Goal: Information Seeking & Learning: Learn about a topic

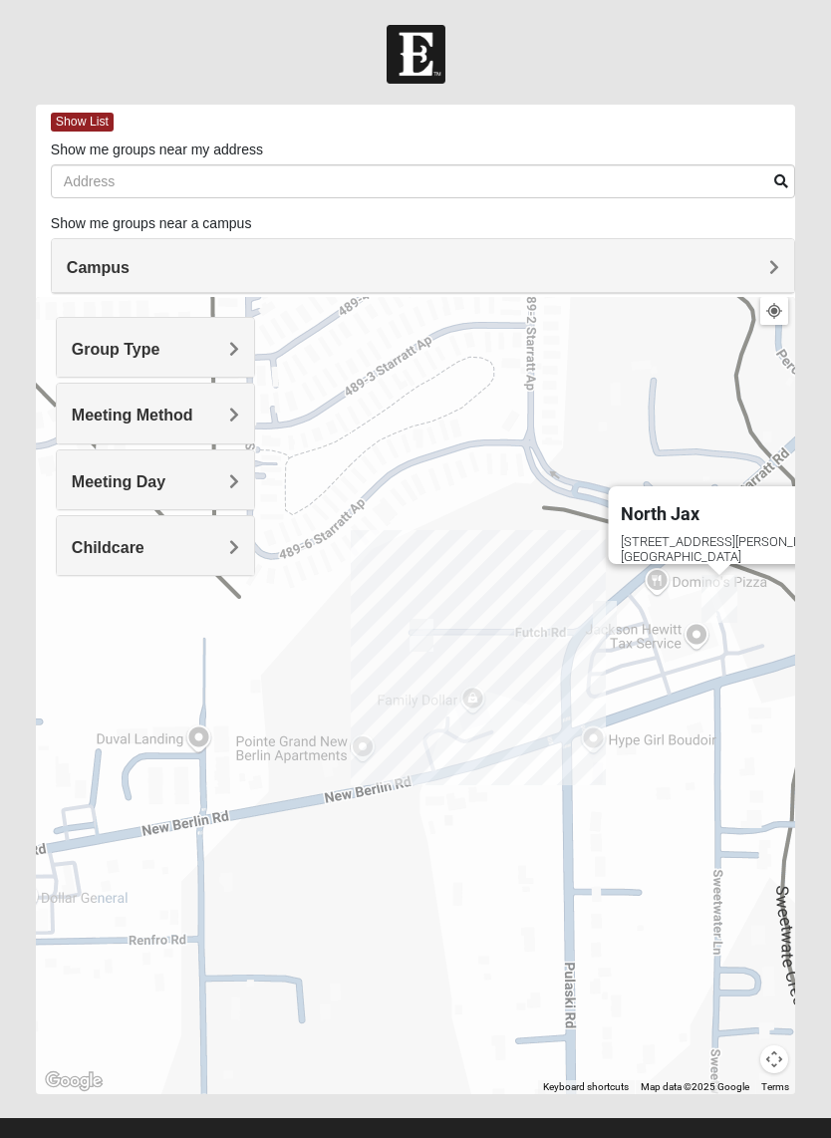
scroll to position [6, 0]
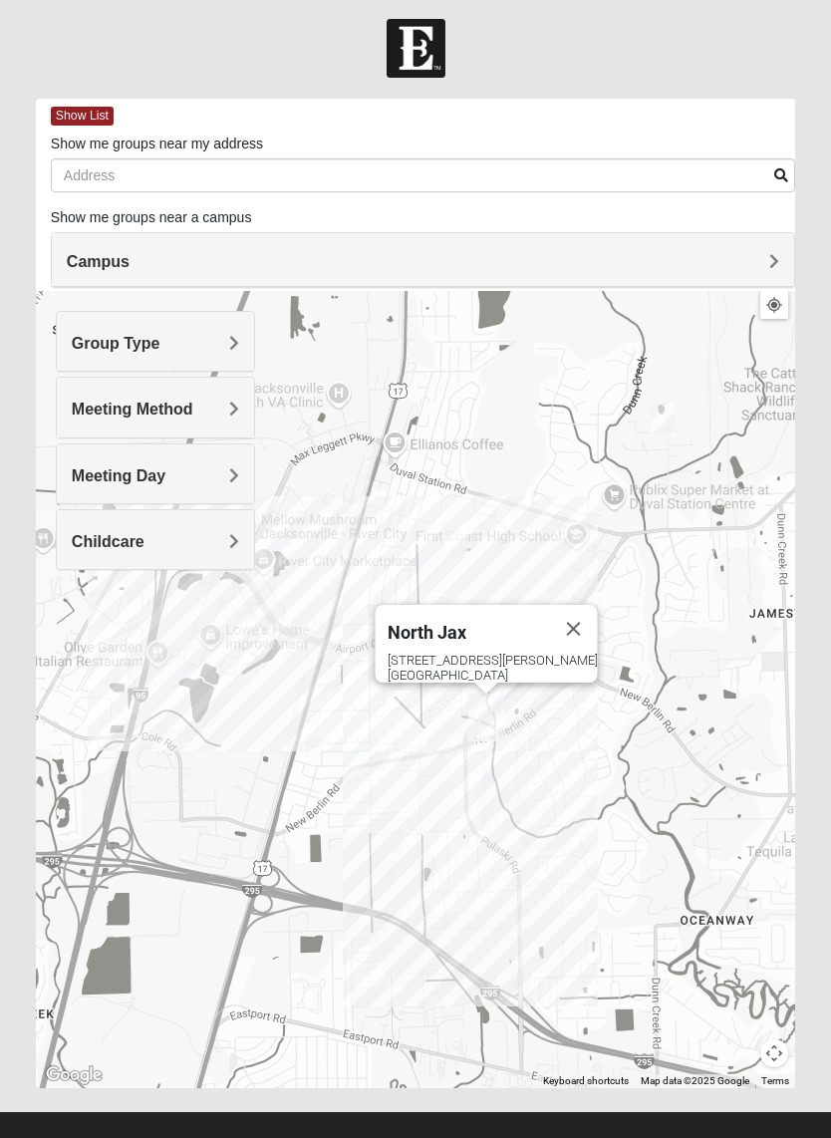
click at [218, 334] on h4 "Group Type" at bounding box center [155, 343] width 167 height 19
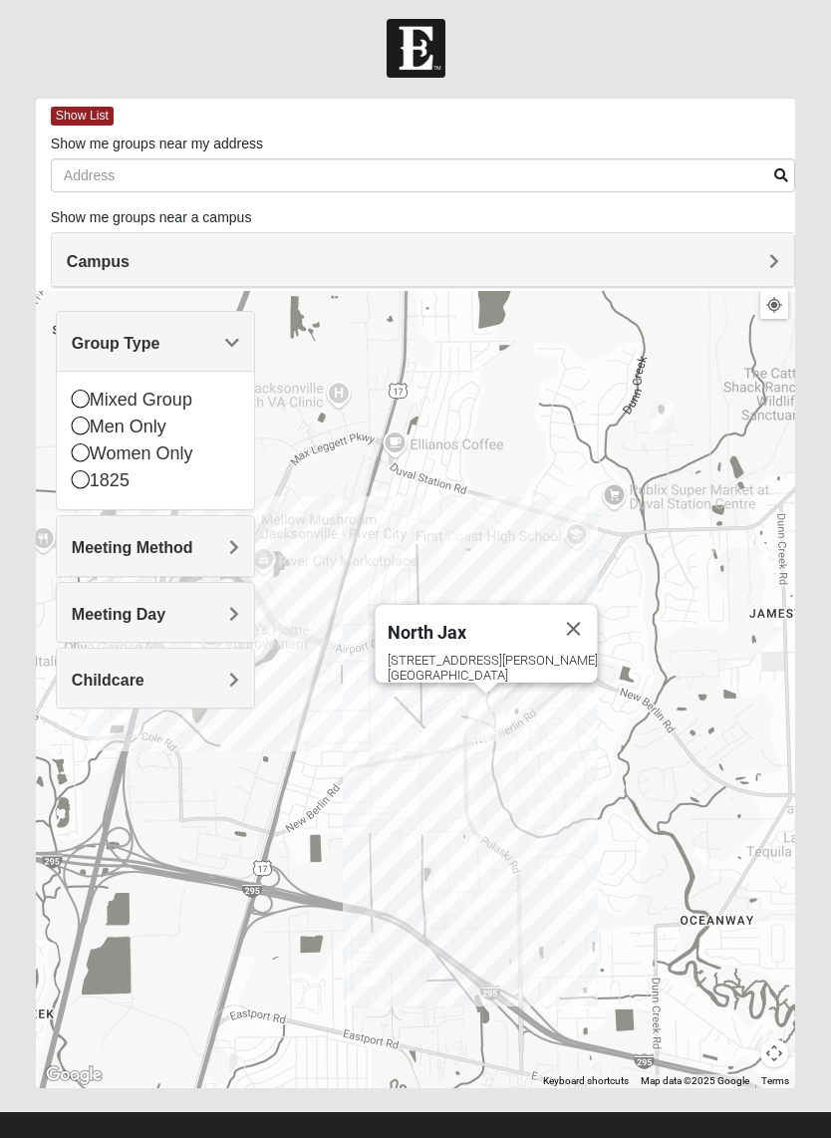
click at [95, 453] on div "Women Only" at bounding box center [155, 453] width 167 height 27
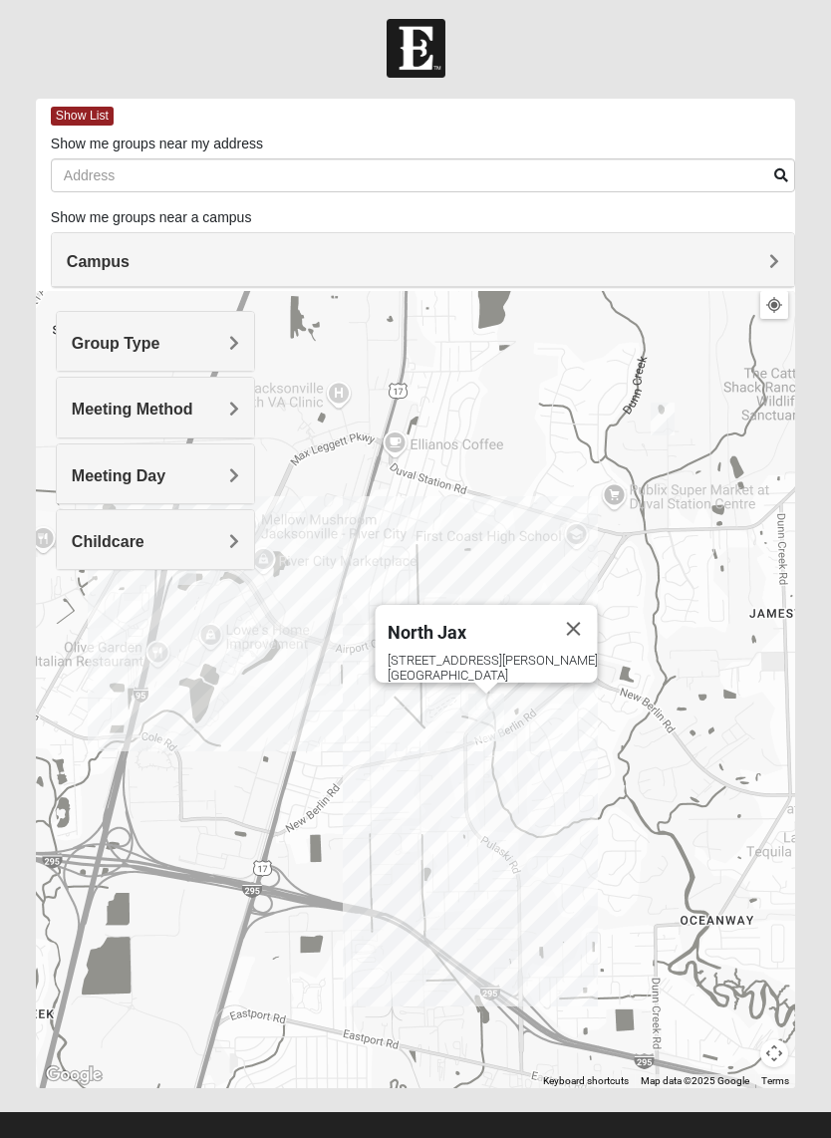
click at [223, 348] on h4 "Group Type" at bounding box center [155, 343] width 167 height 19
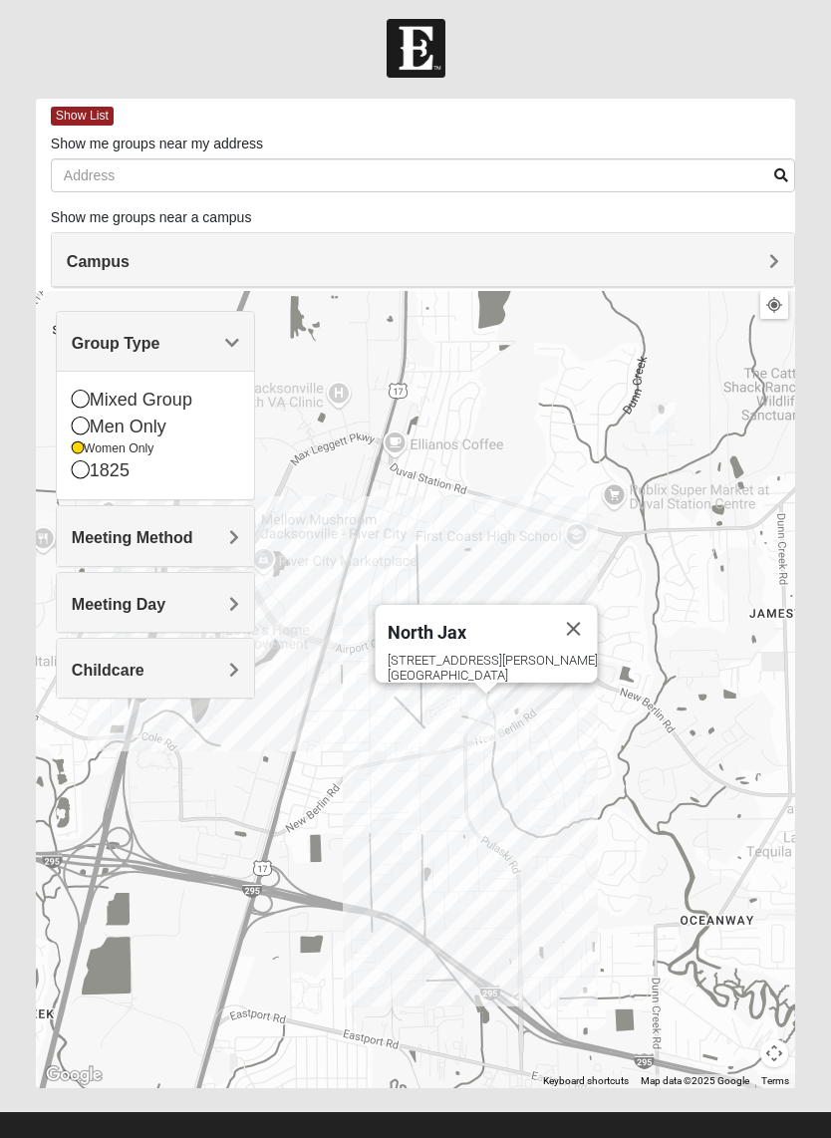
click at [79, 395] on icon at bounding box center [81, 399] width 18 height 18
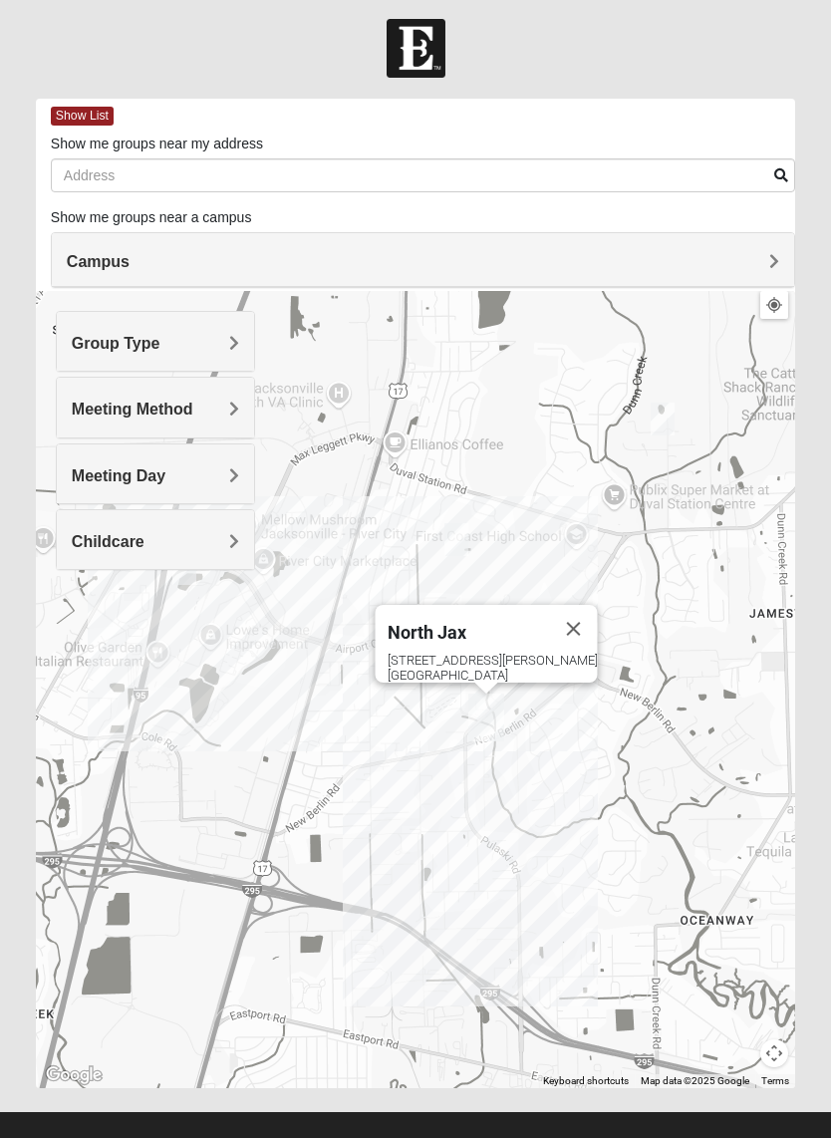
click at [207, 349] on h4 "Group Type" at bounding box center [155, 343] width 167 height 19
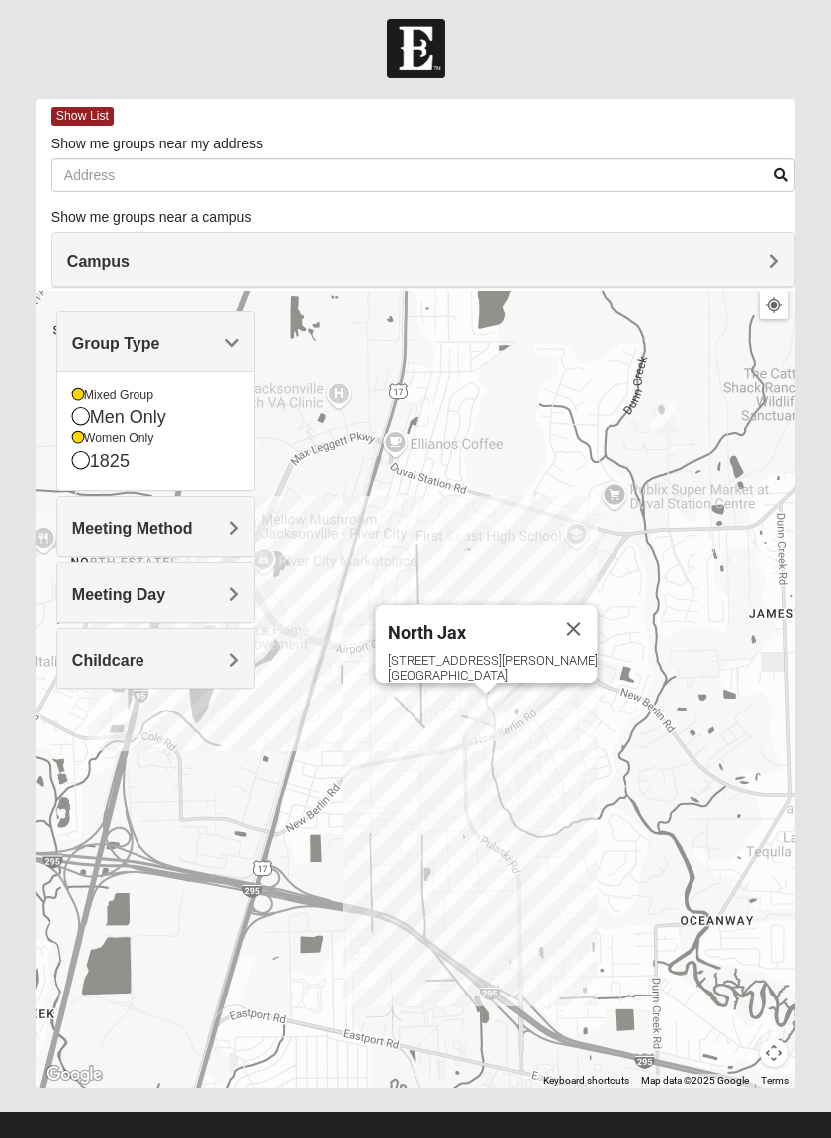
click at [208, 522] on h4 "Meeting Method" at bounding box center [155, 528] width 167 height 19
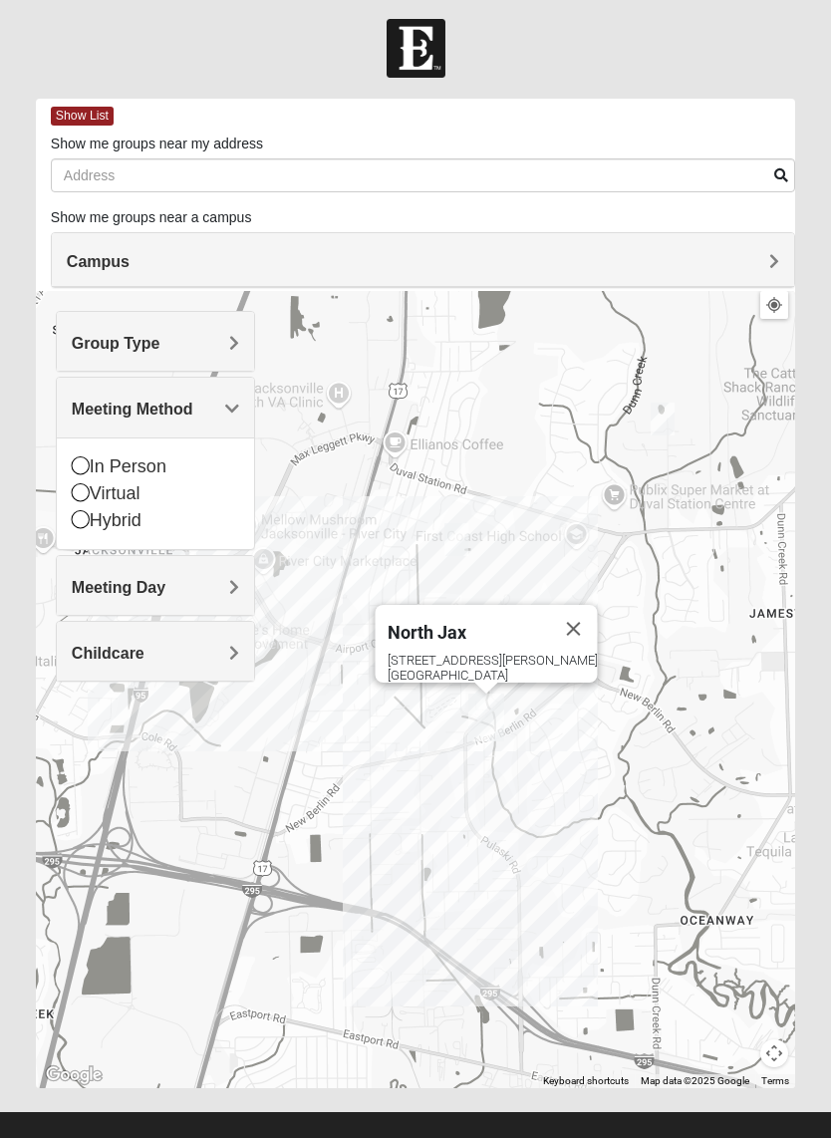
click at [118, 510] on div "Hybrid" at bounding box center [155, 520] width 167 height 27
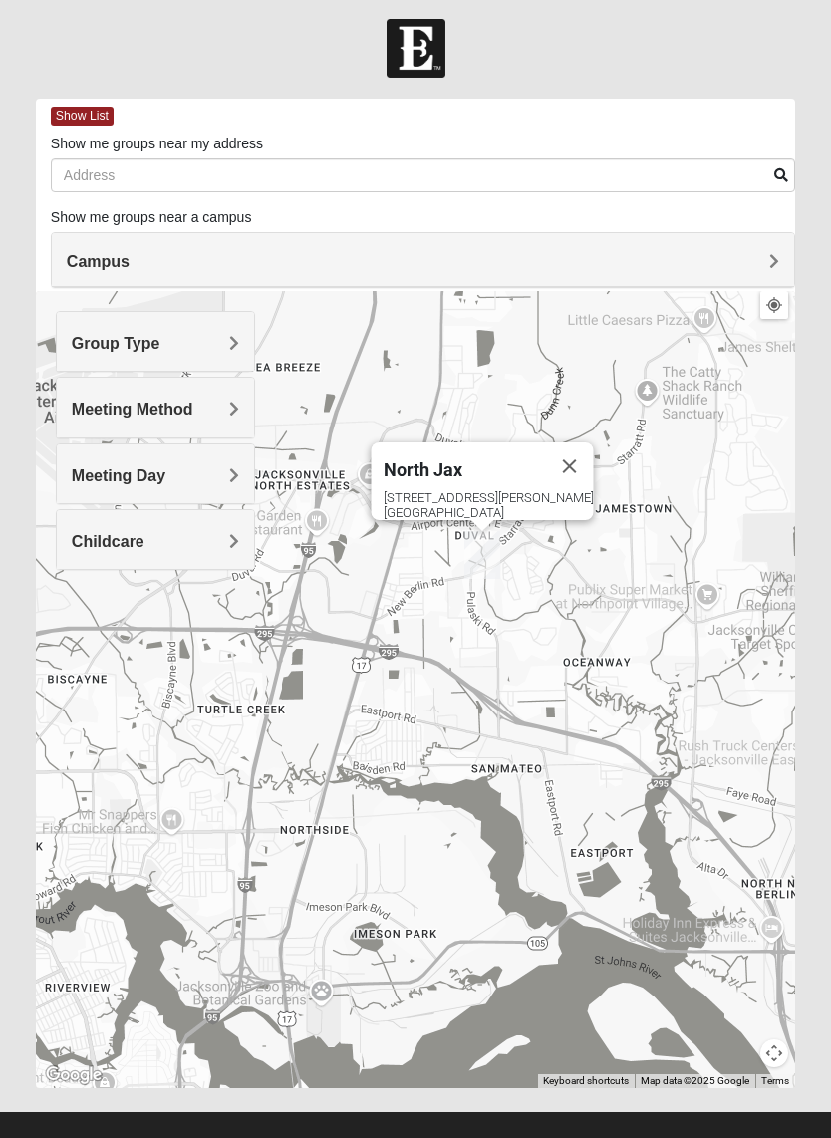
scroll to position [0, 0]
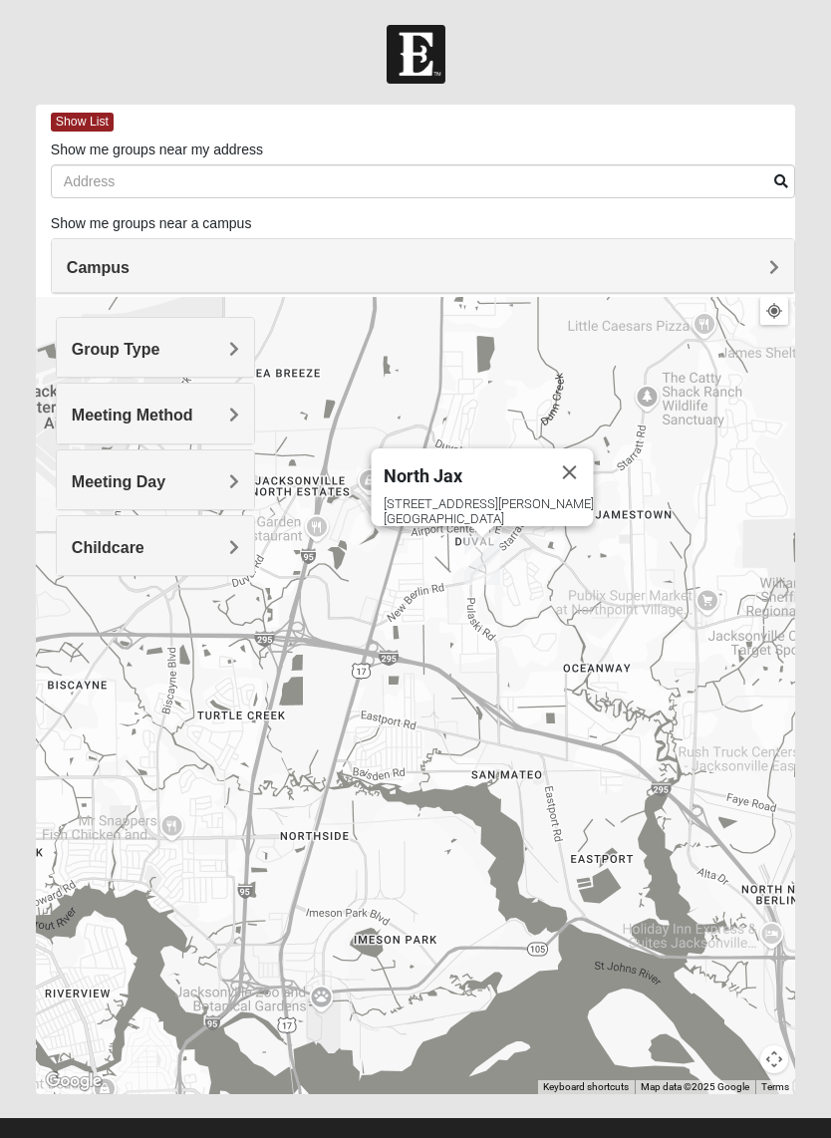
click at [74, 133] on div "Show List" at bounding box center [423, 122] width 744 height 35
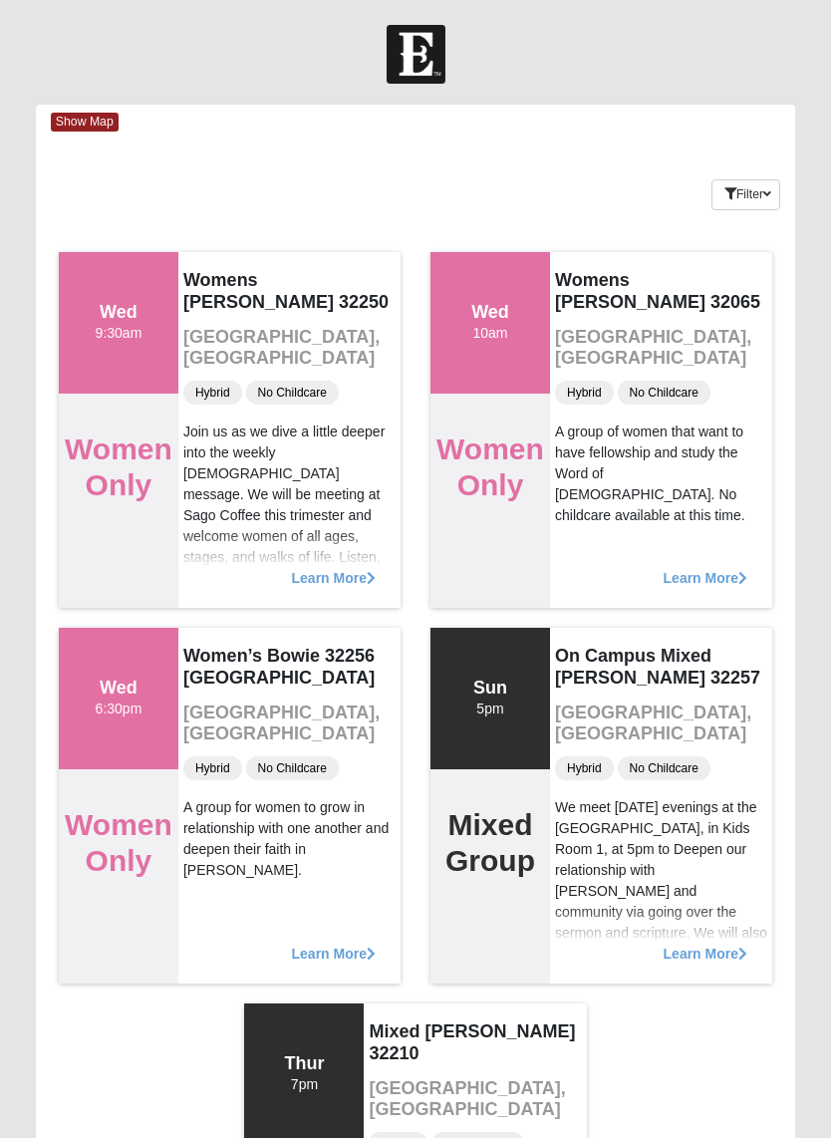
click at [745, 182] on button "Filter" at bounding box center [745, 194] width 69 height 31
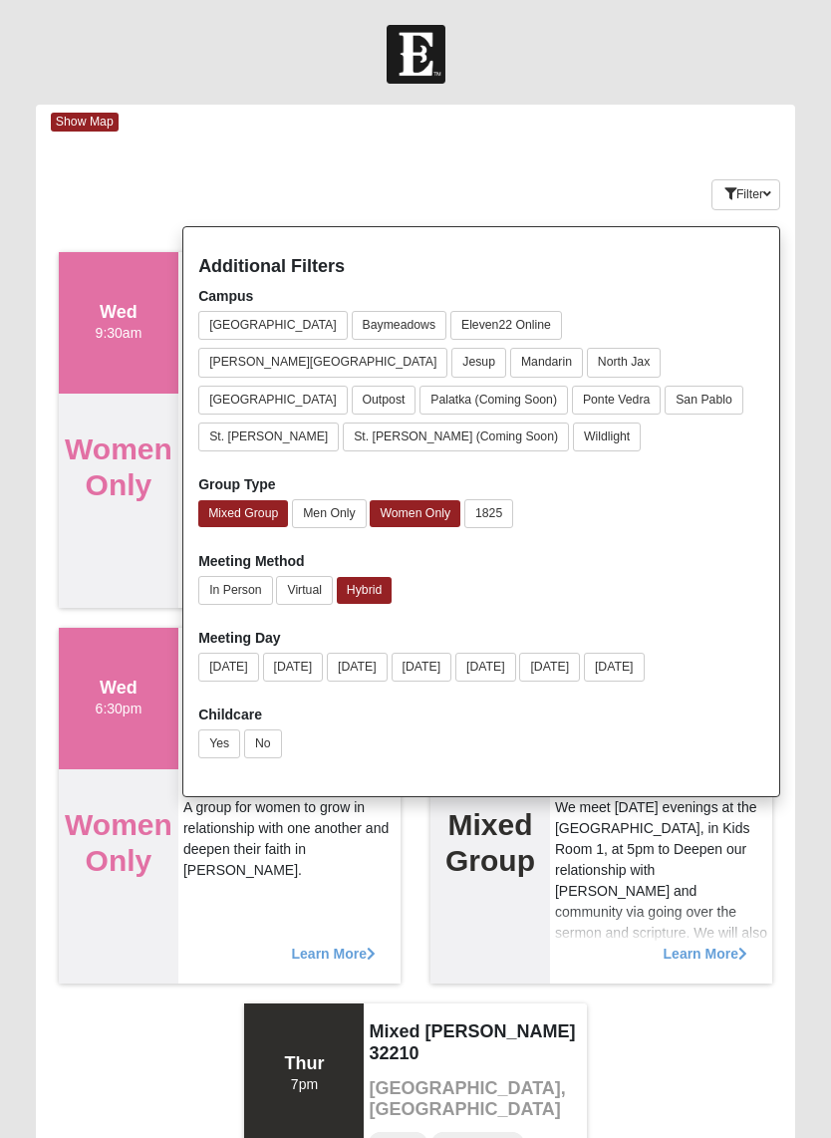
click at [370, 577] on button "Hybrid" at bounding box center [364, 590] width 55 height 27
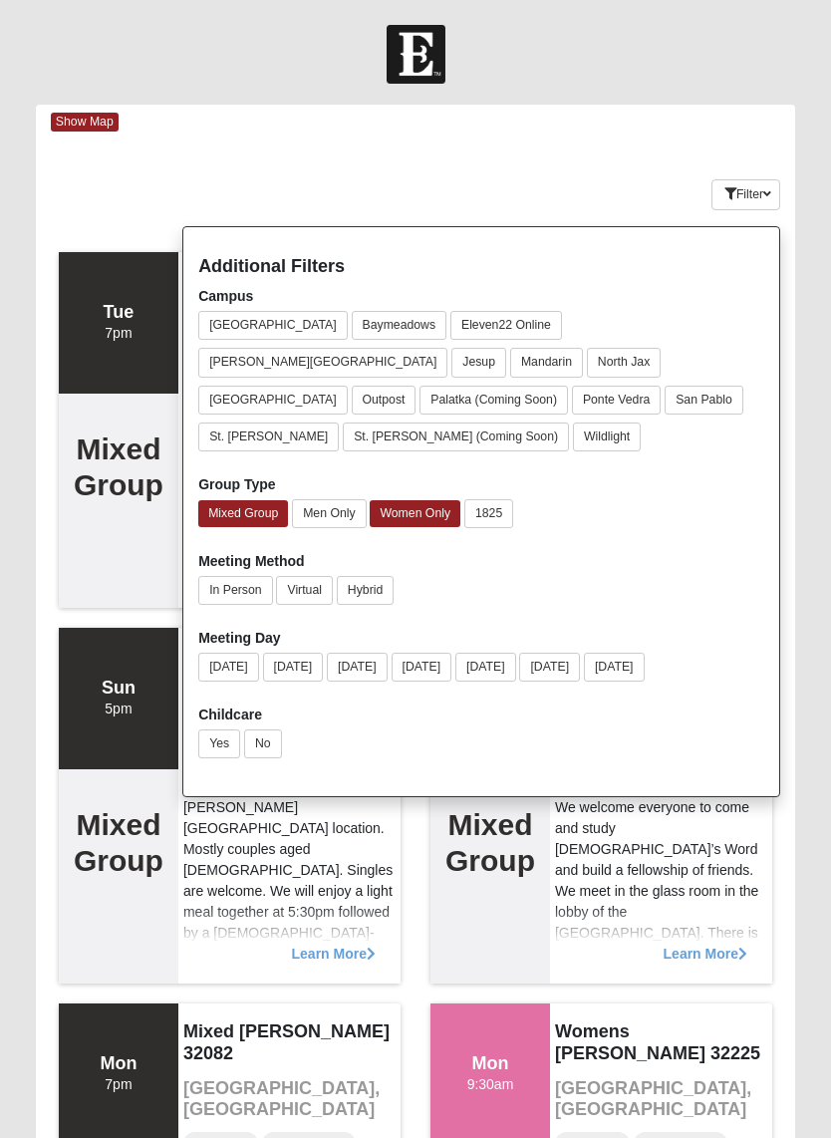
click at [763, 192] on icon "button" at bounding box center [767, 194] width 8 height 12
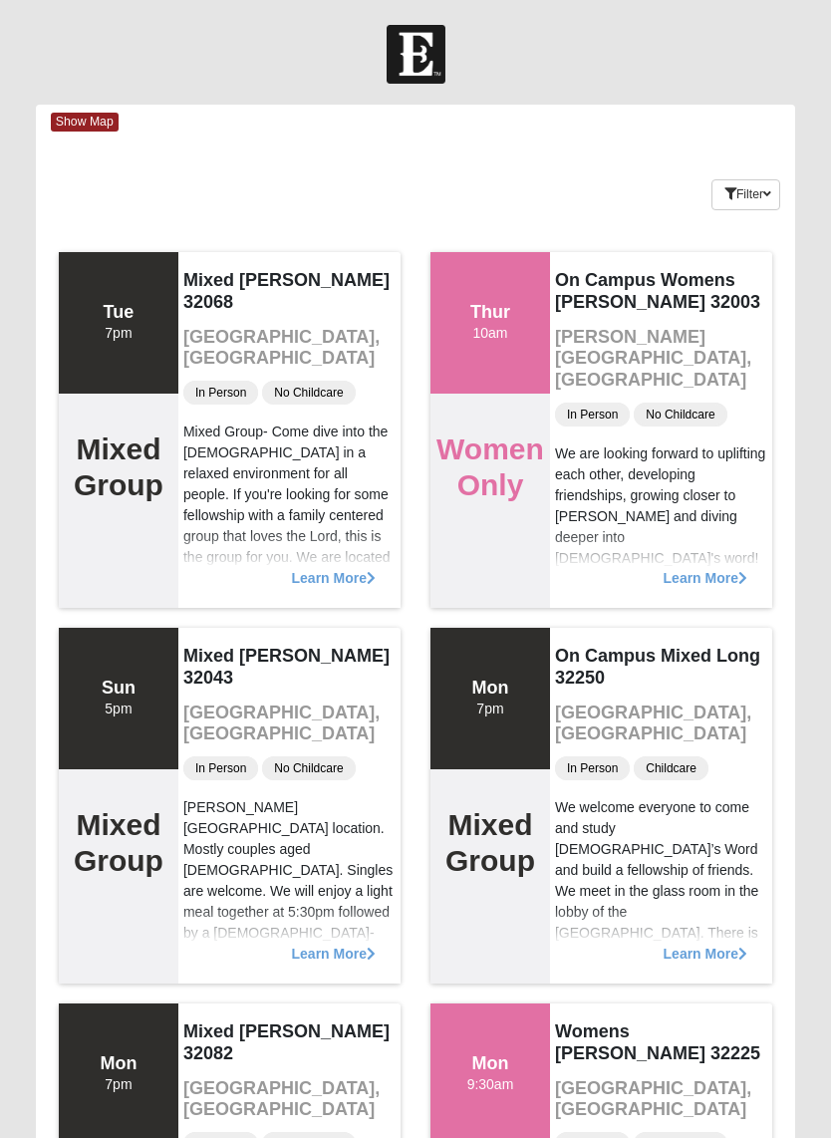
click at [760, 188] on button "Filter" at bounding box center [745, 194] width 69 height 31
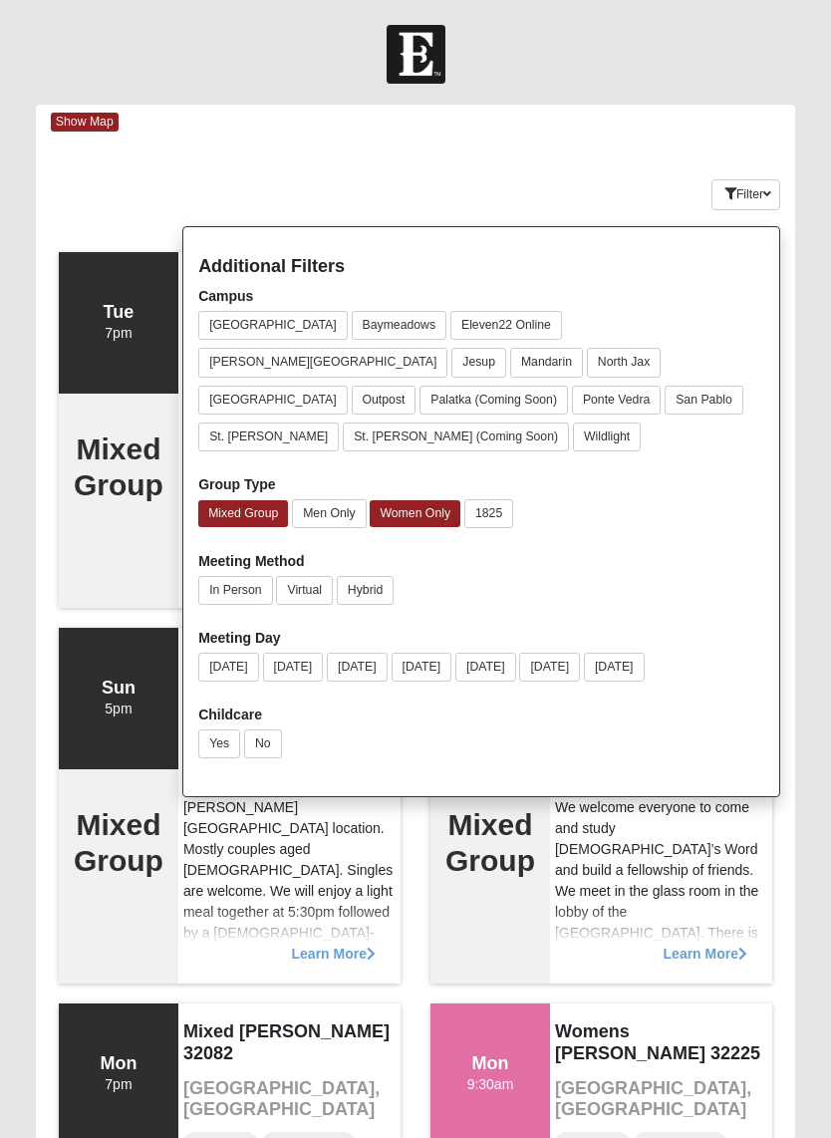
click at [587, 365] on button "North Jax" at bounding box center [624, 362] width 74 height 29
click at [752, 186] on button "Filter" at bounding box center [745, 194] width 69 height 31
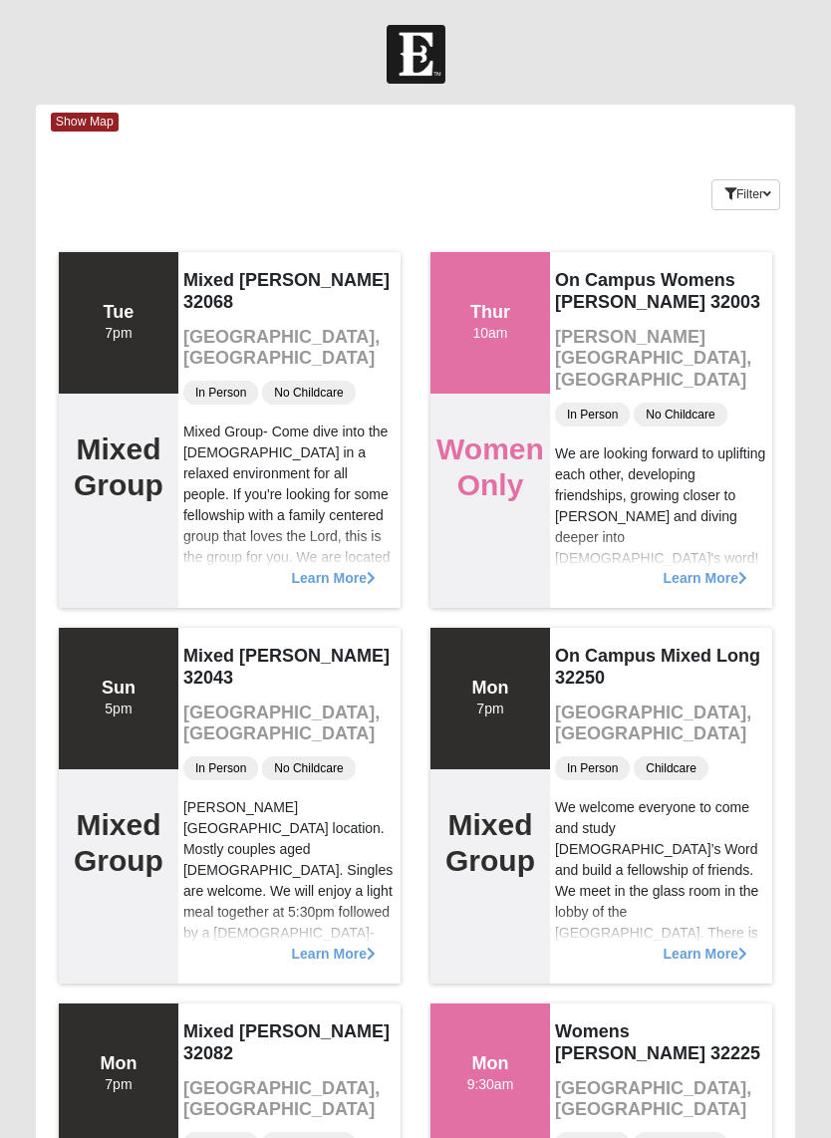
click at [740, 185] on button "Filter" at bounding box center [745, 194] width 69 height 31
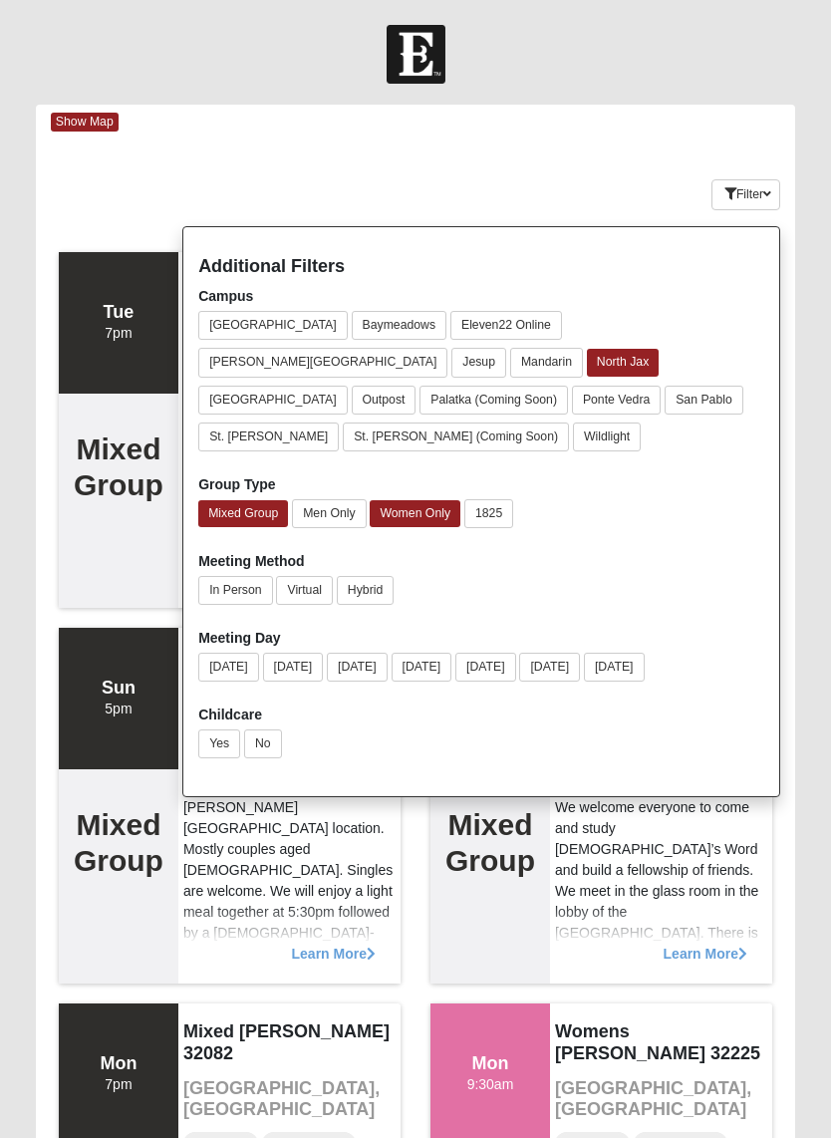
click at [755, 186] on button "Filter" at bounding box center [745, 194] width 69 height 31
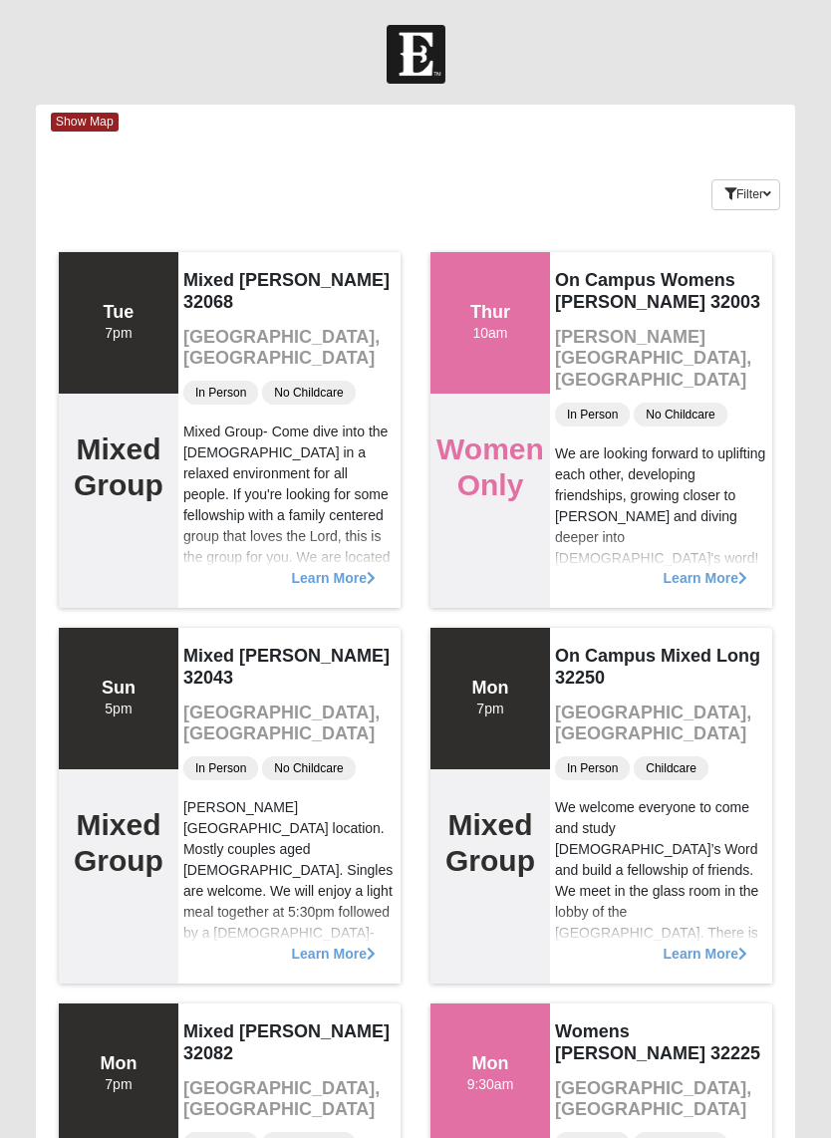
click at [767, 185] on button "Filter" at bounding box center [745, 194] width 69 height 31
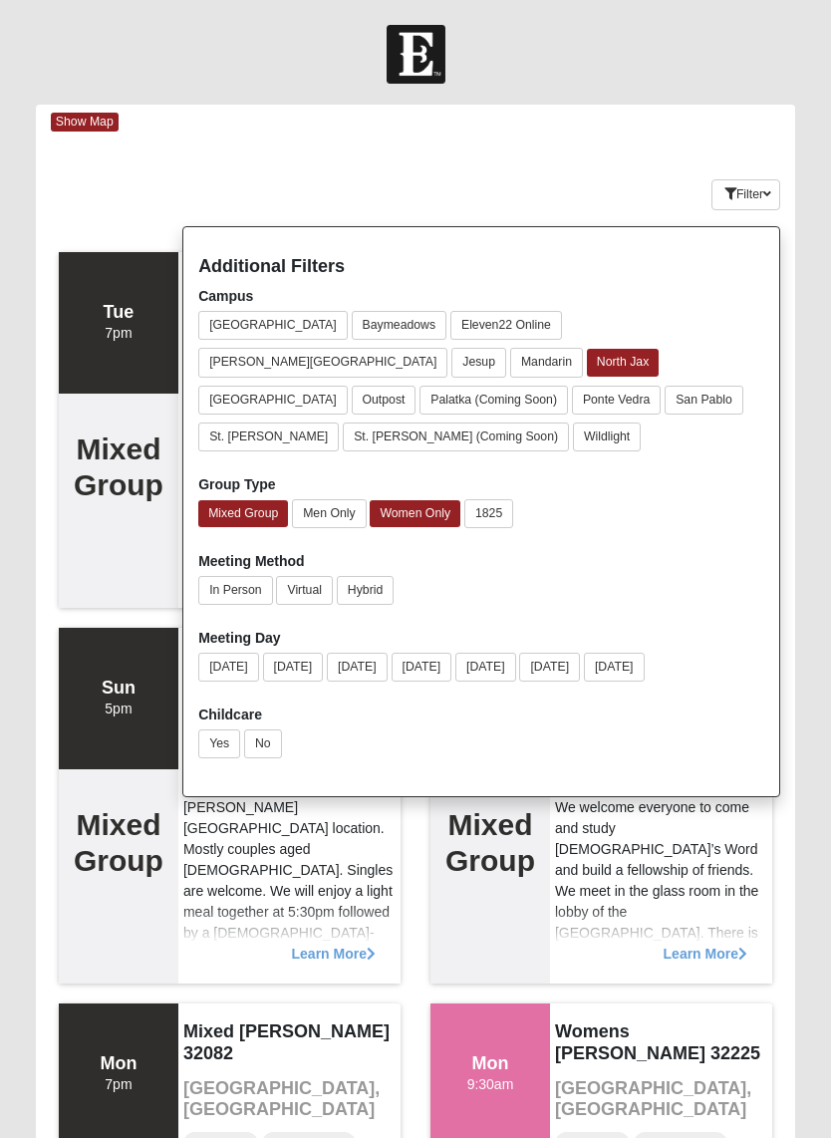
click at [484, 186] on div "Keywords Filter Additional Filters Campus [GEOGRAPHIC_DATA] [GEOGRAPHIC_DATA] E…" at bounding box center [415, 190] width 759 height 73
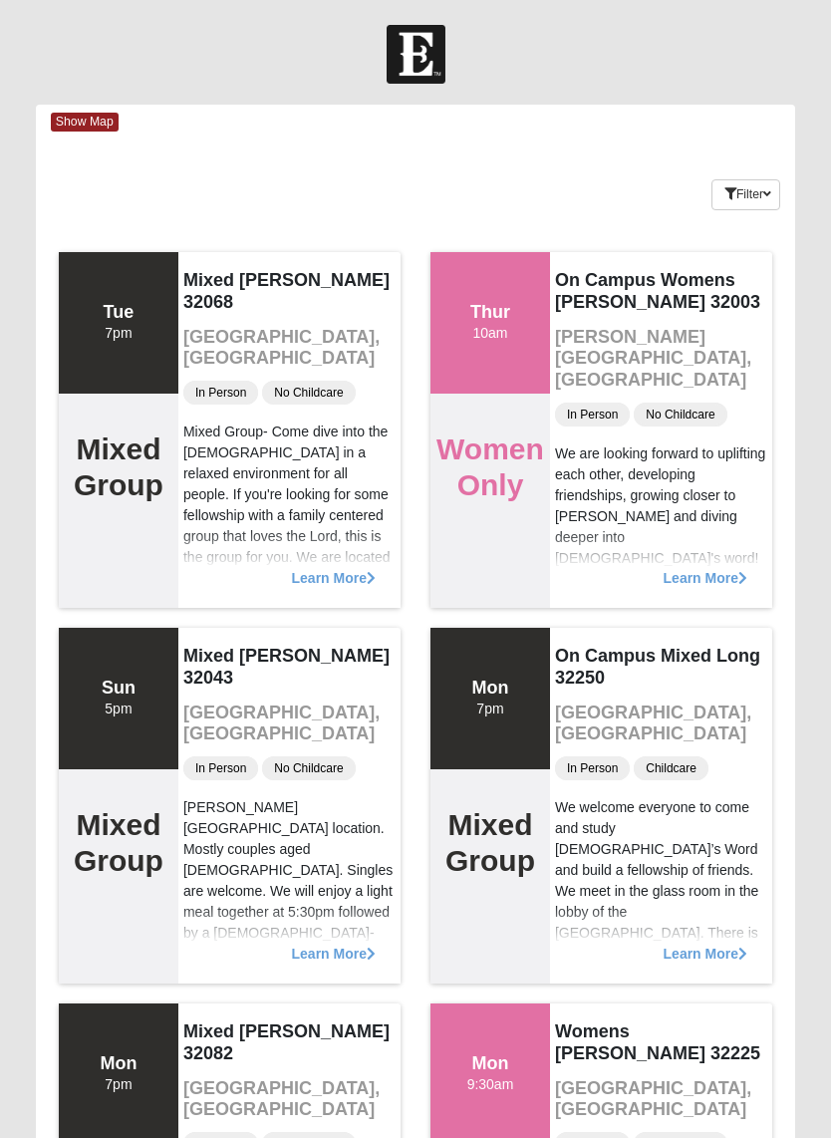
click at [104, 128] on span "Show Map" at bounding box center [85, 122] width 68 height 19
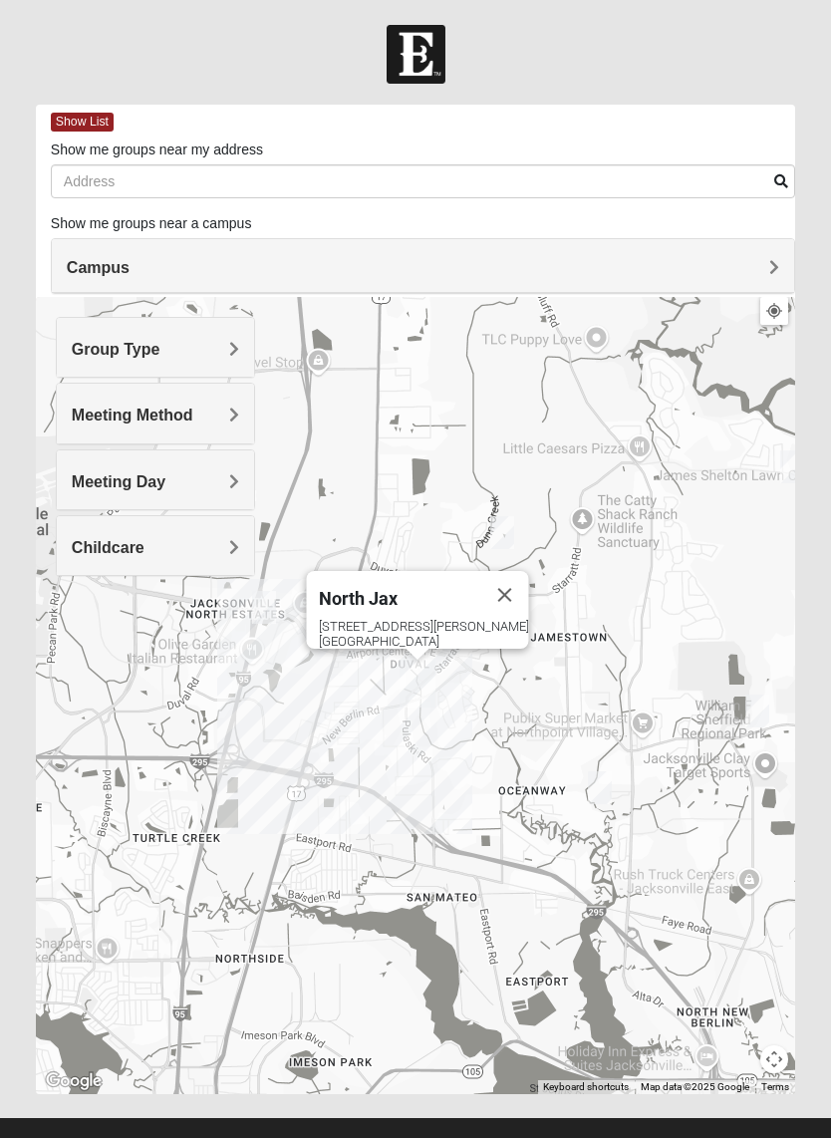
click at [54, 120] on span "Show List" at bounding box center [82, 122] width 63 height 19
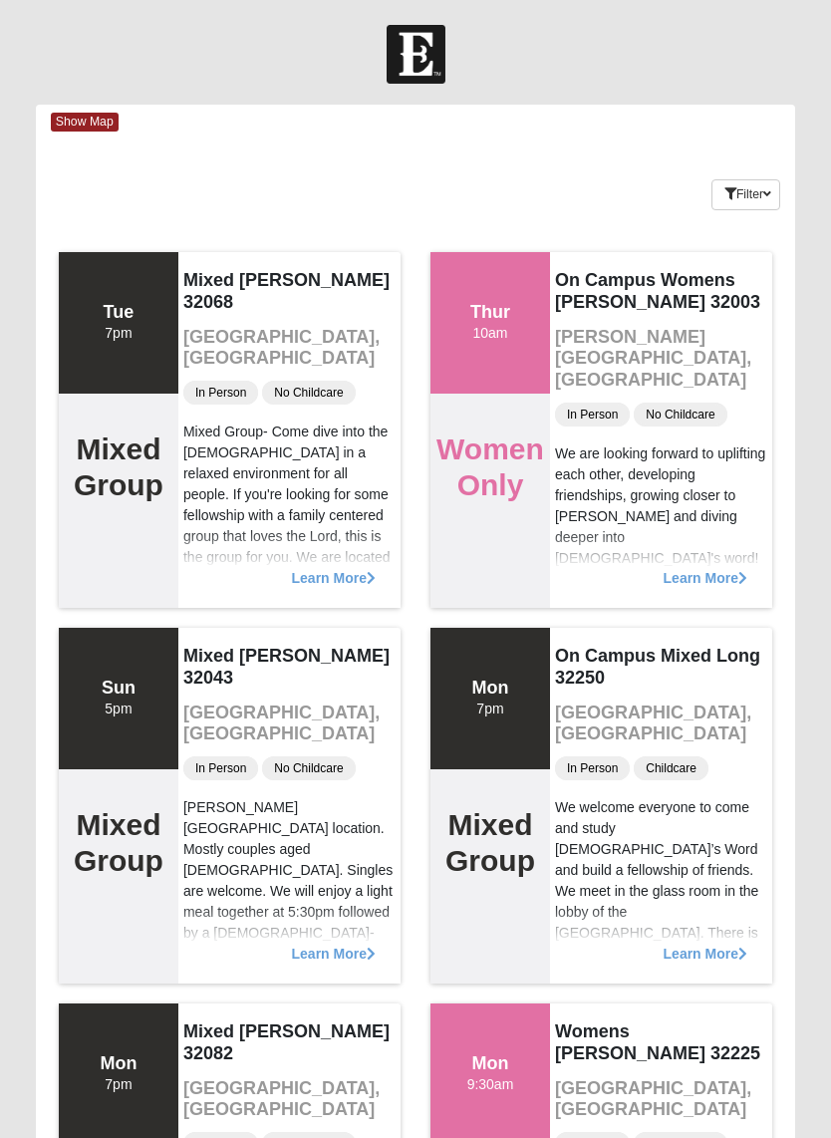
click at [752, 208] on button "Filter" at bounding box center [745, 194] width 69 height 31
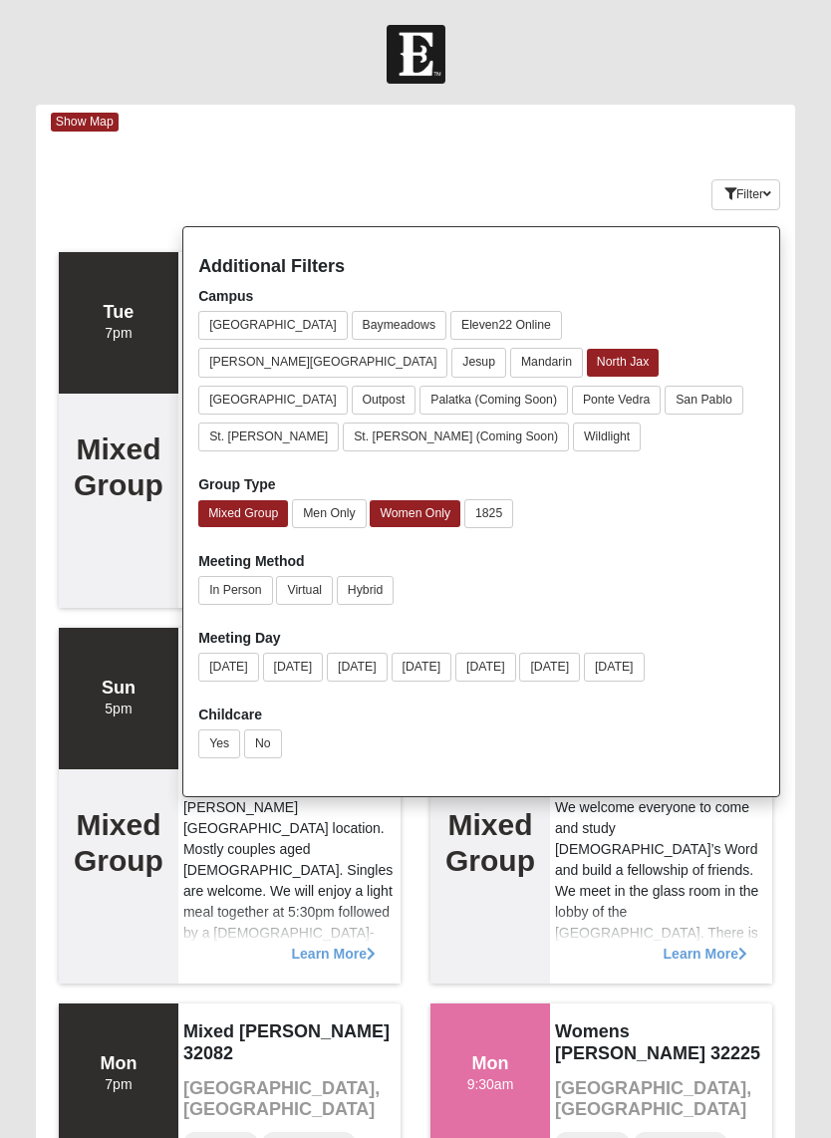
click at [697, 551] on div "Meeting Method In Person Virtual Hybrid" at bounding box center [481, 582] width 566 height 62
click at [401, 500] on button "Women Only" at bounding box center [415, 513] width 91 height 27
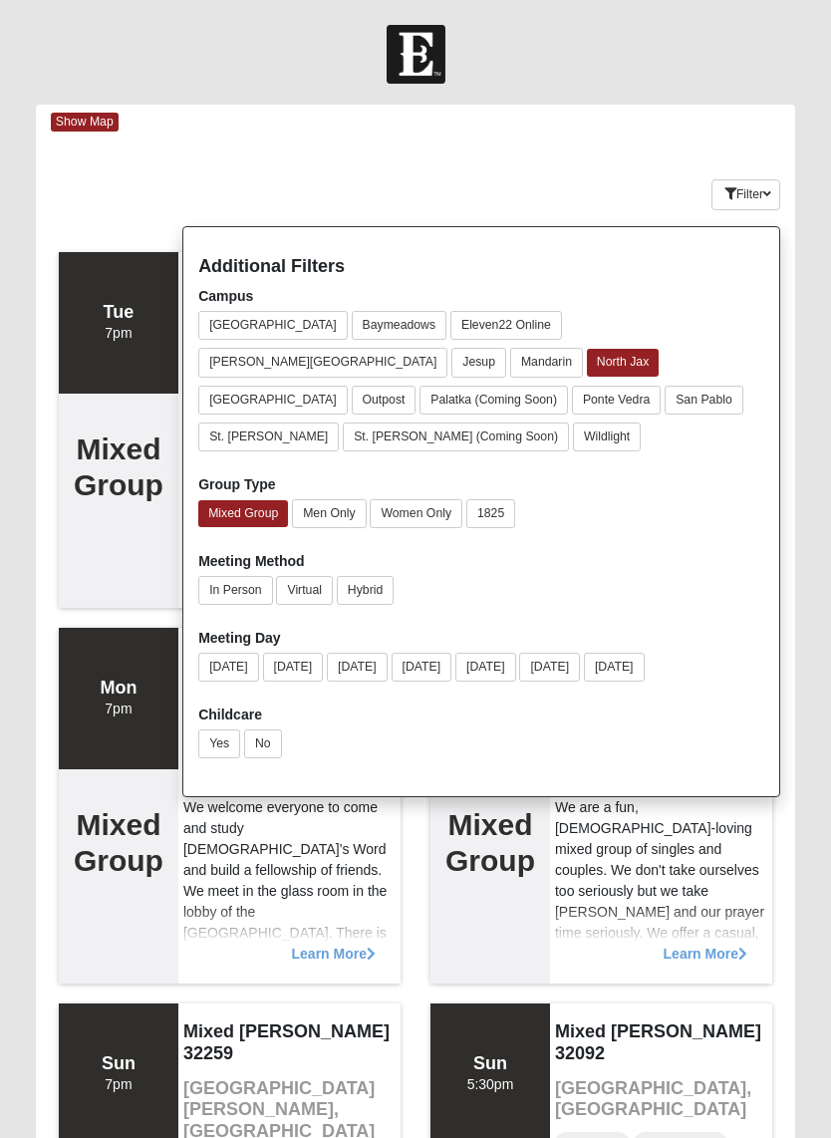
click at [399, 499] on button "Women Only" at bounding box center [416, 513] width 93 height 29
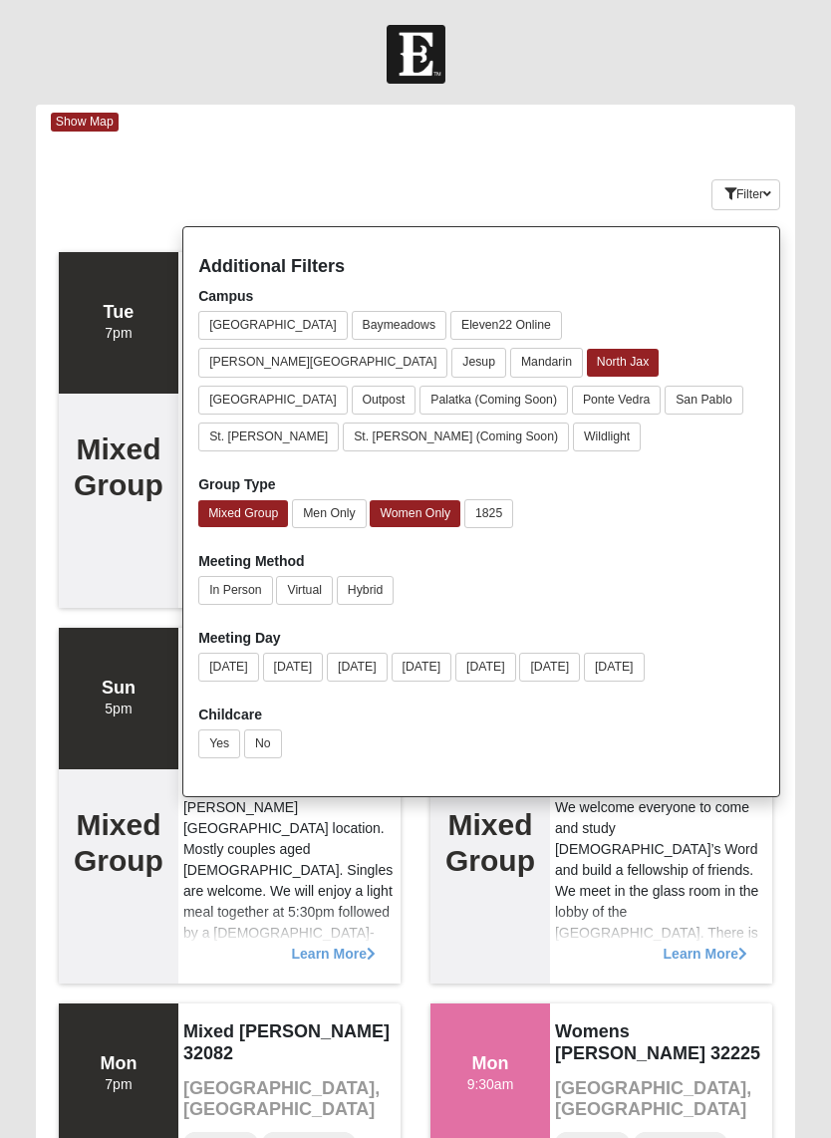
click at [239, 500] on button "Mixed Group" at bounding box center [243, 513] width 90 height 27
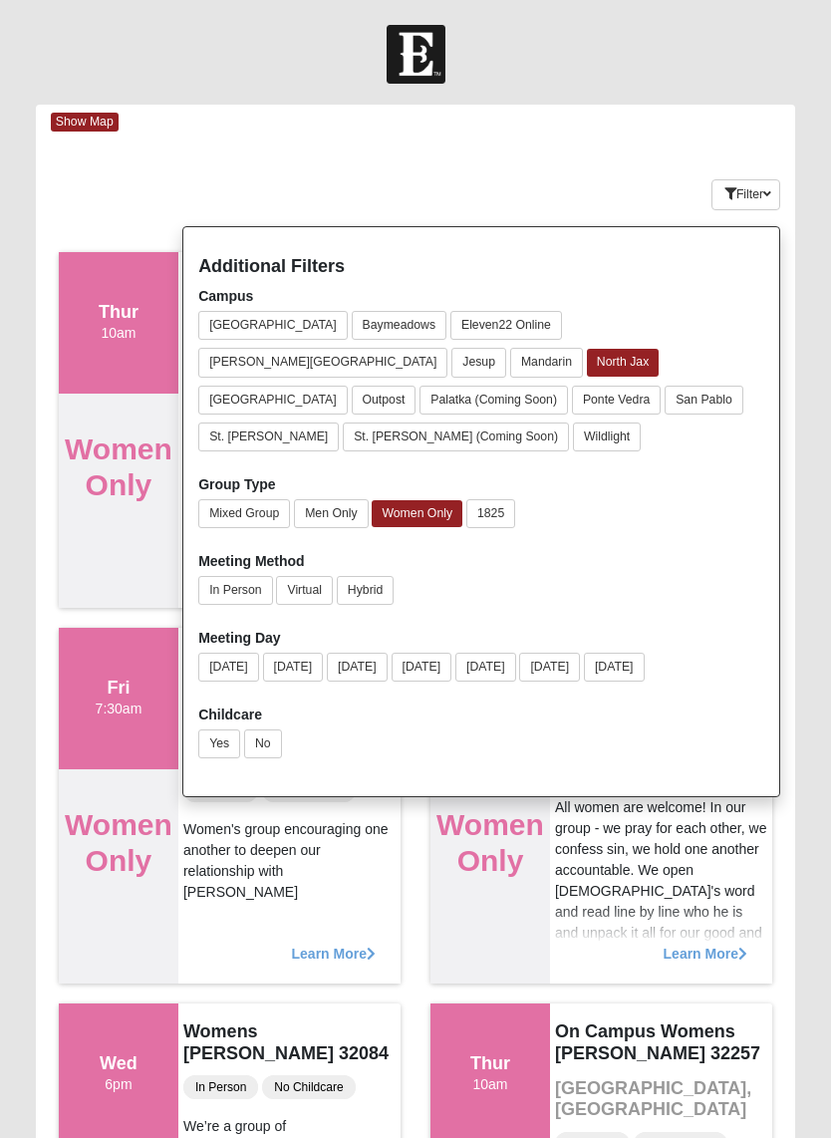
click at [744, 204] on button "Filter" at bounding box center [745, 194] width 69 height 31
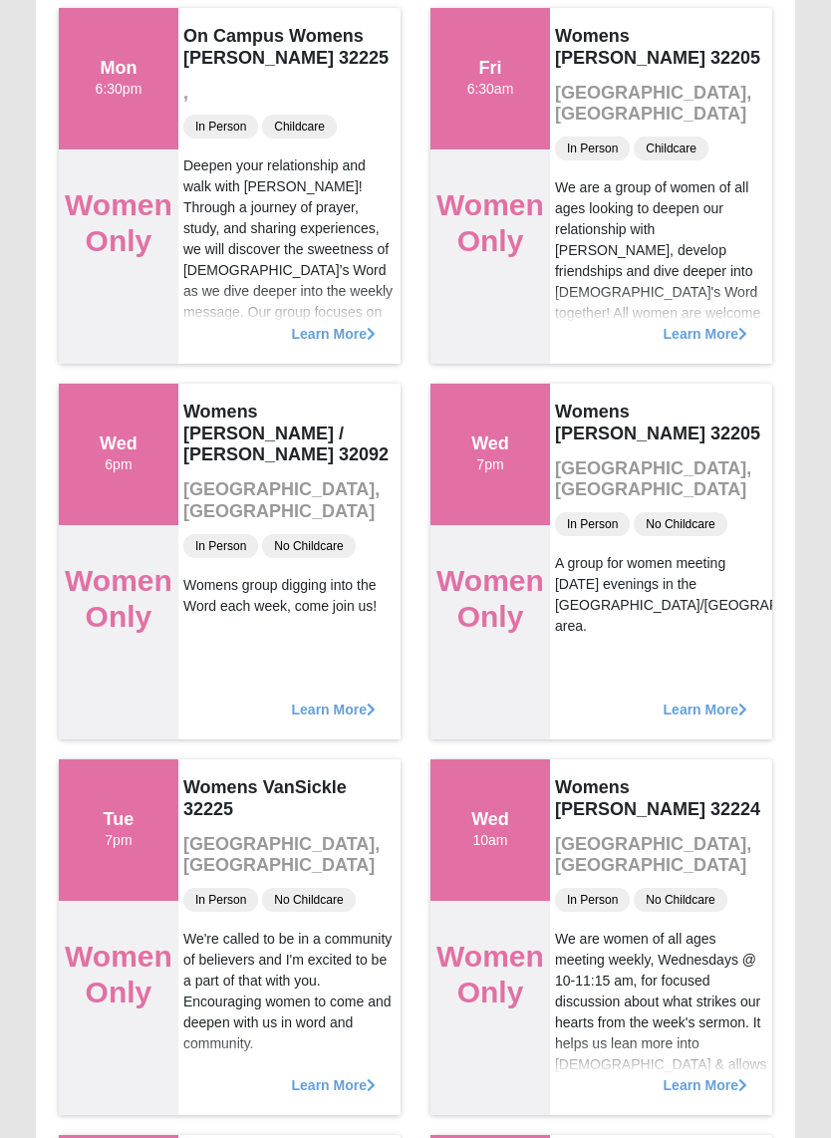
scroll to position [2873, 0]
click at [750, 600] on div "Womens [PERSON_NAME] 32205 [GEOGRAPHIC_DATA], [GEOGRAPHIC_DATA] In Person No Ch…" at bounding box center [661, 562] width 222 height 356
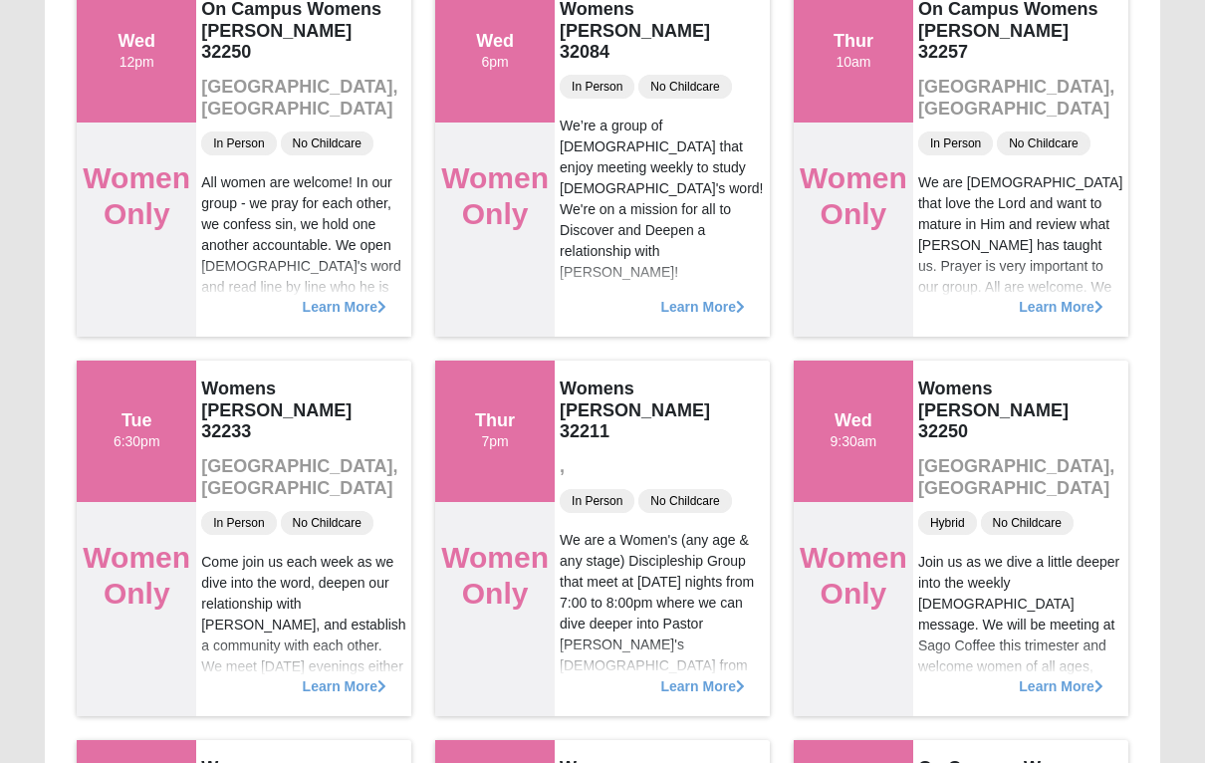
scroll to position [0, 0]
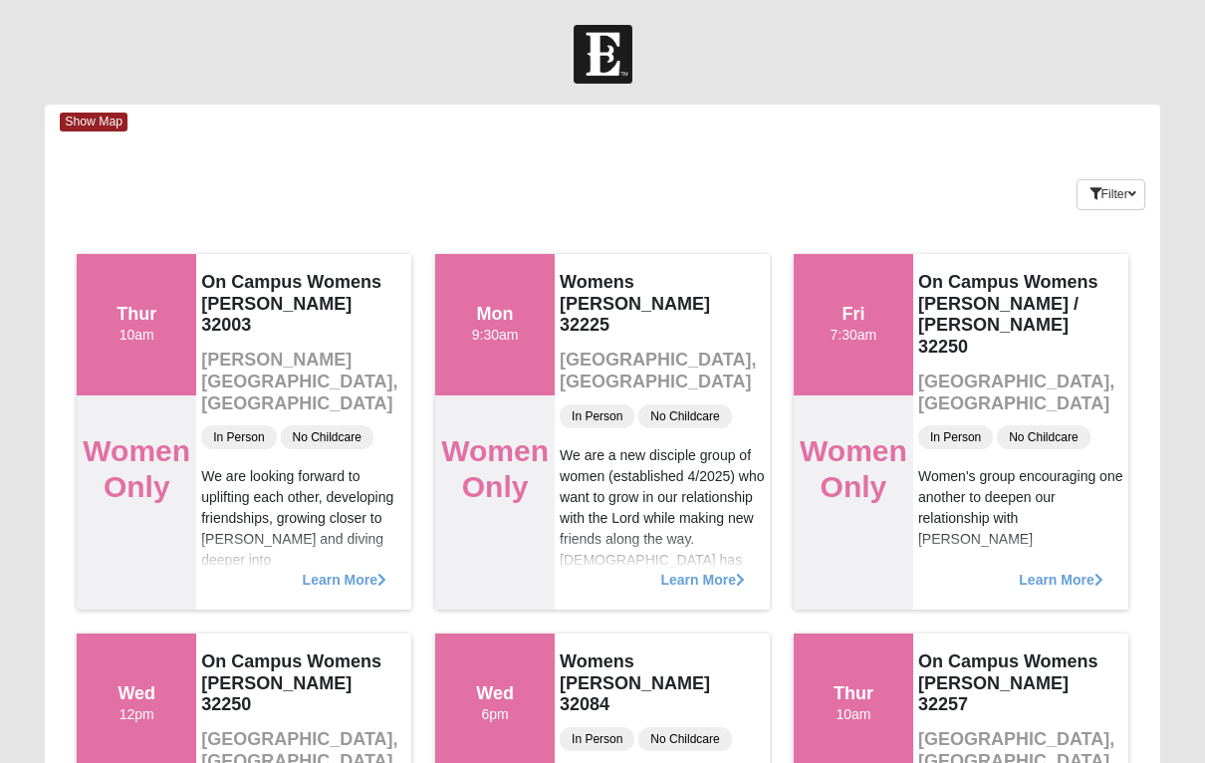
click at [830, 191] on button "Filter" at bounding box center [1111, 194] width 69 height 31
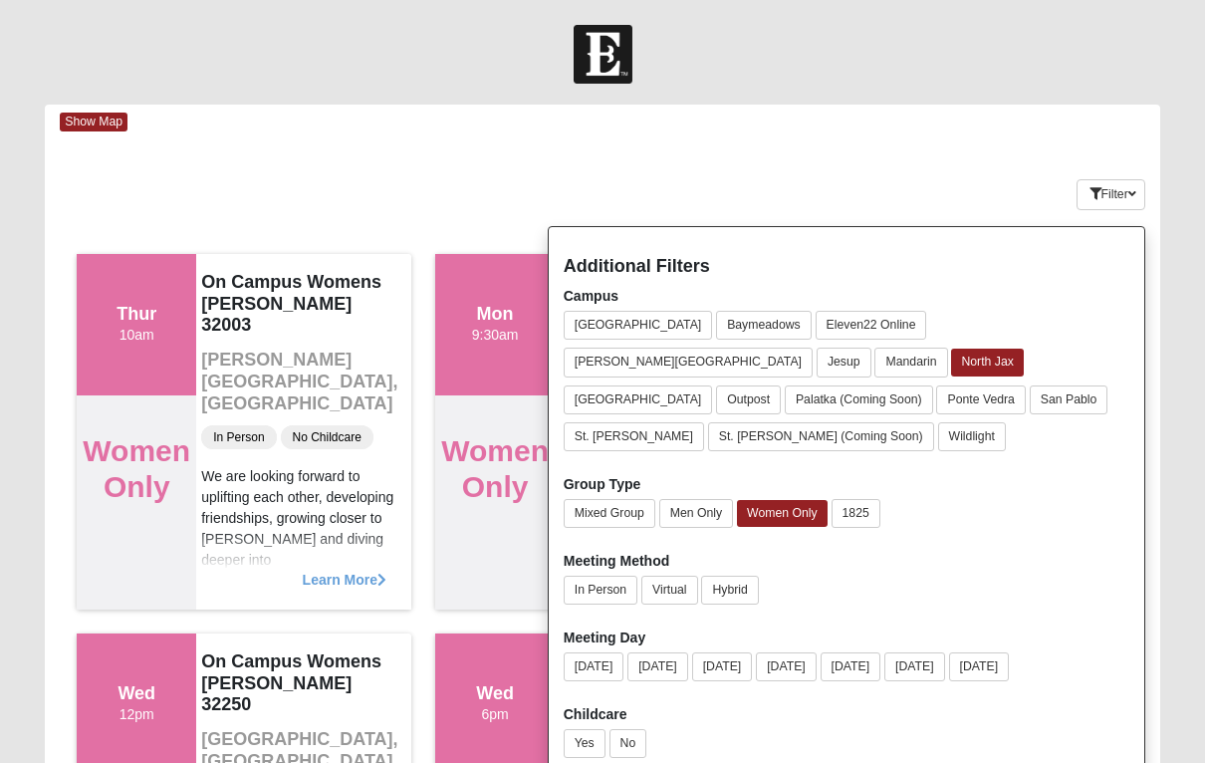
click at [664, 653] on button "[DATE]" at bounding box center [658, 667] width 61 height 29
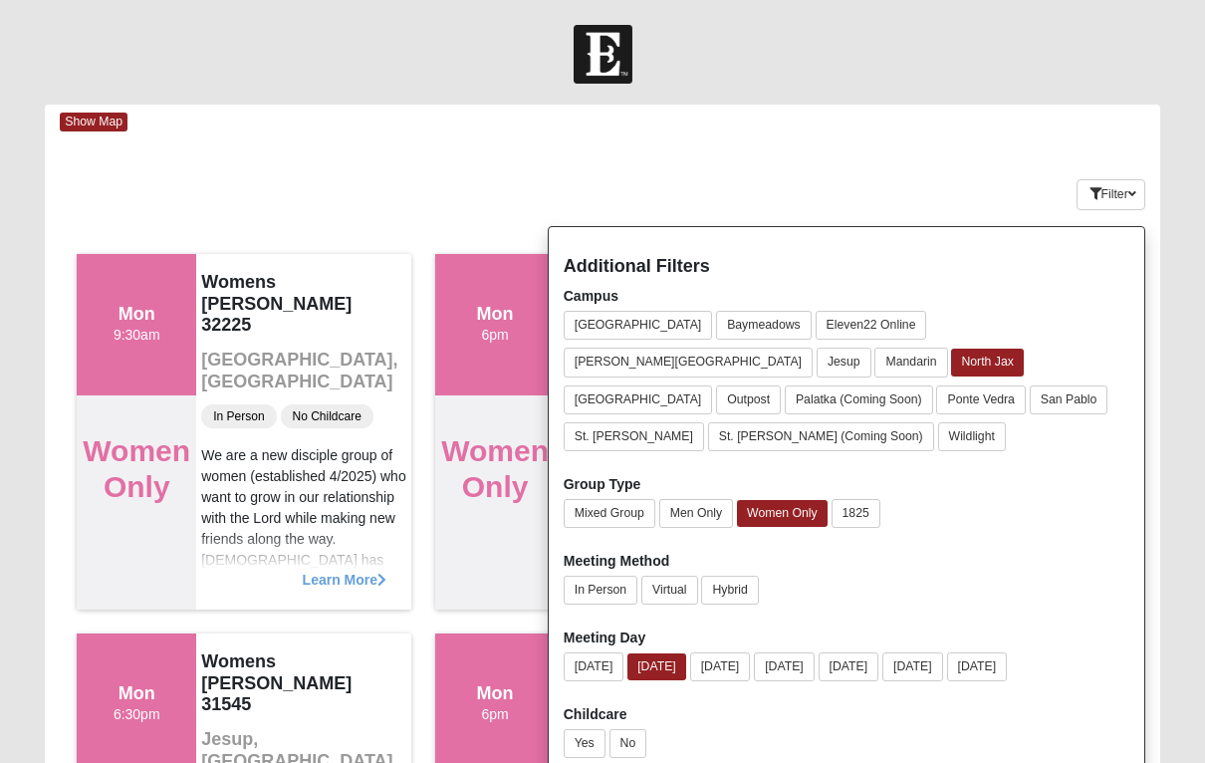
click at [830, 349] on button "North Jax" at bounding box center [987, 362] width 72 height 27
click at [680, 576] on button "Virtual" at bounding box center [670, 590] width 57 height 29
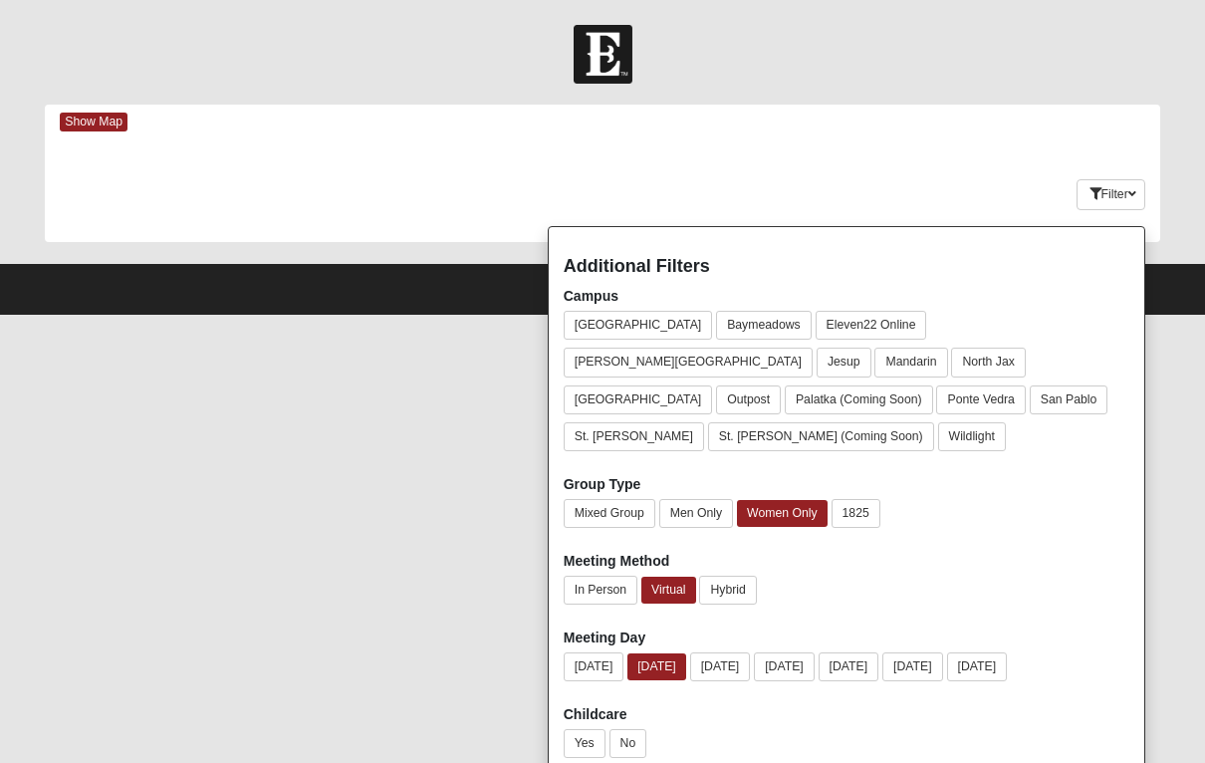
click at [830, 188] on button "Filter" at bounding box center [1111, 194] width 69 height 31
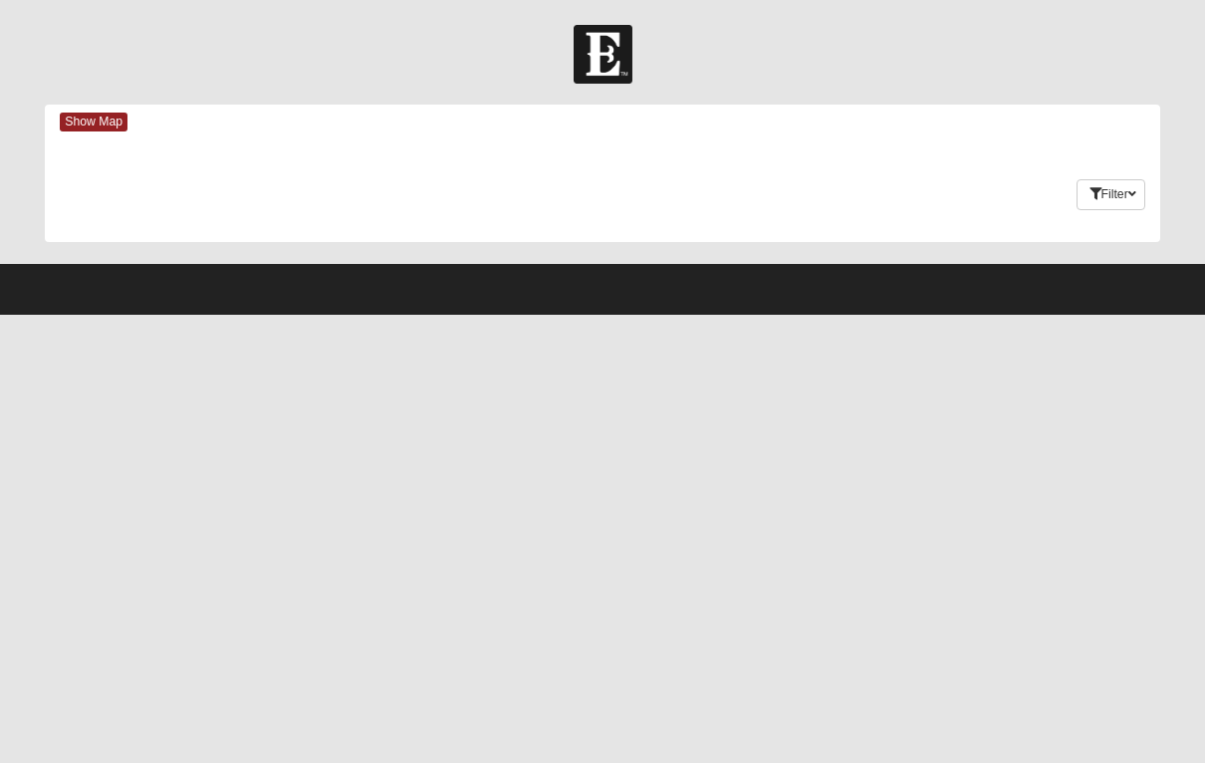
click at [830, 189] on button "Filter" at bounding box center [1111, 194] width 69 height 31
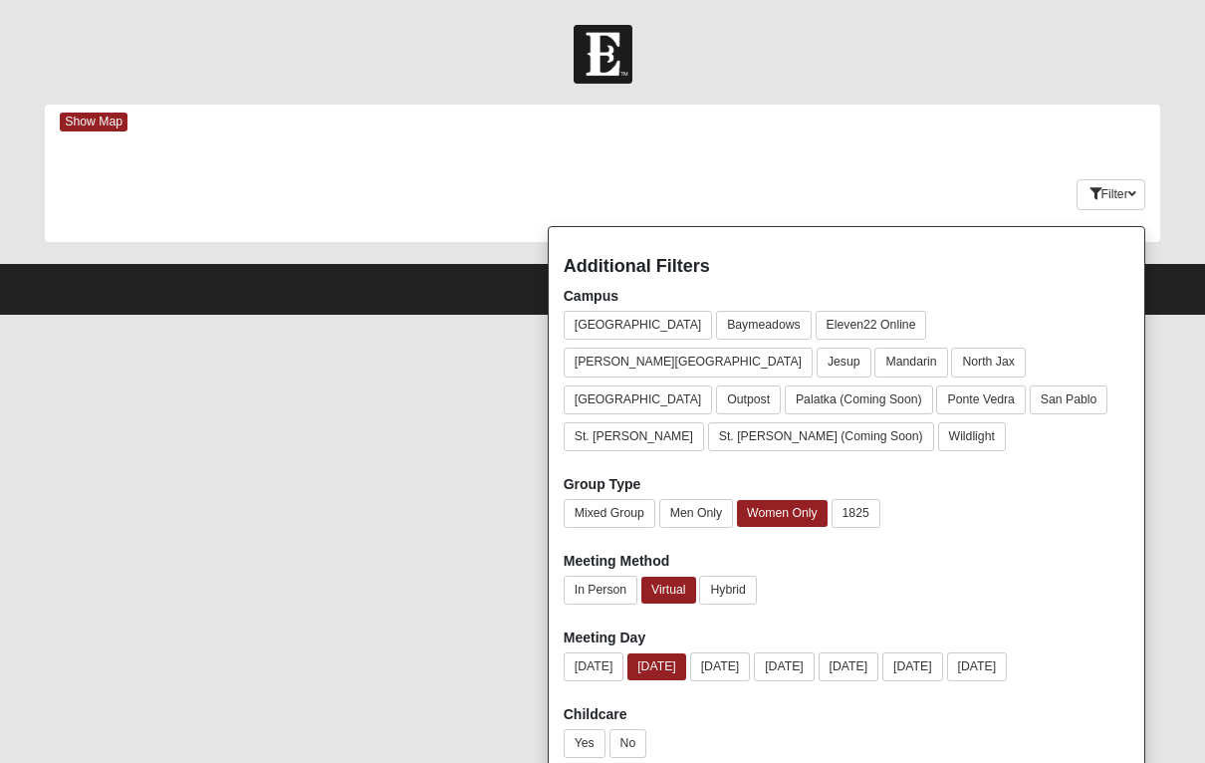
click at [660, 654] on button "[DATE]" at bounding box center [657, 667] width 59 height 27
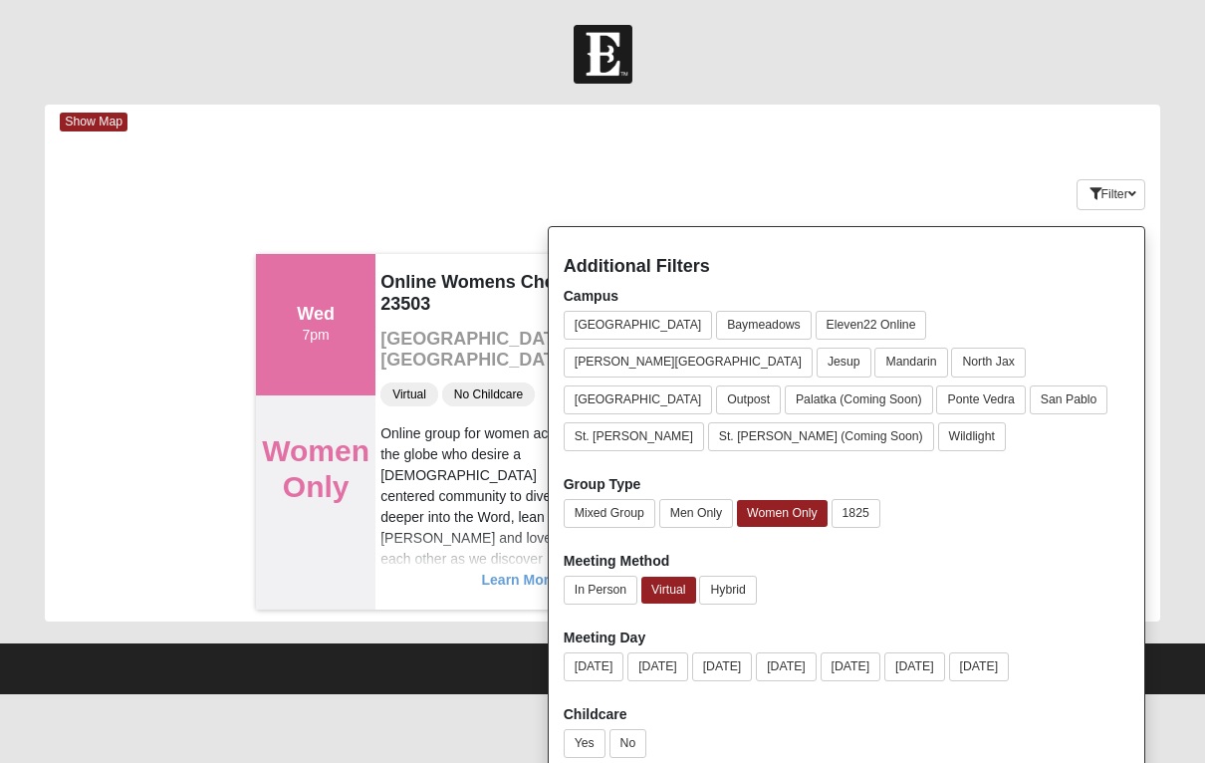
click at [830, 189] on icon "button" at bounding box center [1133, 194] width 8 height 12
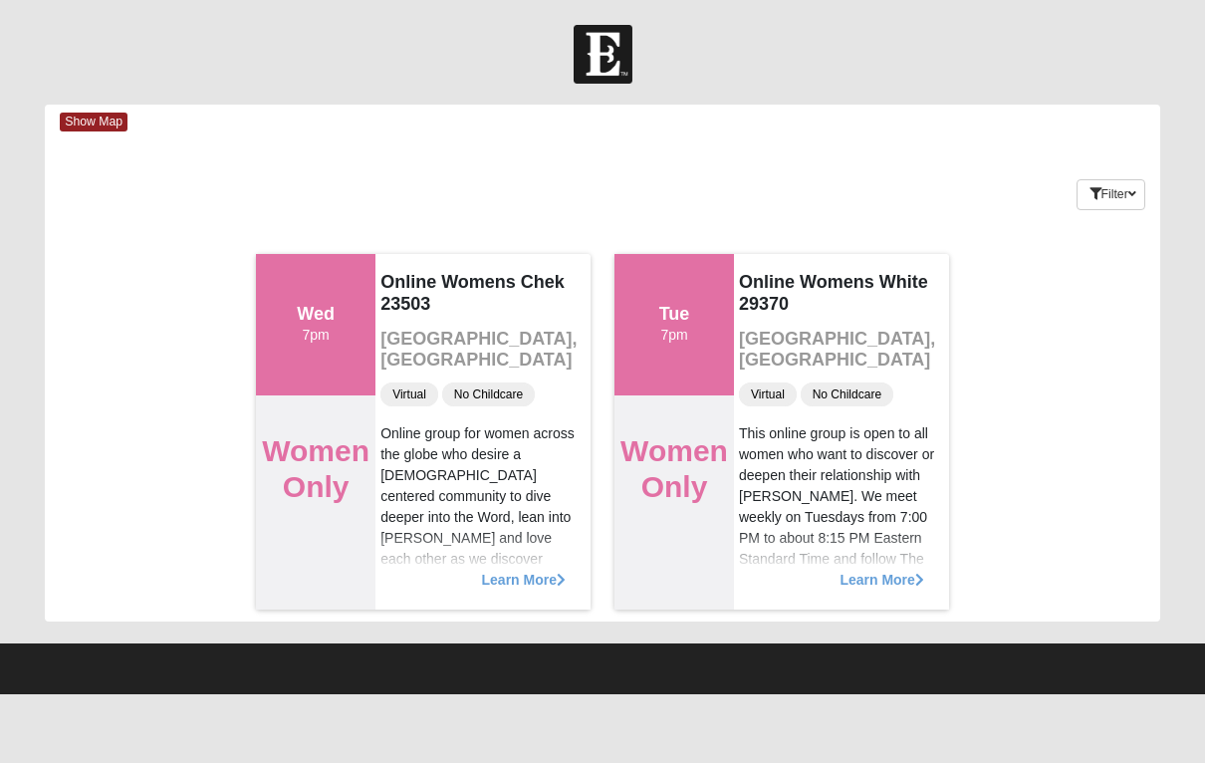
click at [830, 570] on span "Learn More" at bounding box center [882, 570] width 84 height 0
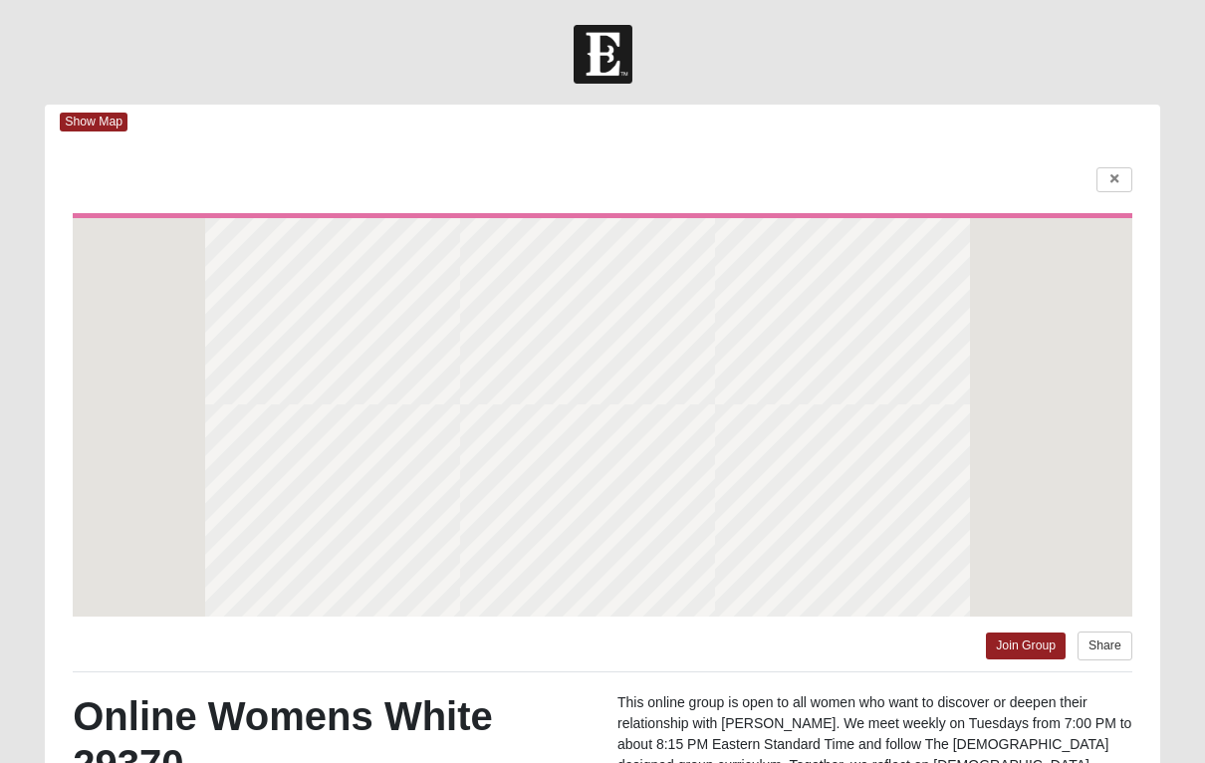
click at [830, 592] on div at bounding box center [603, 417] width 1060 height 399
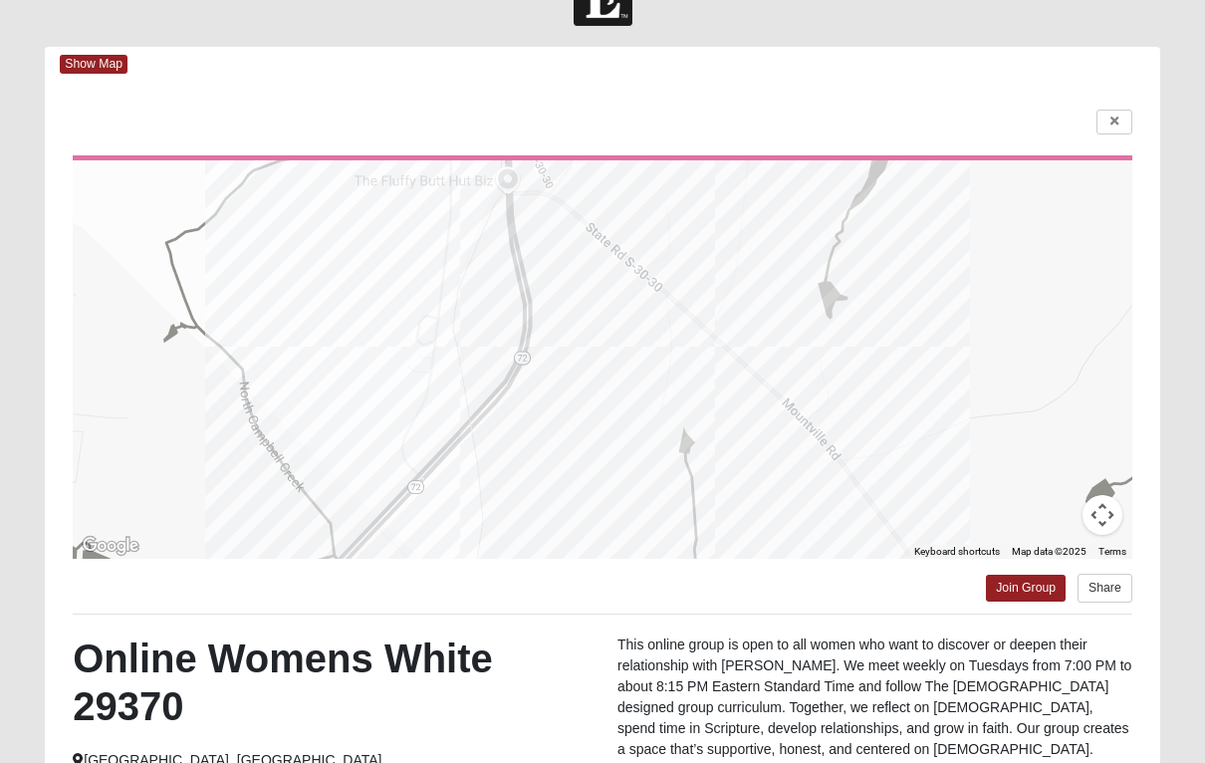
scroll to position [333, 0]
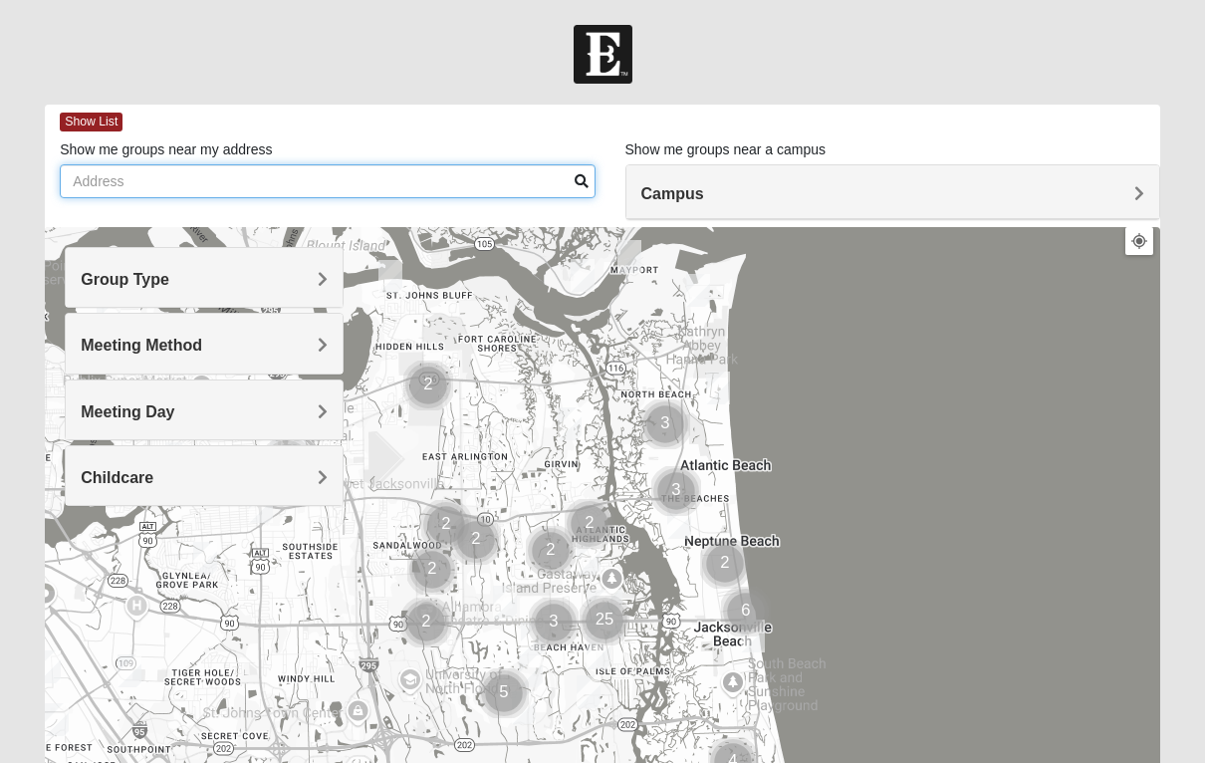
click at [102, 185] on input "Show me groups near my address" at bounding box center [327, 181] width 535 height 34
type input "14050 Integra Dr, 1039"
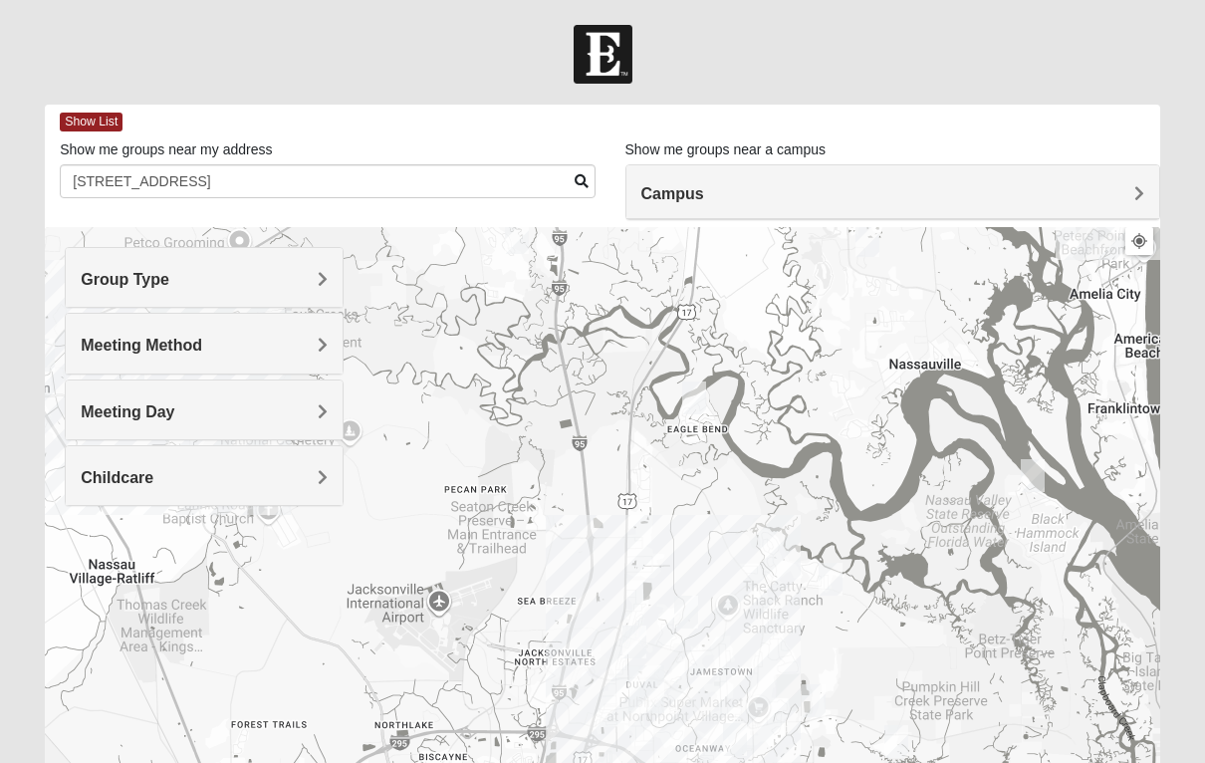
click at [89, 121] on span "Show List" at bounding box center [91, 122] width 63 height 19
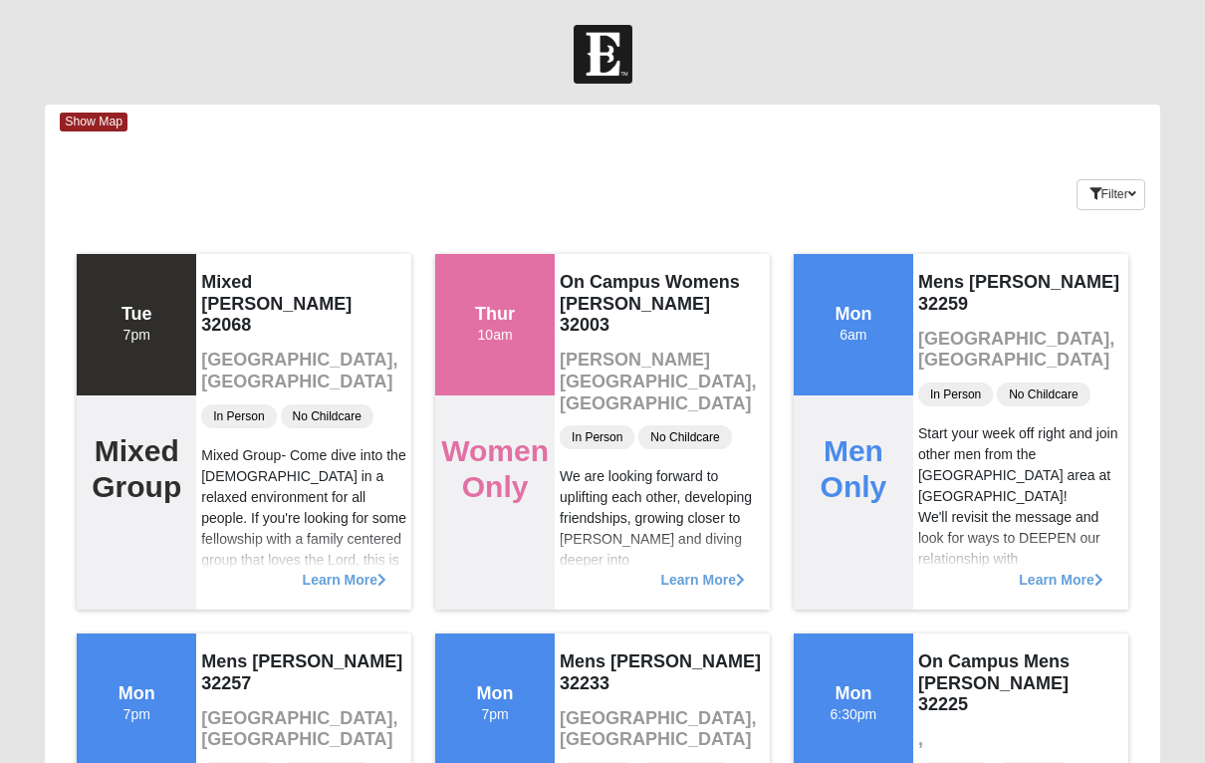
click at [69, 121] on span "Show Map" at bounding box center [94, 122] width 68 height 19
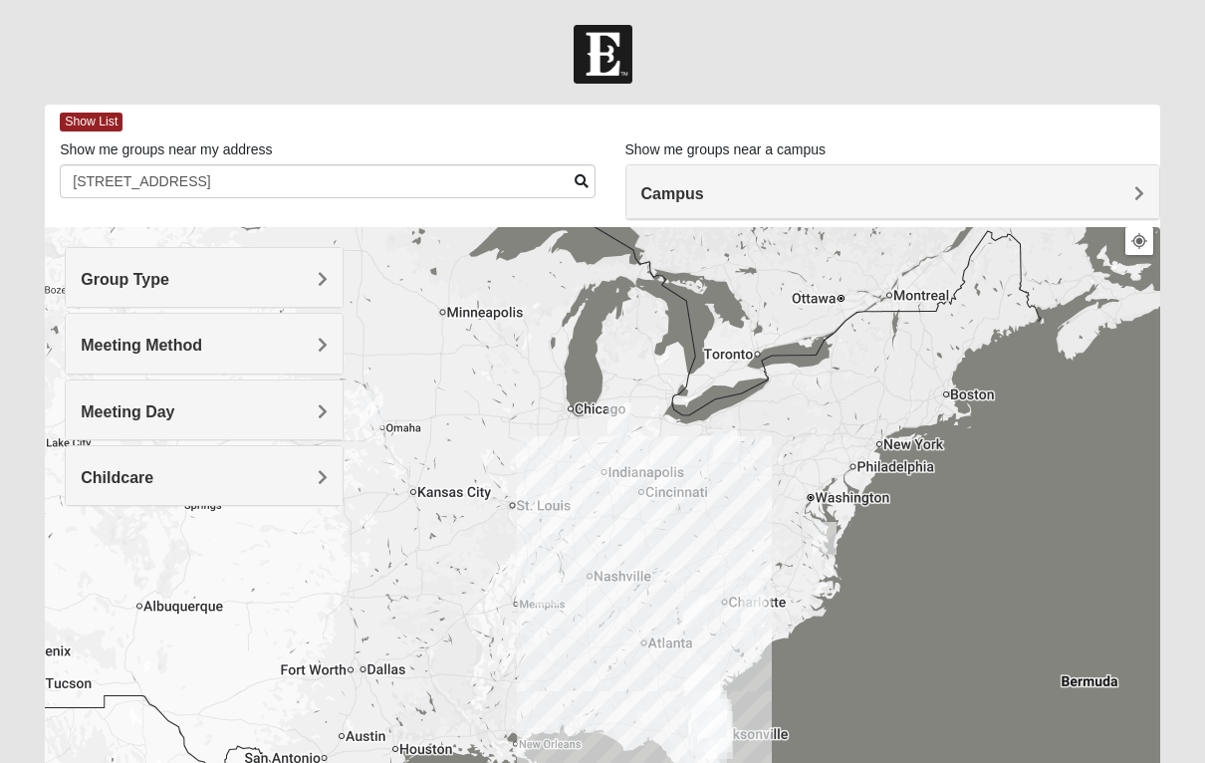
click at [1117, 204] on div "Campus" at bounding box center [893, 192] width 533 height 54
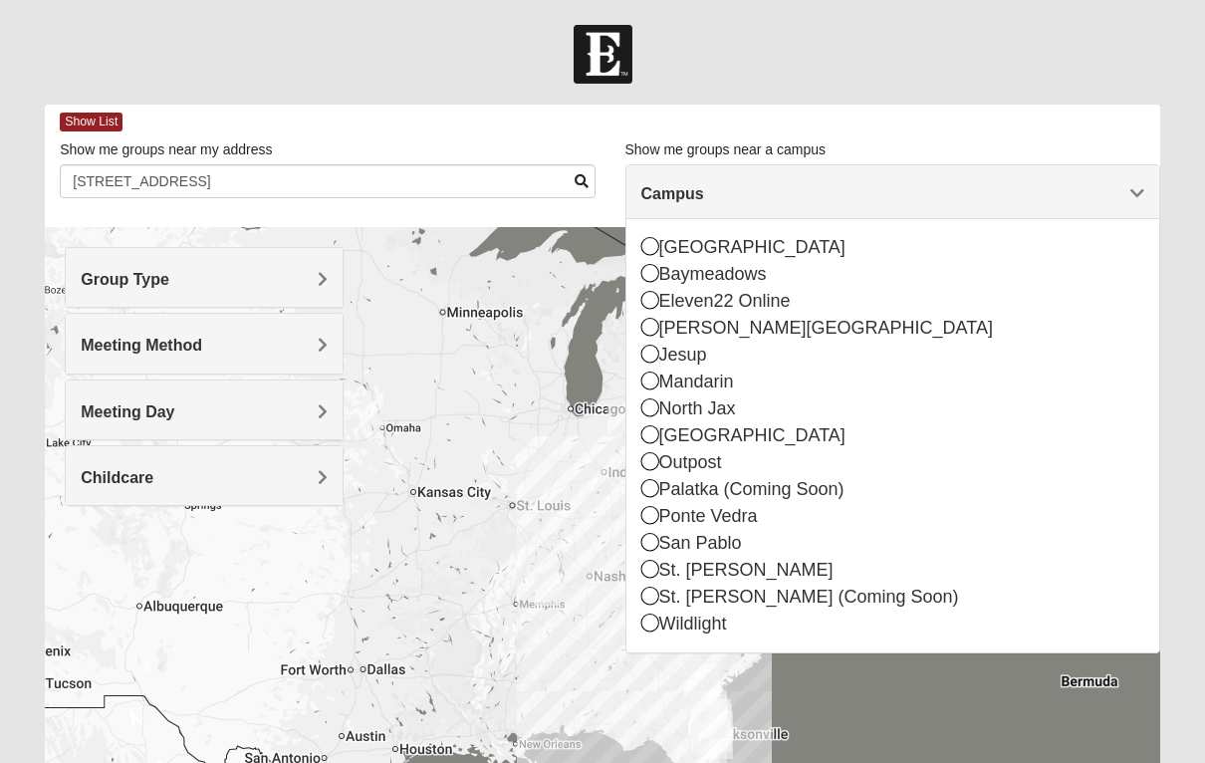
click at [693, 409] on div "North Jax" at bounding box center [893, 409] width 503 height 27
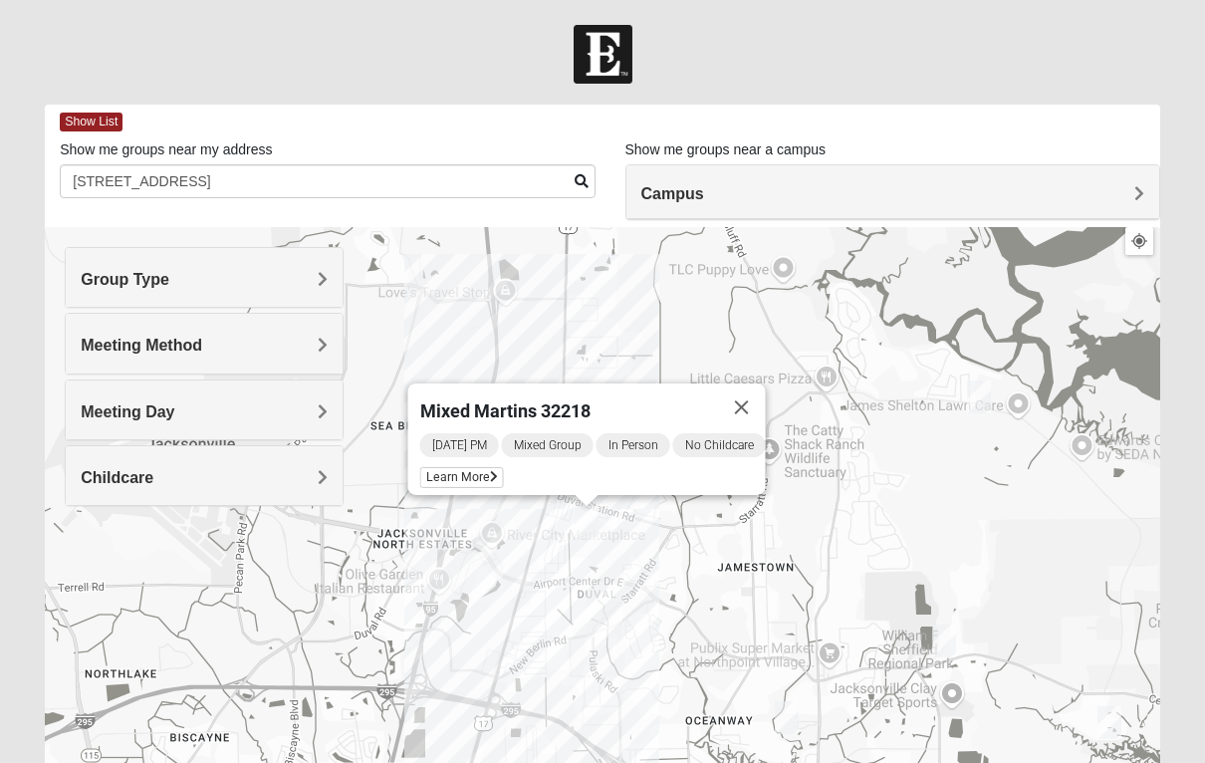
click at [747, 387] on button "Close" at bounding box center [742, 408] width 48 height 48
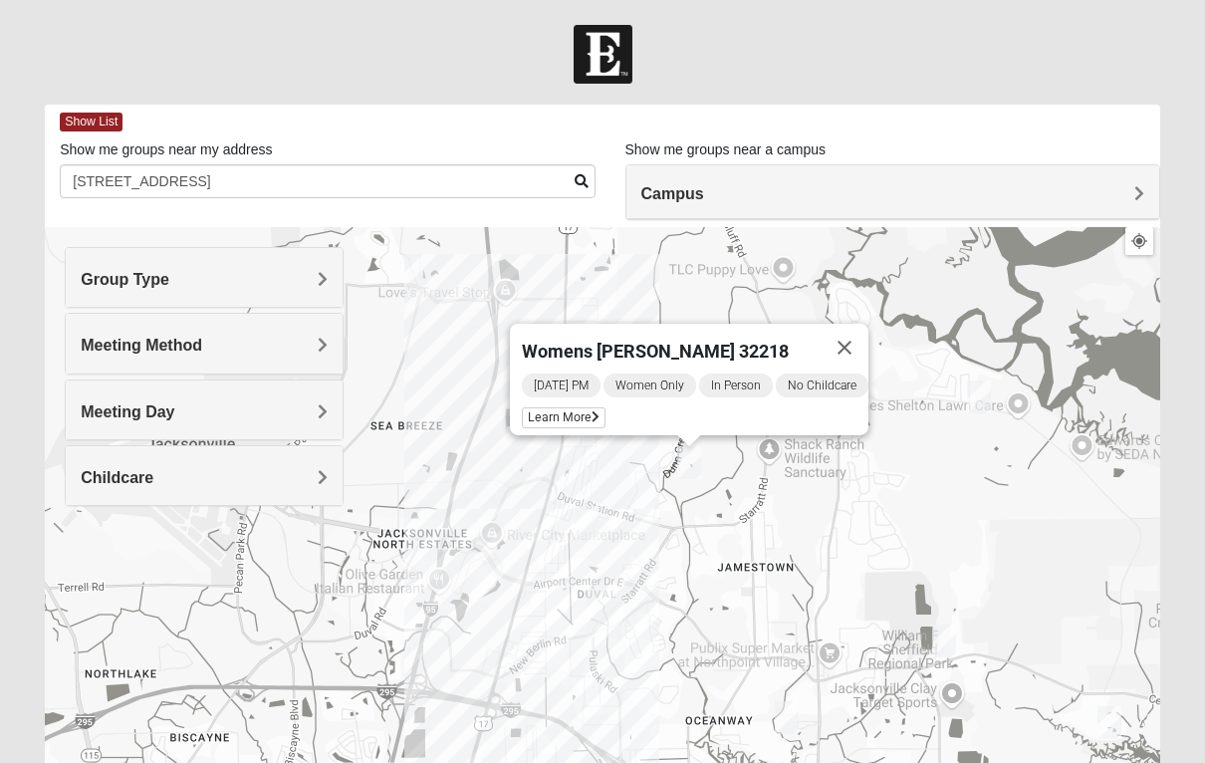
click at [867, 337] on button "Close" at bounding box center [845, 348] width 48 height 48
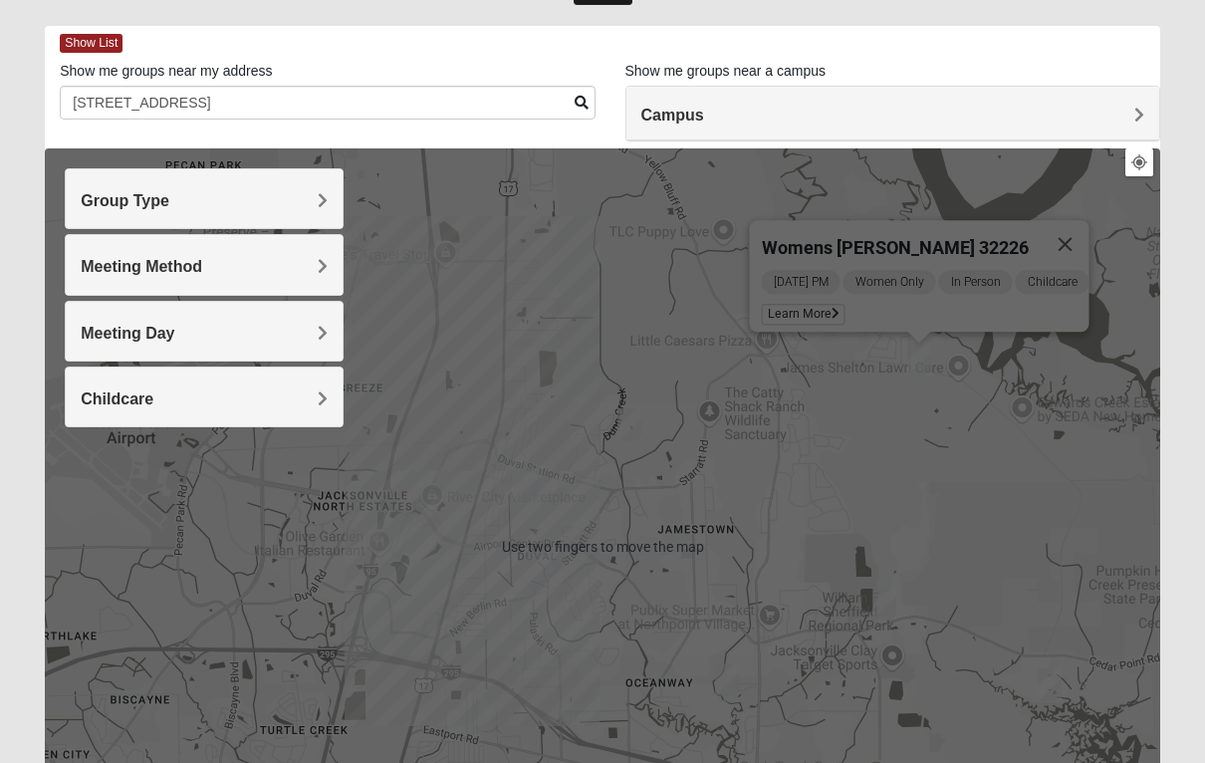
scroll to position [84, 0]
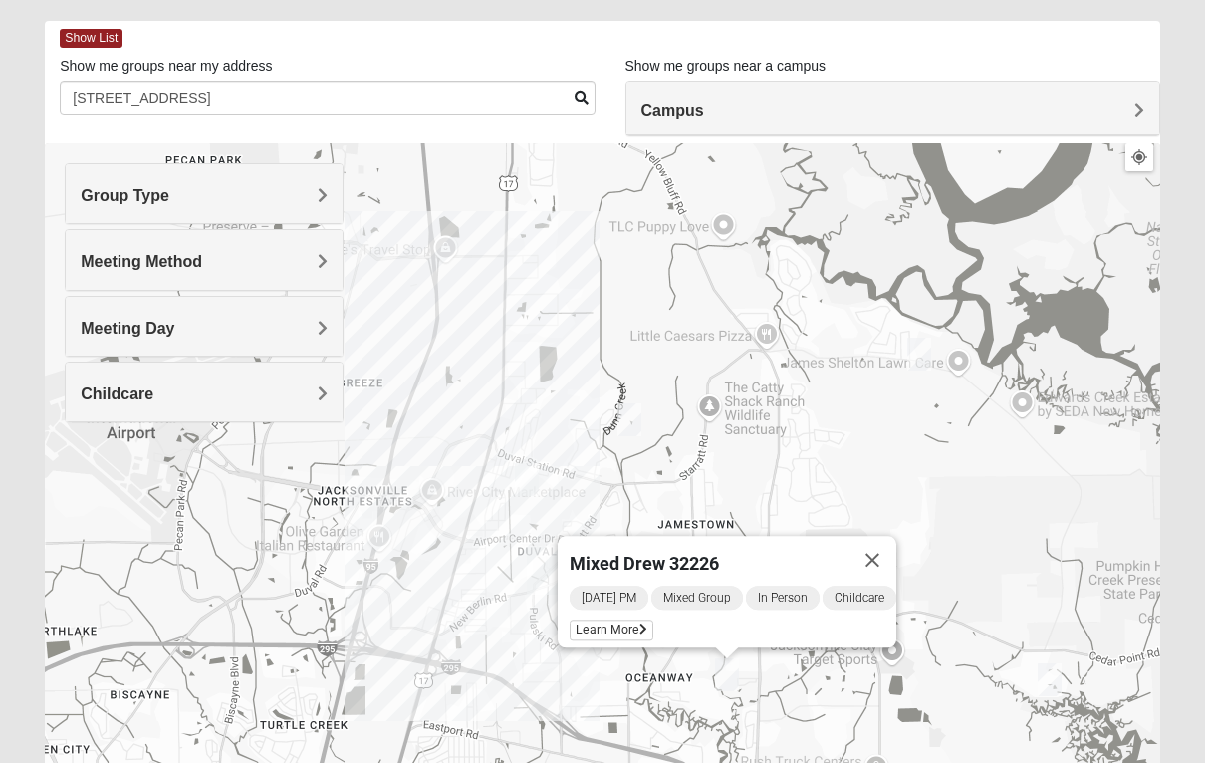
click at [585, 612] on div "Wednesday PM Mixed Group In Person Childcare Learn More" at bounding box center [733, 616] width 327 height 64
click at [591, 638] on span "Learn More" at bounding box center [612, 630] width 84 height 21
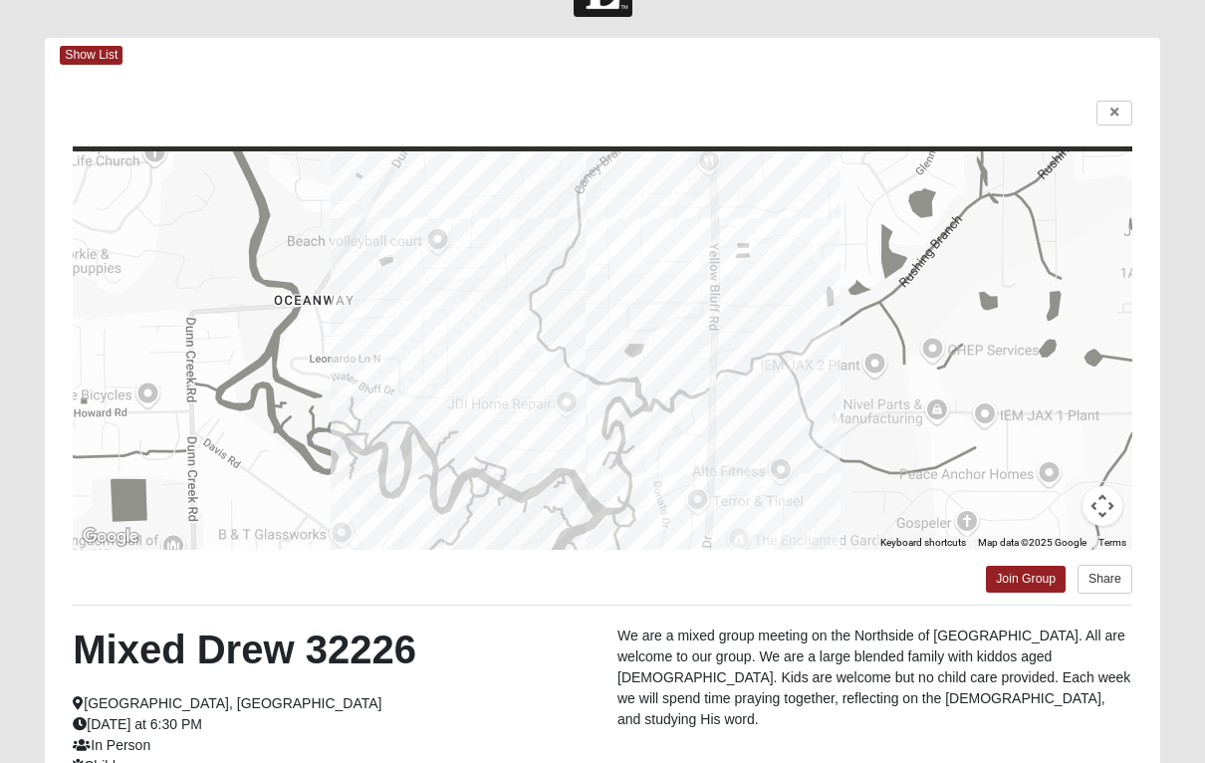
scroll to position [0, 0]
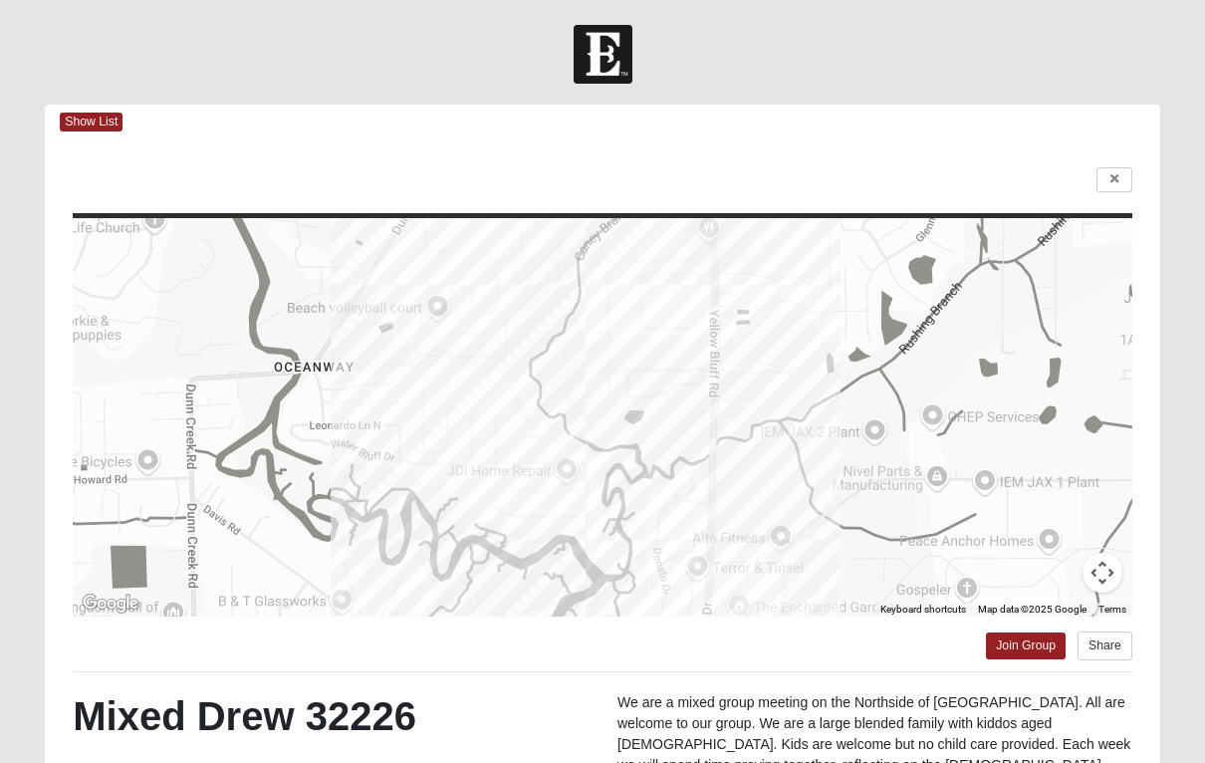
click at [1104, 179] on link at bounding box center [1115, 179] width 36 height 25
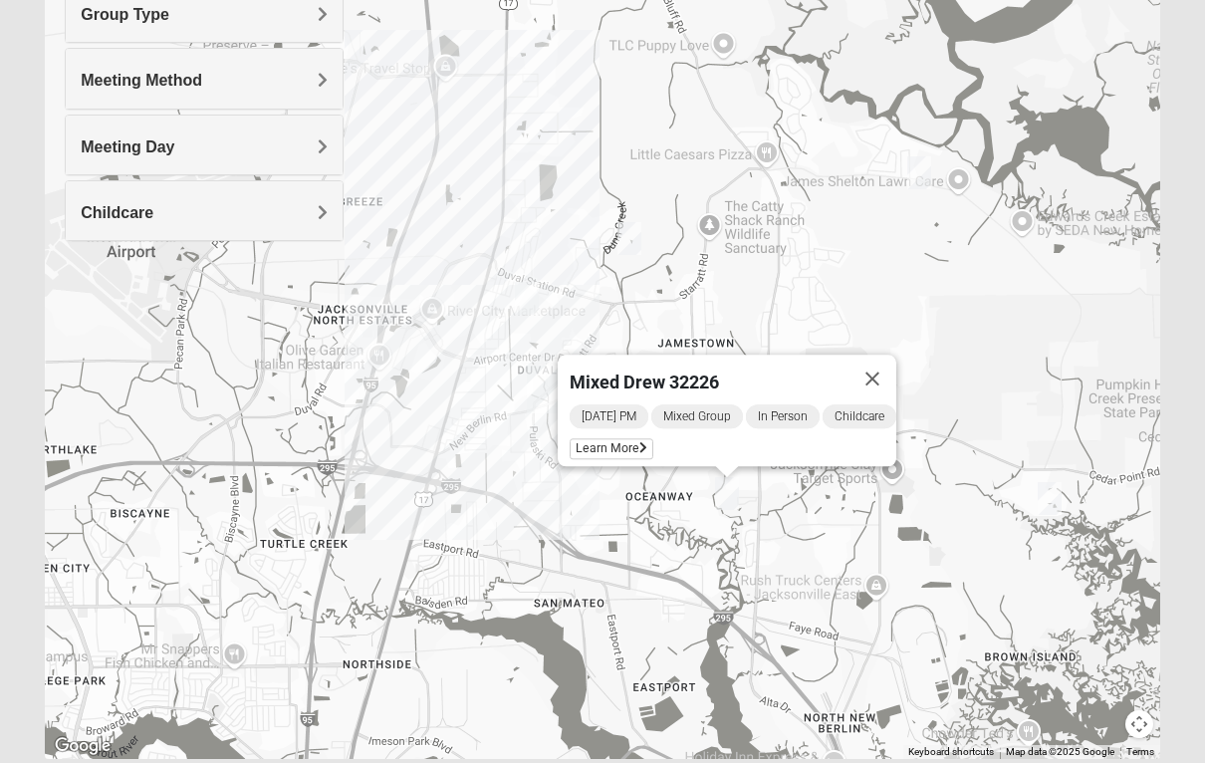
scroll to position [265, 0]
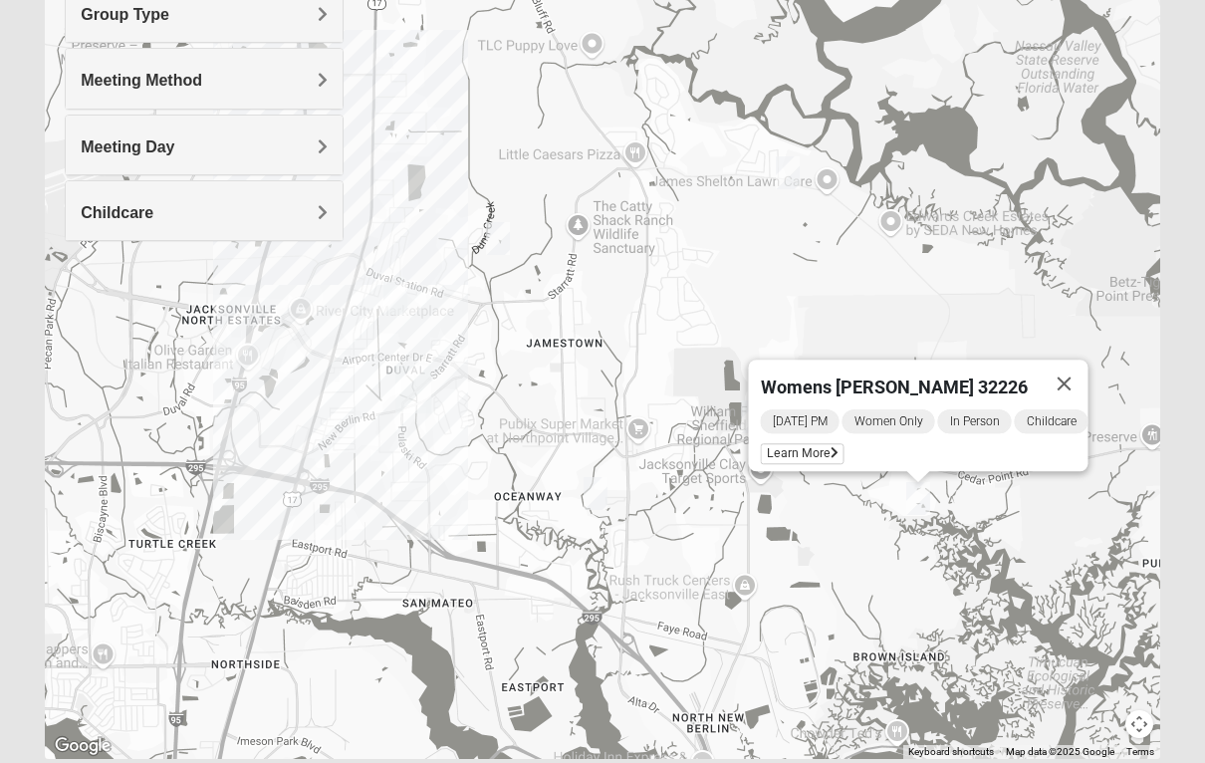
click at [796, 452] on span "Learn More" at bounding box center [803, 453] width 84 height 21
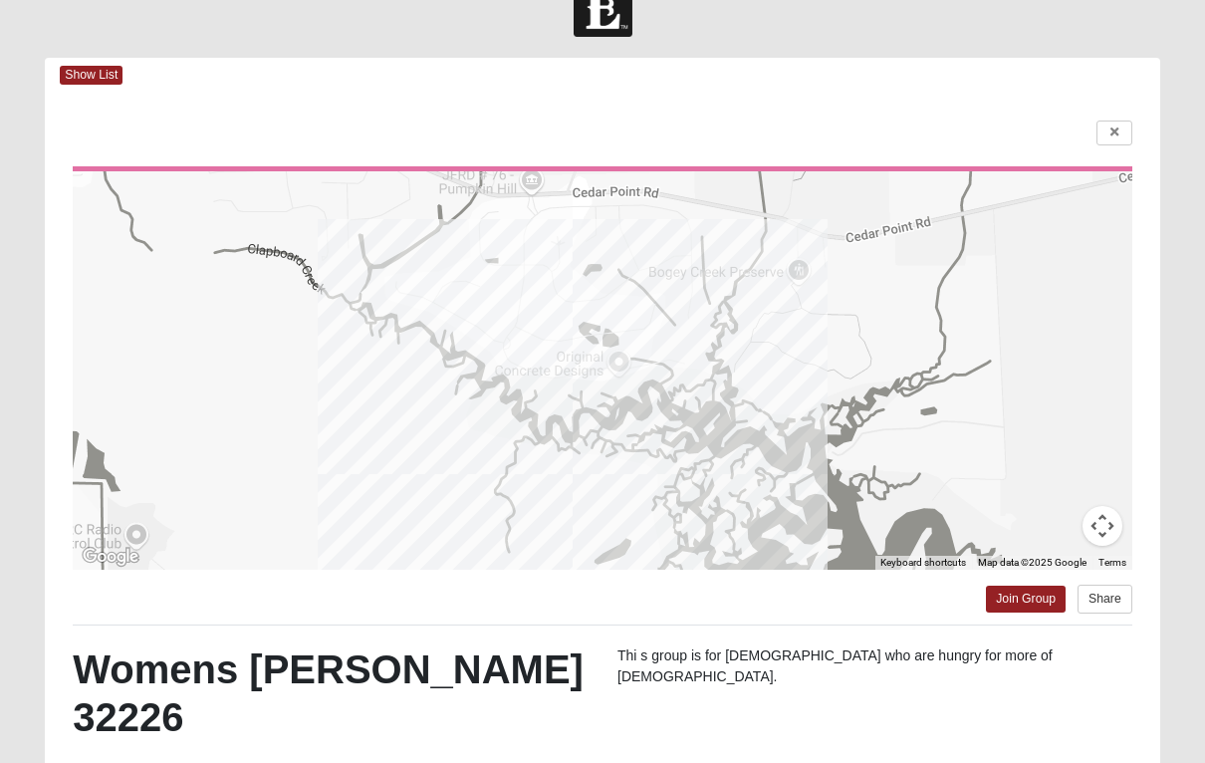
scroll to position [0, 0]
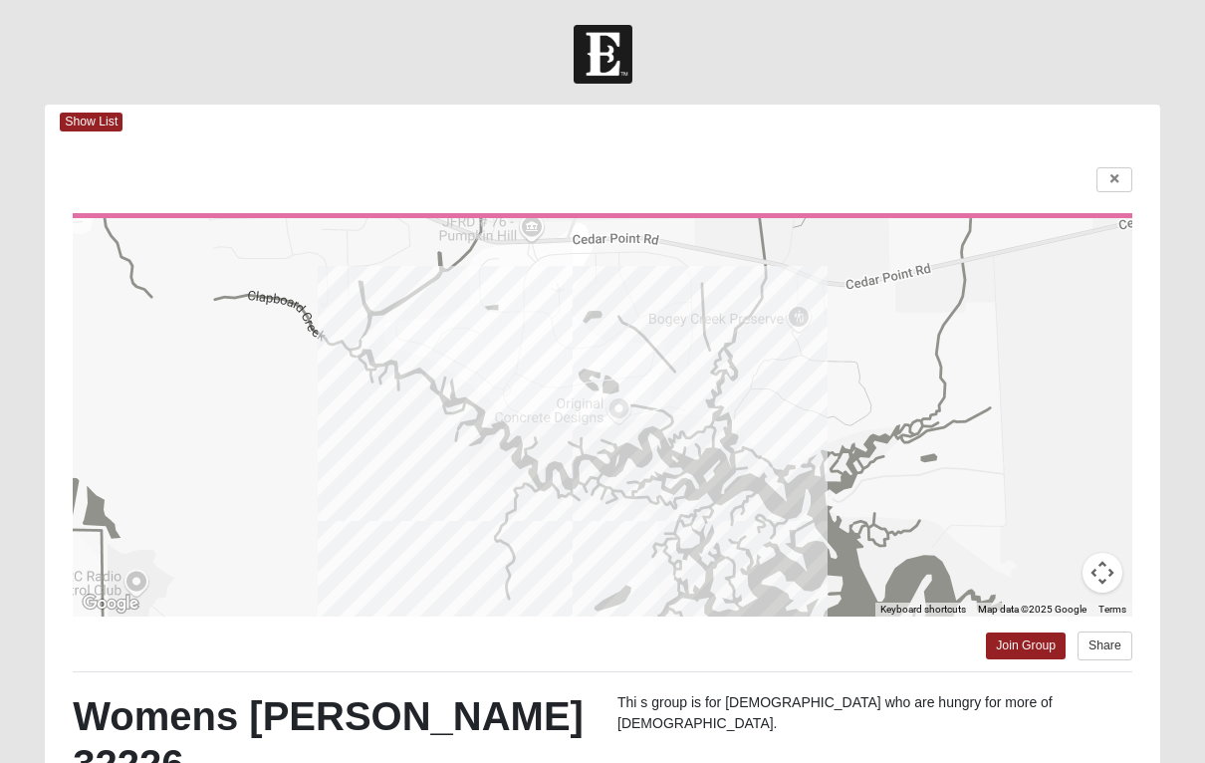
click at [1111, 181] on icon at bounding box center [1115, 179] width 8 height 12
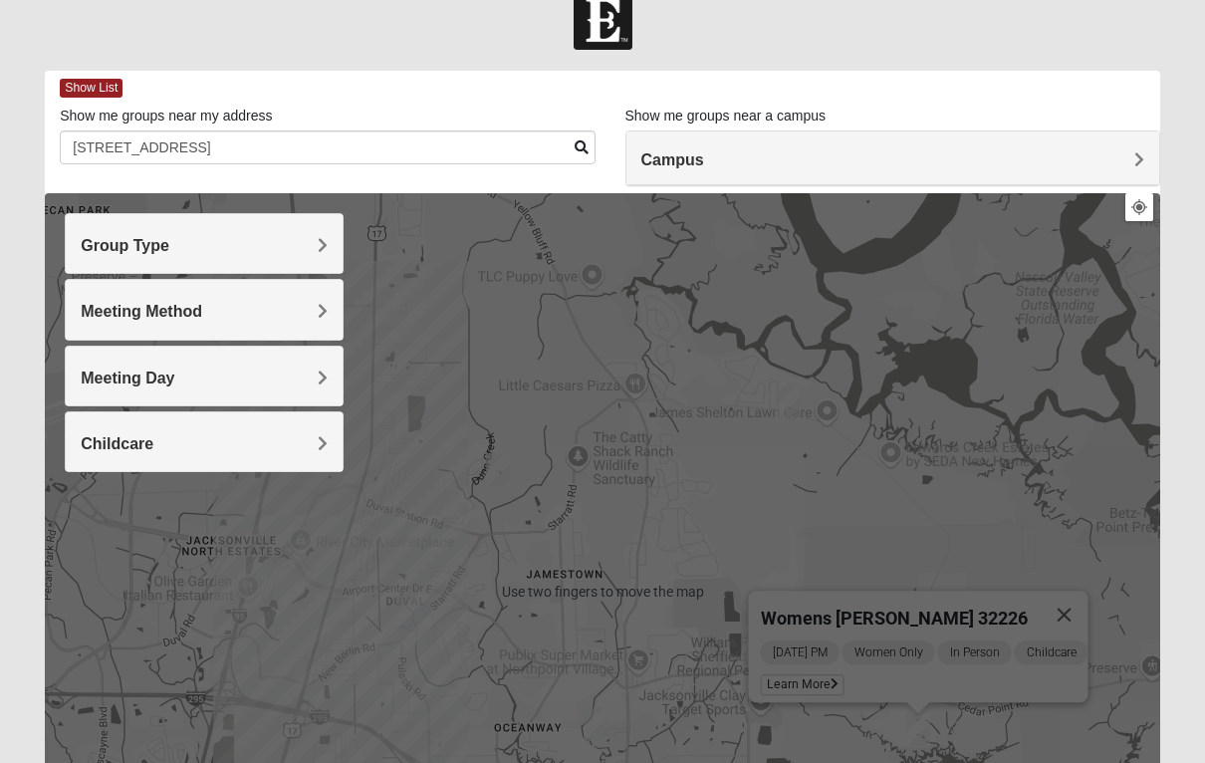
scroll to position [35, 0]
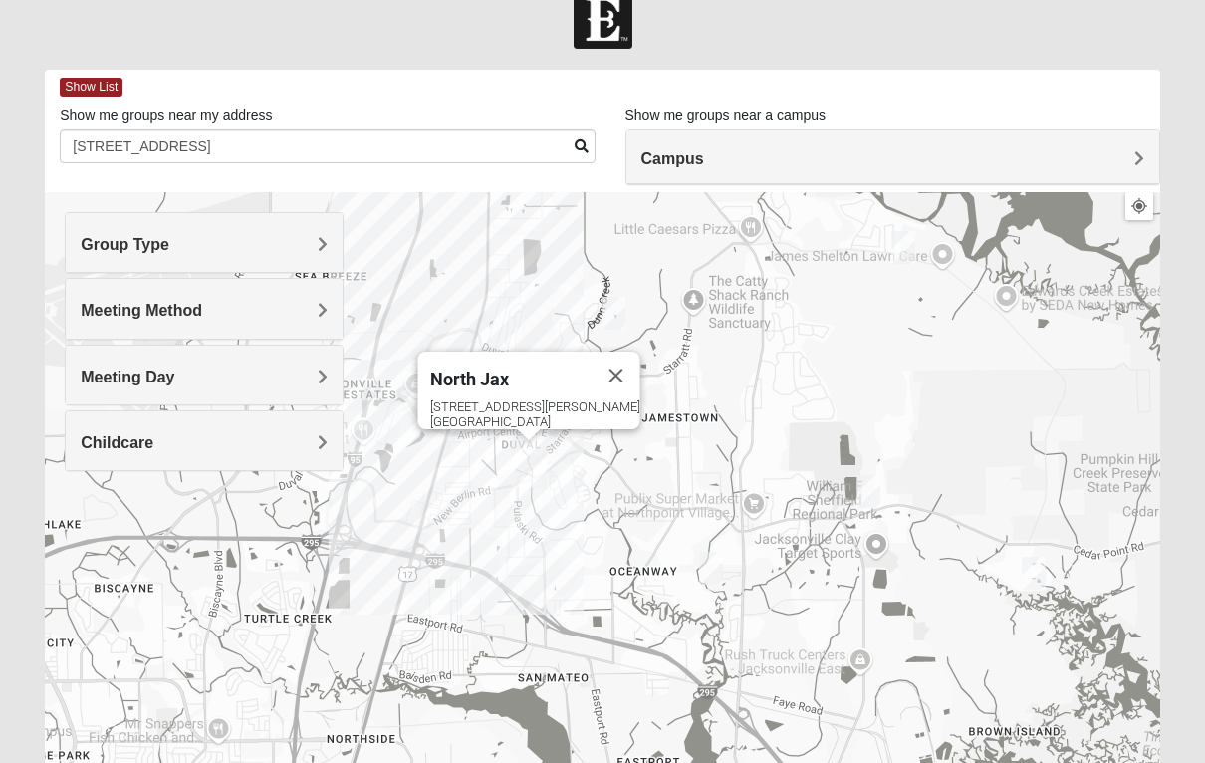
click at [1131, 165] on h4 "Campus" at bounding box center [893, 158] width 503 height 19
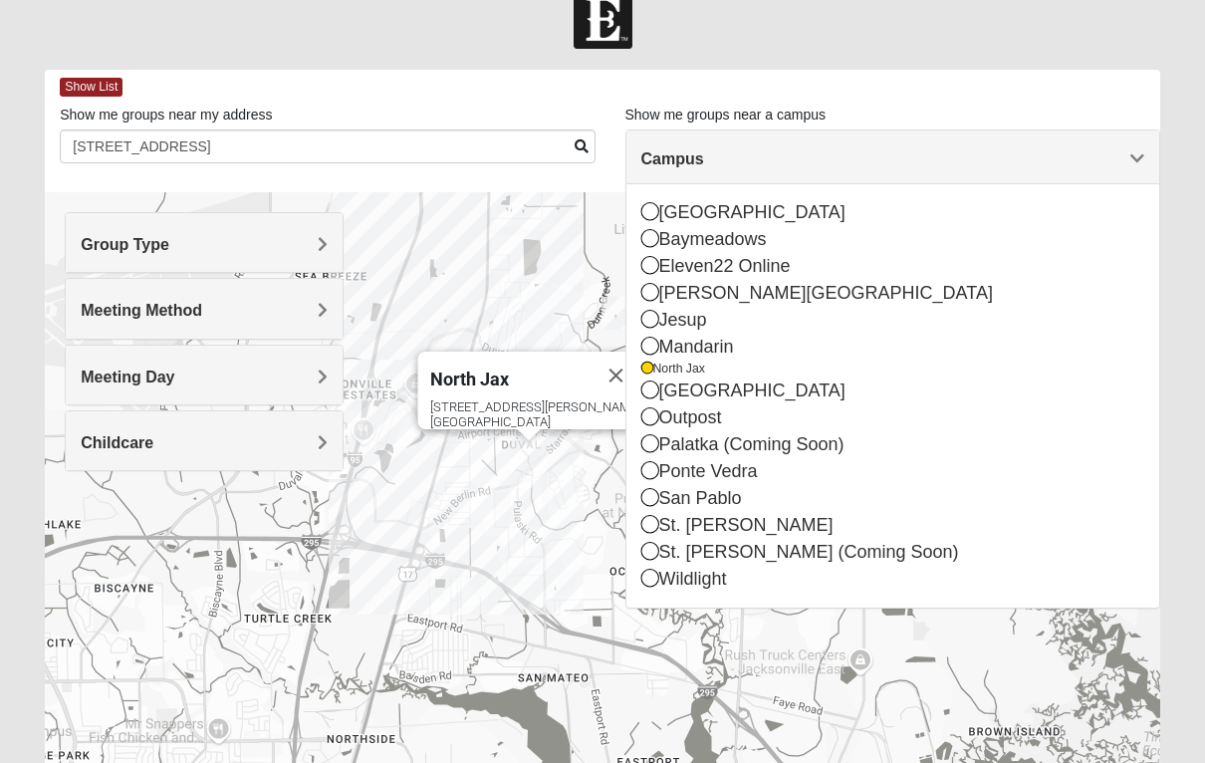
click at [77, 87] on span "Show List" at bounding box center [91, 87] width 63 height 19
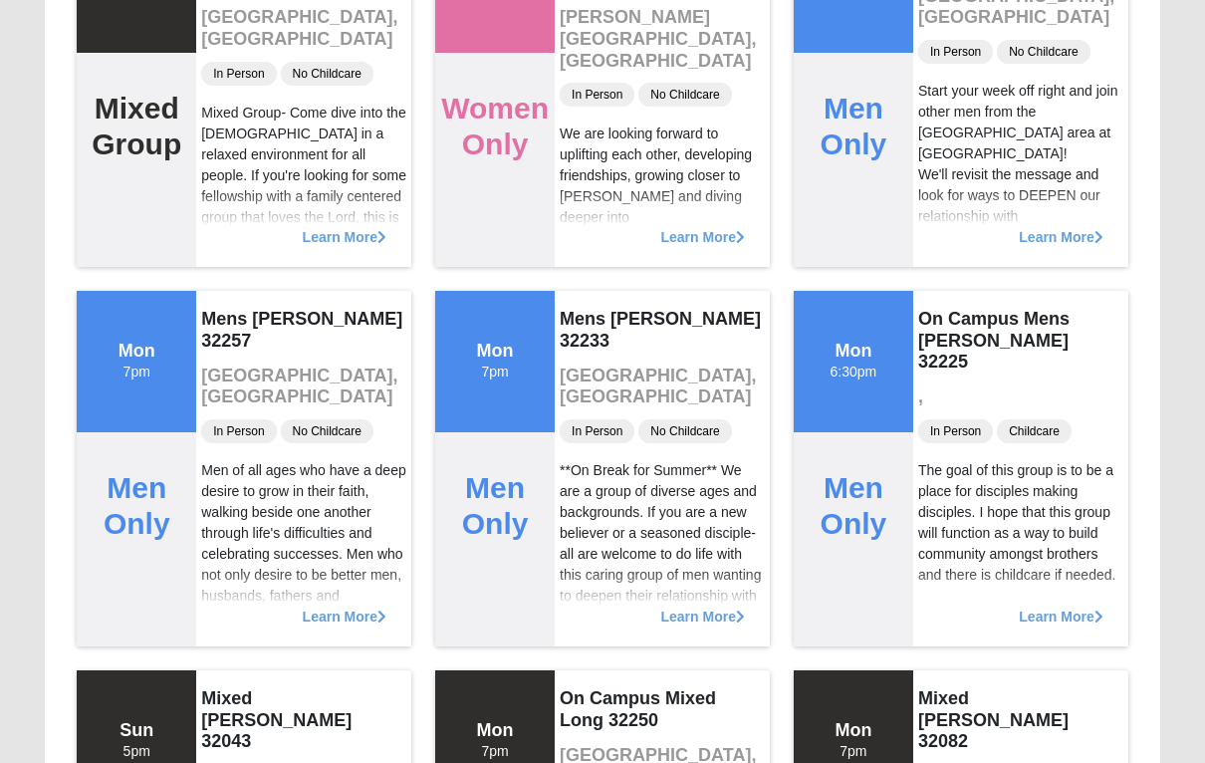
scroll to position [0, 0]
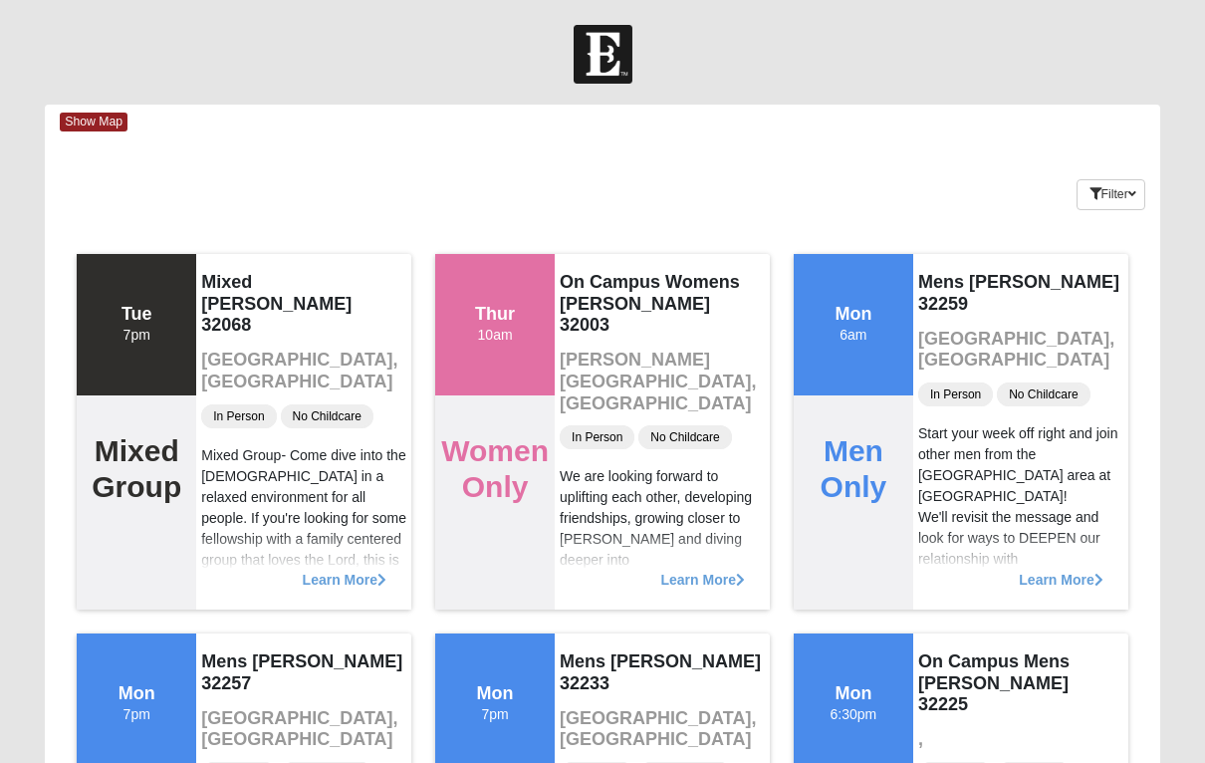
click at [1108, 201] on button "Filter" at bounding box center [1111, 194] width 69 height 31
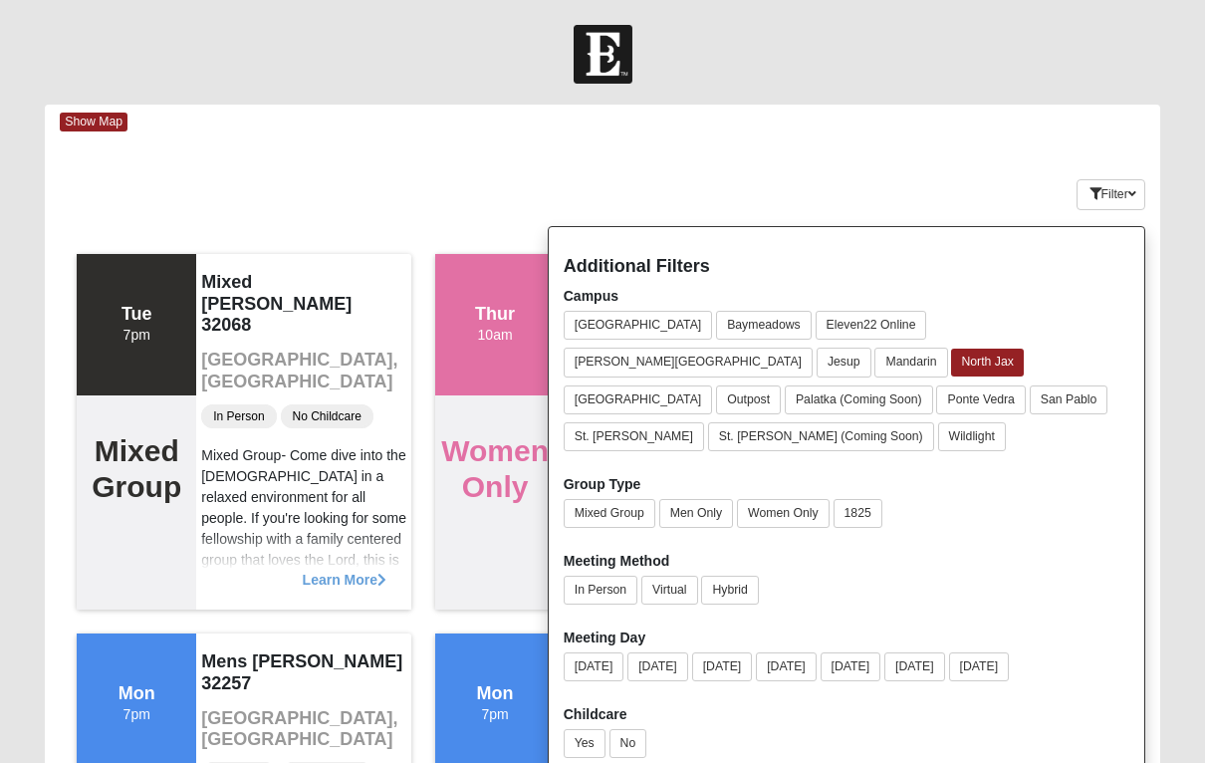
click at [806, 499] on button "Women Only" at bounding box center [783, 513] width 93 height 29
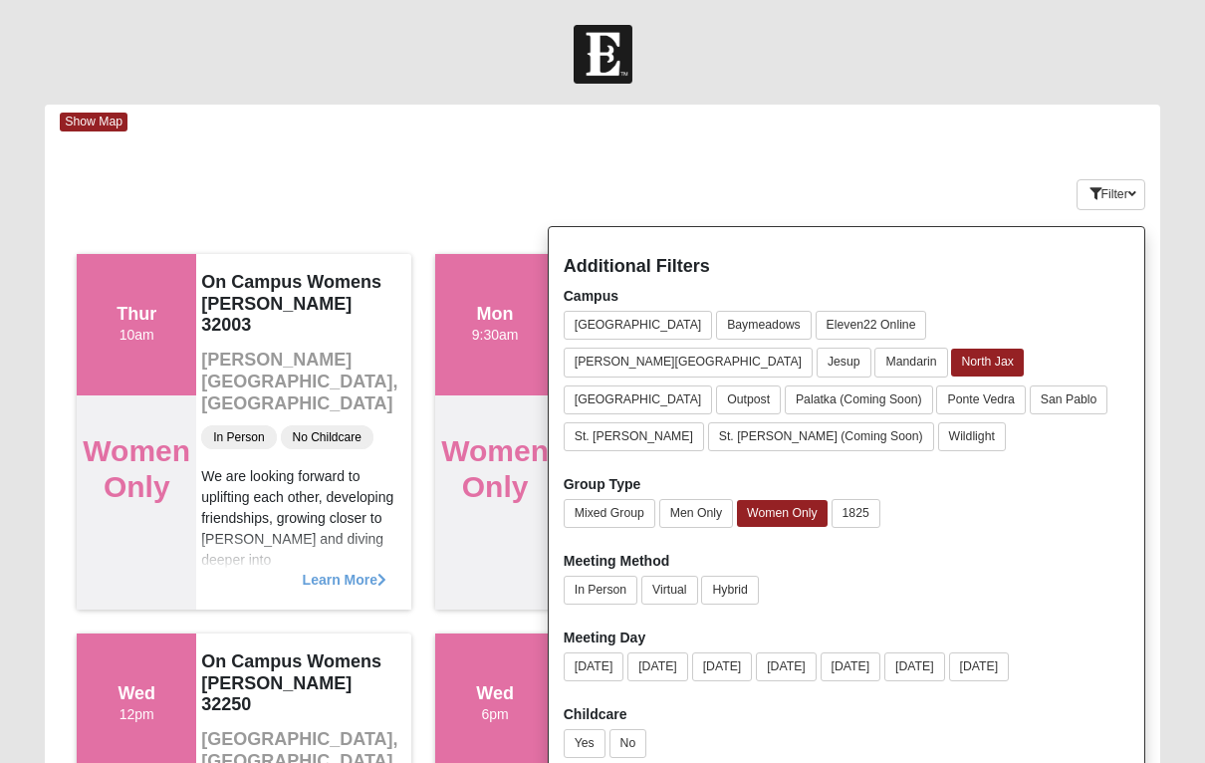
click at [616, 499] on button "Mixed Group" at bounding box center [610, 513] width 92 height 29
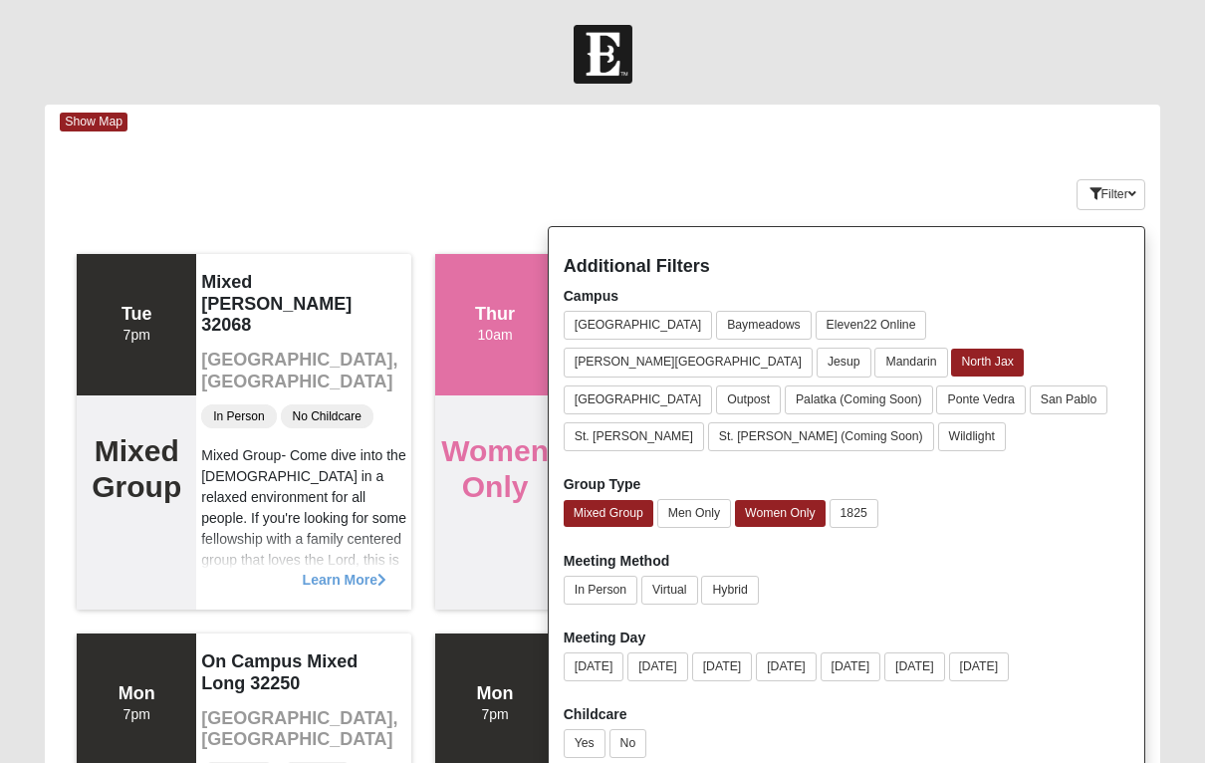
click at [1138, 181] on button "Filter" at bounding box center [1111, 194] width 69 height 31
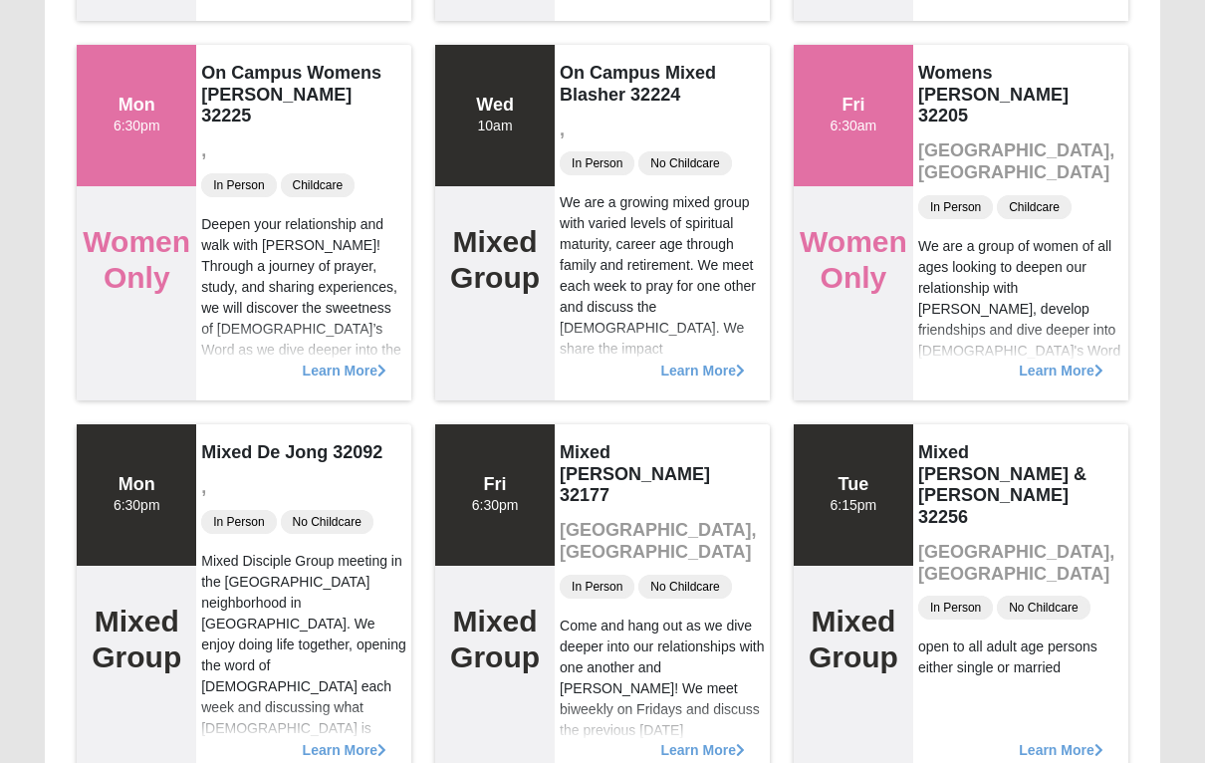
scroll to position [5144, 0]
click at [1070, 361] on span "Learn More" at bounding box center [1061, 361] width 84 height 0
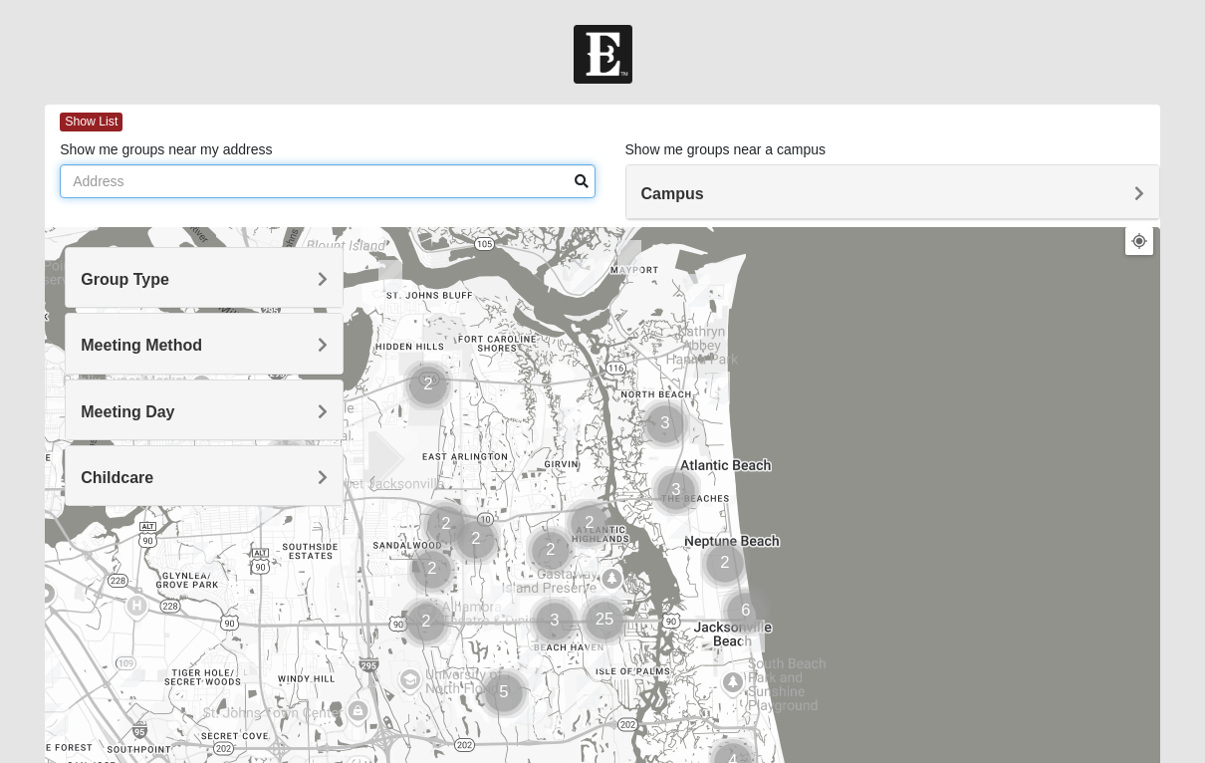
click at [138, 173] on input "Show me groups near my address" at bounding box center [327, 181] width 535 height 34
type input "14050 Integra Dr, 1039"
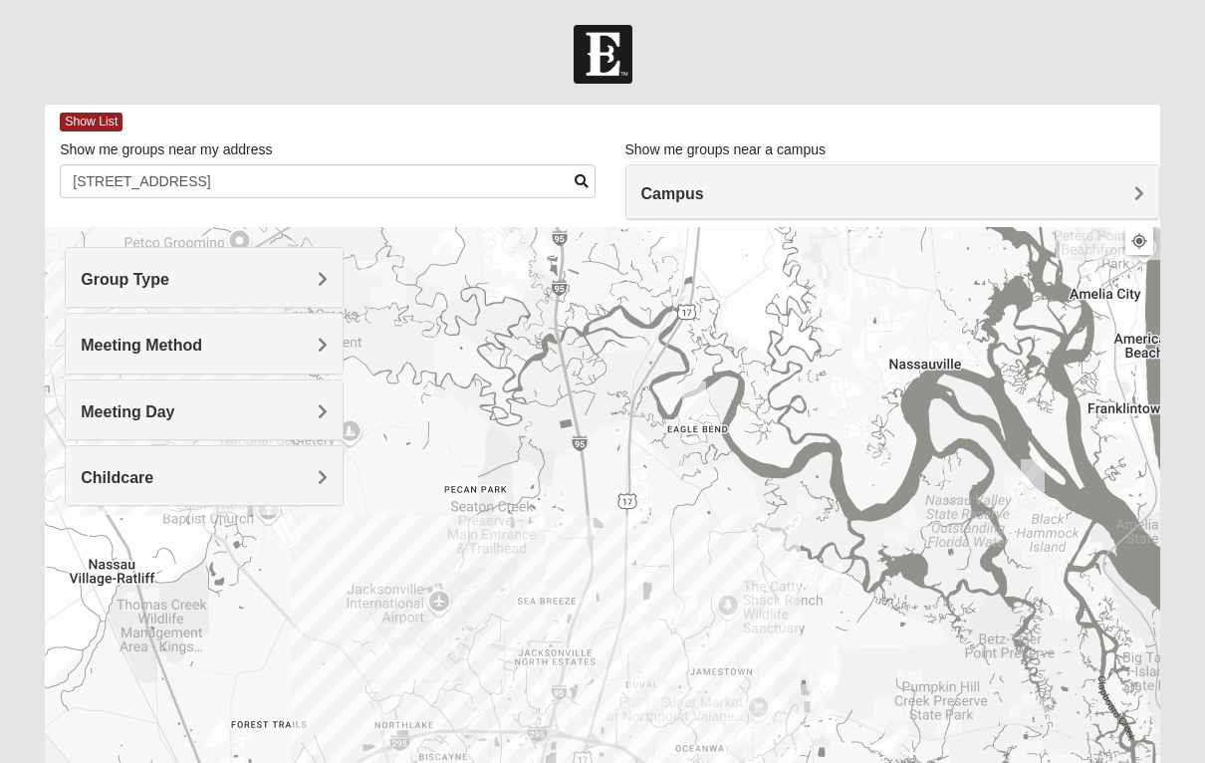
click at [1087, 197] on h4 "Campus" at bounding box center [893, 193] width 503 height 19
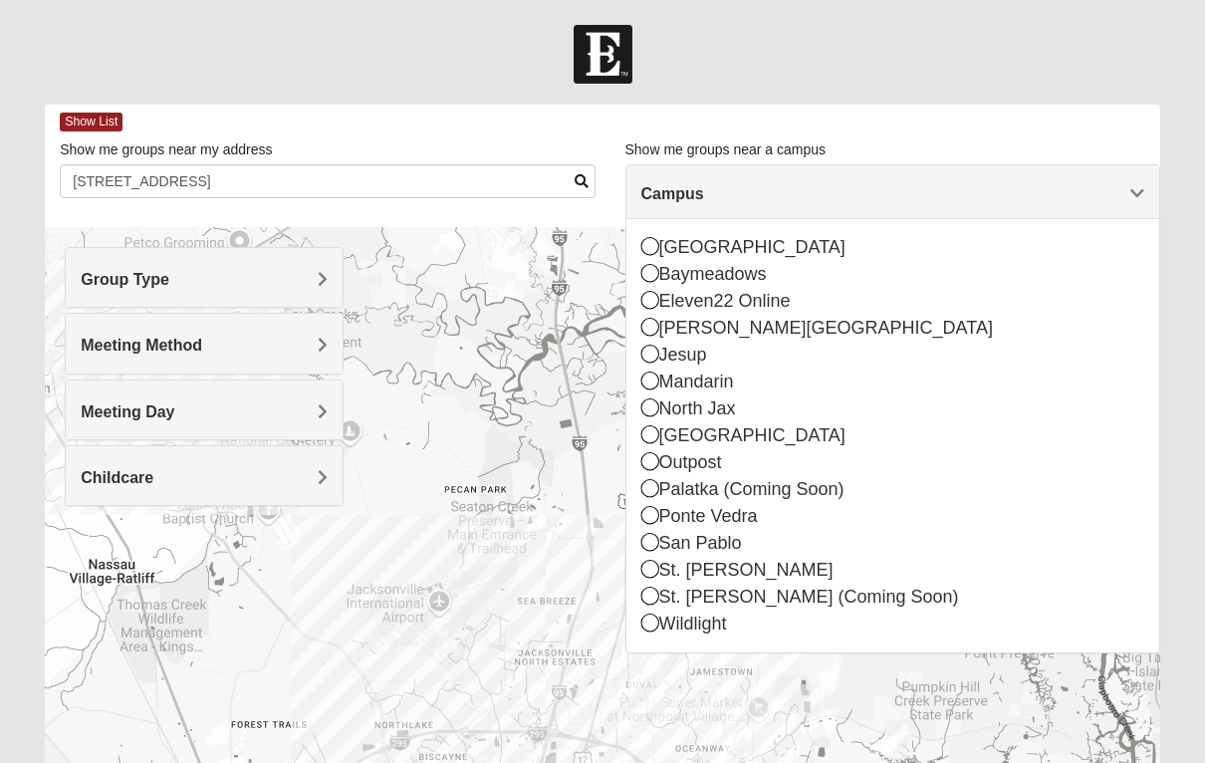
click at [708, 405] on div "North Jax" at bounding box center [893, 409] width 503 height 27
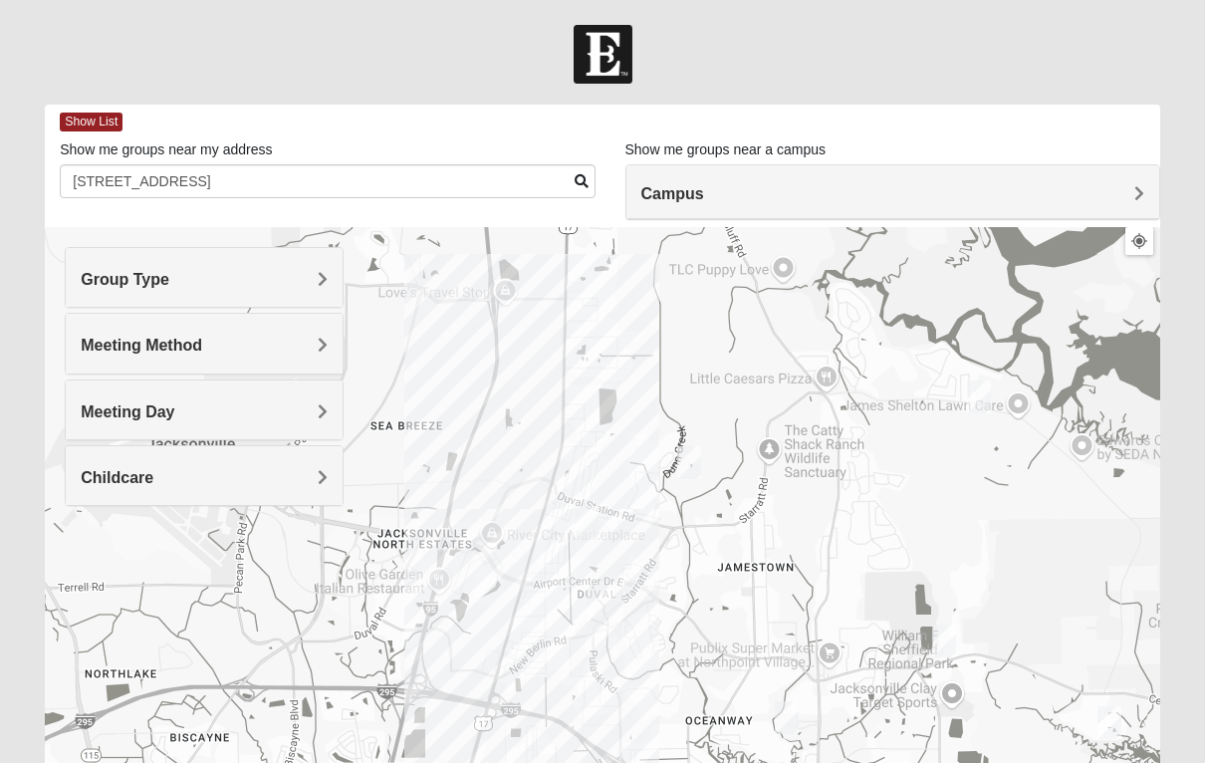
click at [94, 419] on span "Meeting Day" at bounding box center [128, 411] width 94 height 17
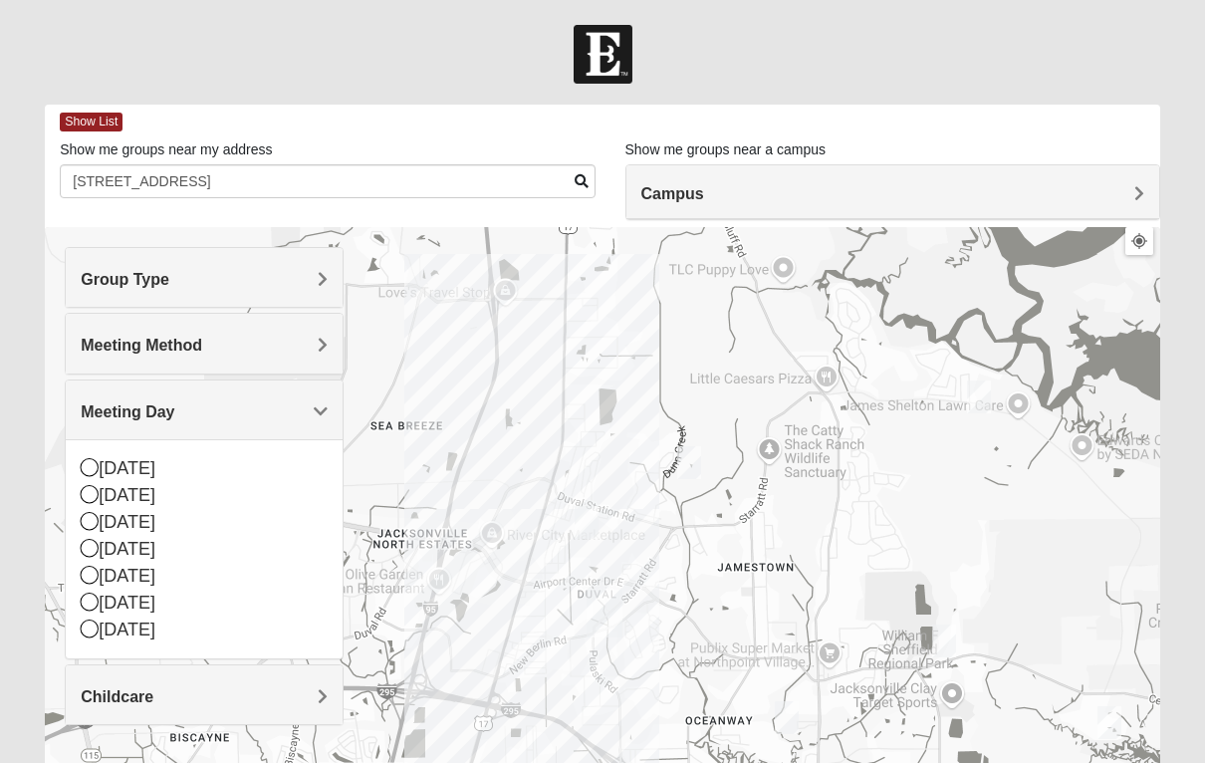
click at [107, 411] on span "Meeting Day" at bounding box center [128, 411] width 94 height 17
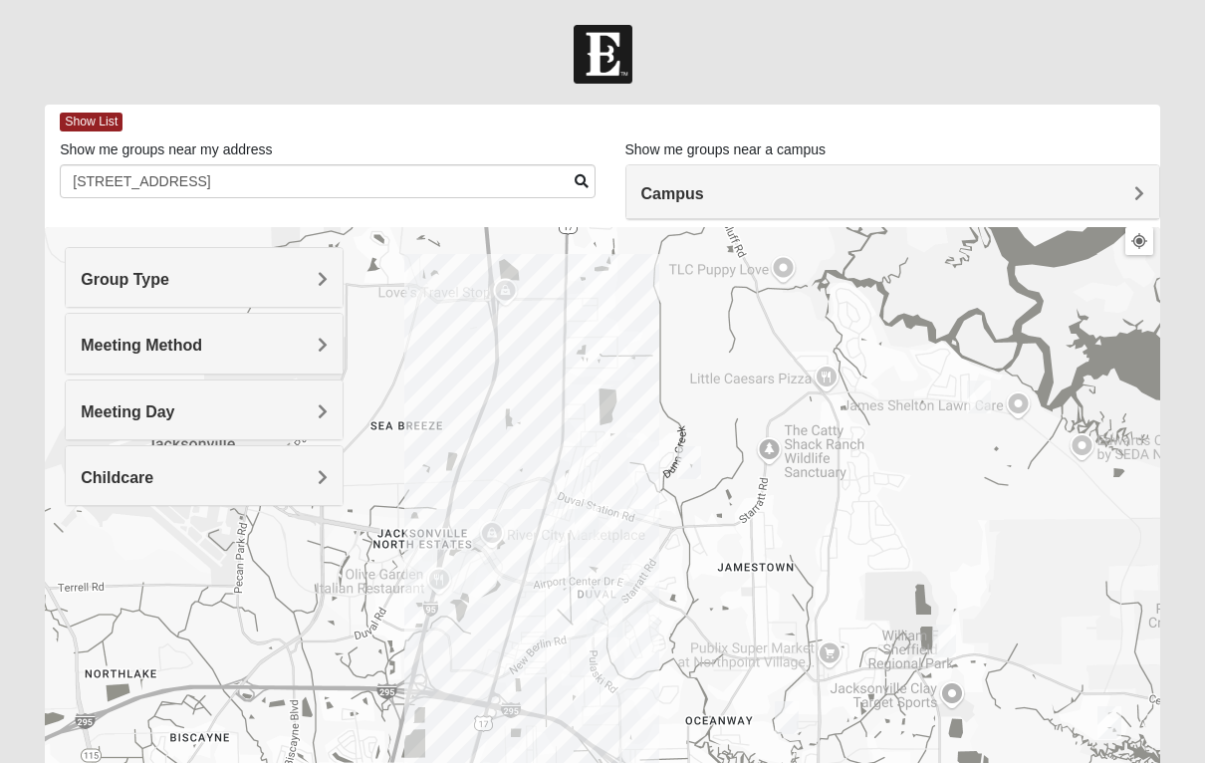
click at [111, 355] on div "Meeting Method" at bounding box center [204, 343] width 277 height 59
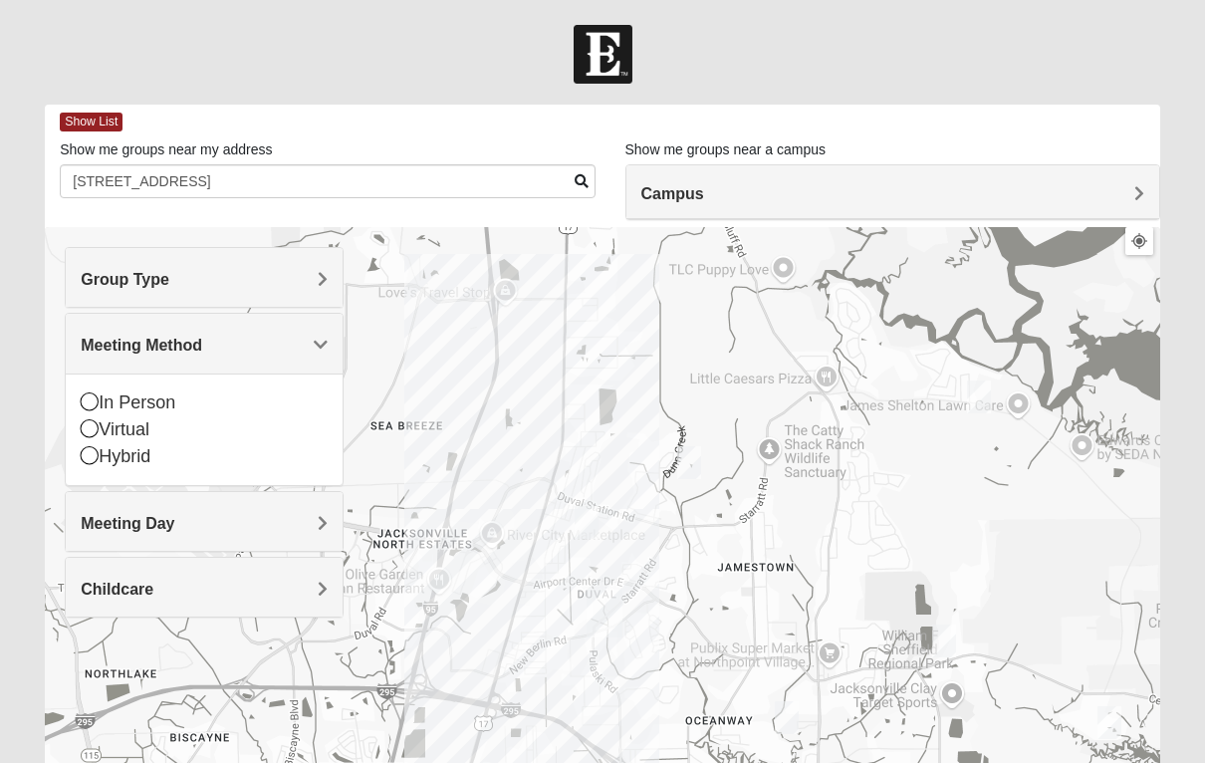
click at [89, 431] on icon at bounding box center [90, 428] width 18 height 18
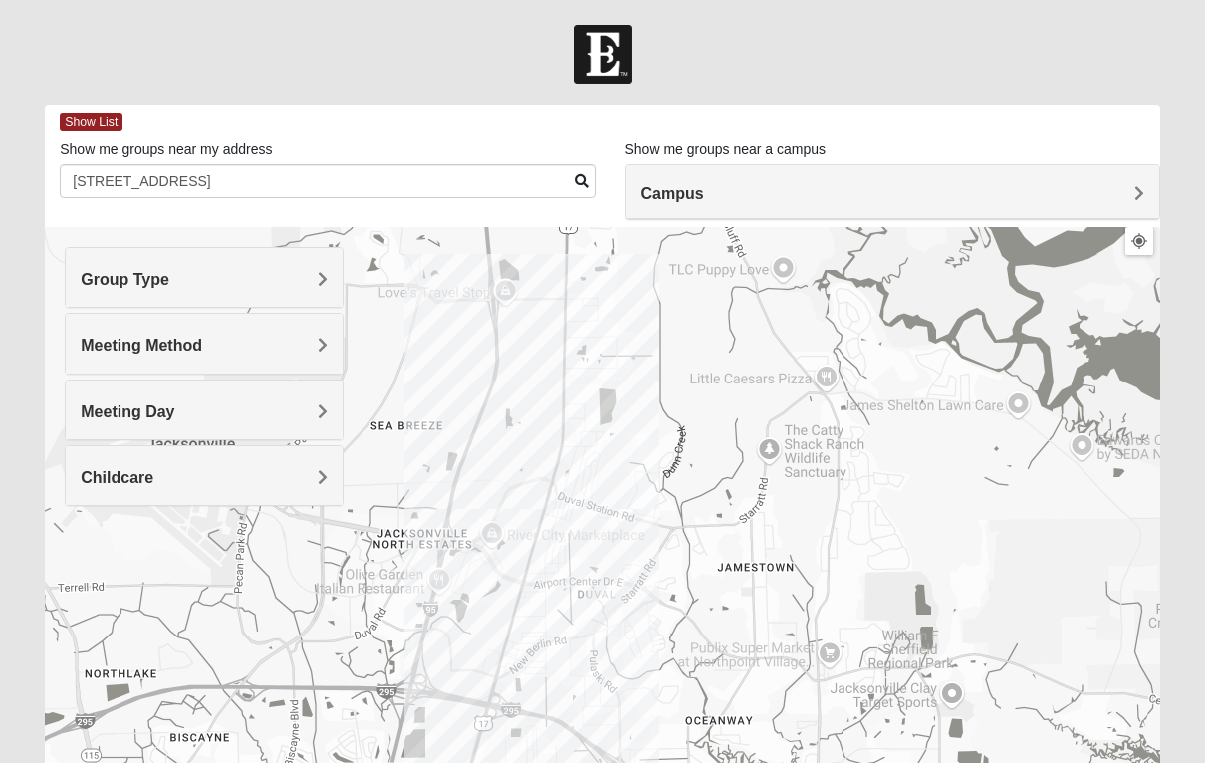
click at [90, 127] on span "Show List" at bounding box center [91, 122] width 63 height 19
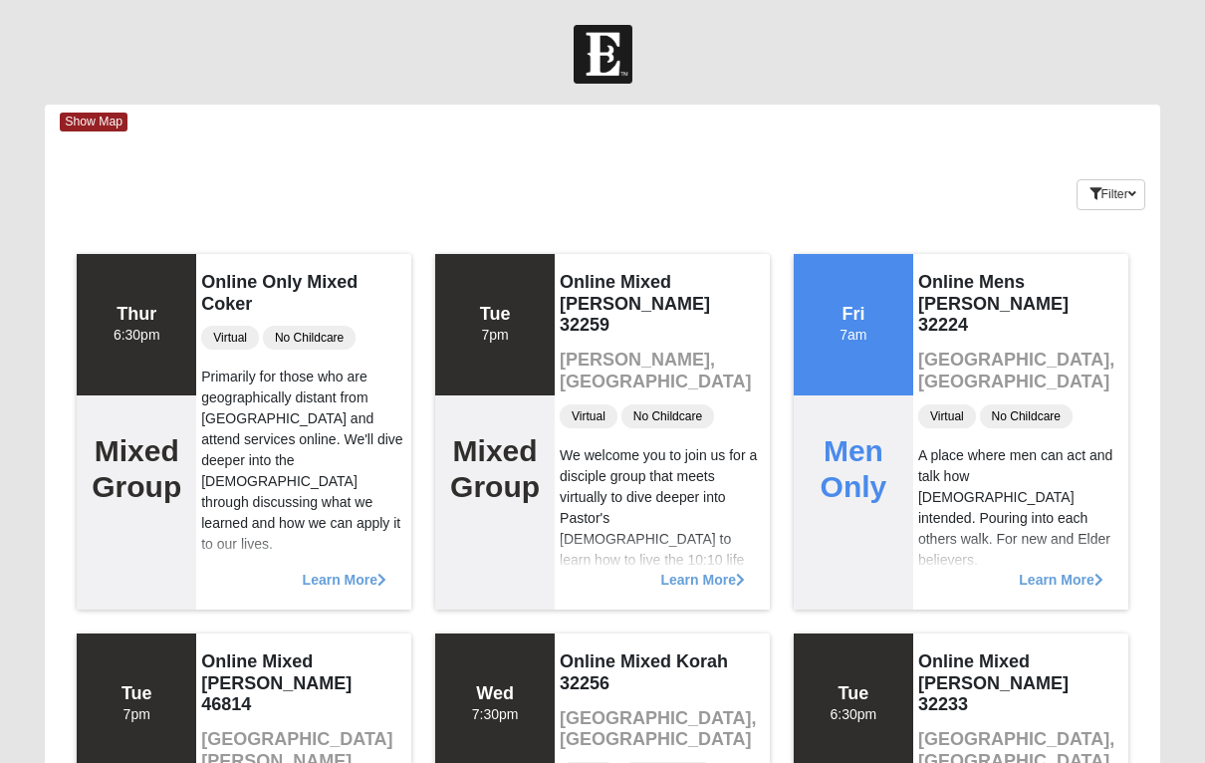
click at [1120, 202] on button "Filter" at bounding box center [1111, 194] width 69 height 31
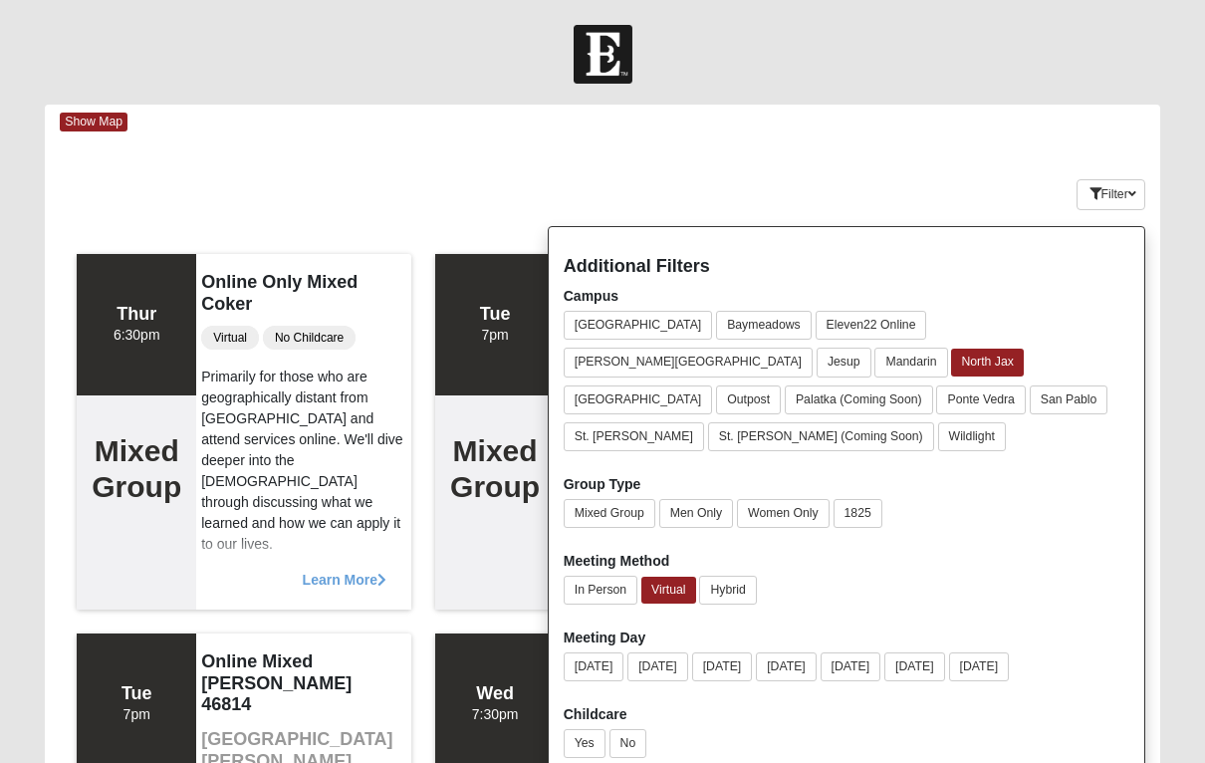
click at [680, 577] on button "Virtual" at bounding box center [669, 590] width 55 height 27
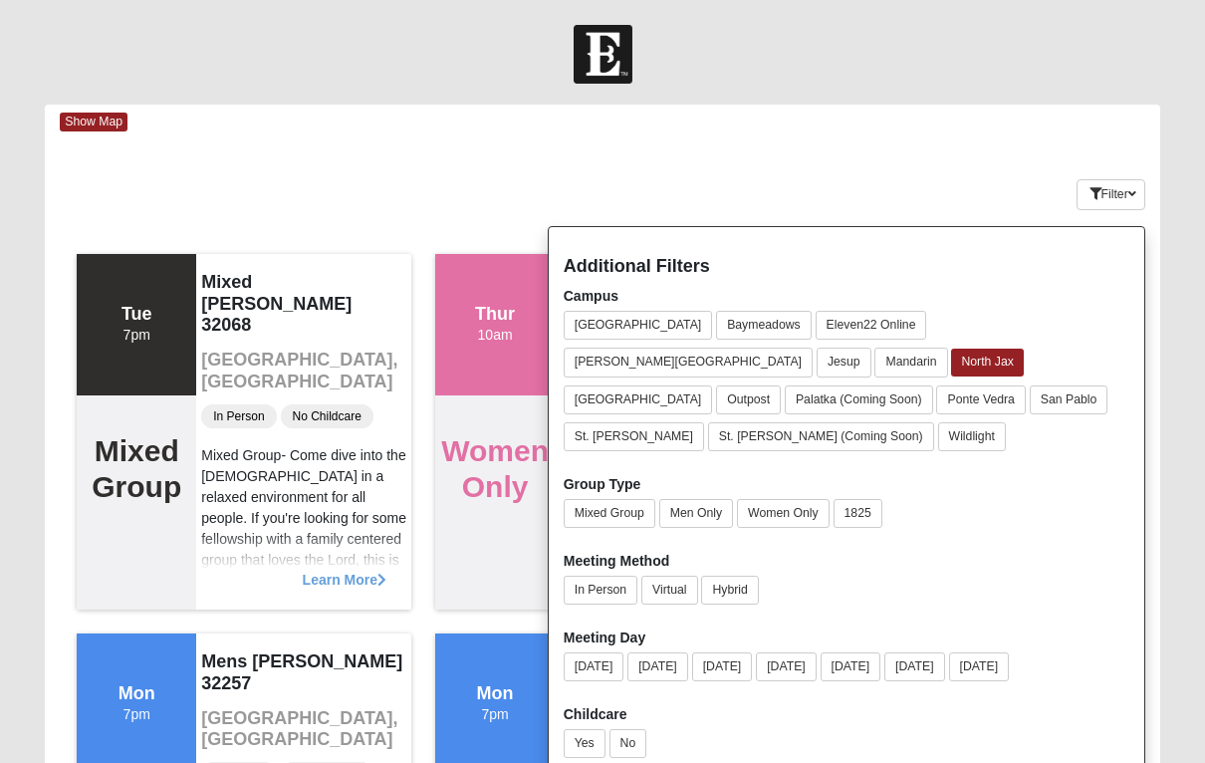
click at [1109, 192] on button "Filter" at bounding box center [1111, 194] width 69 height 31
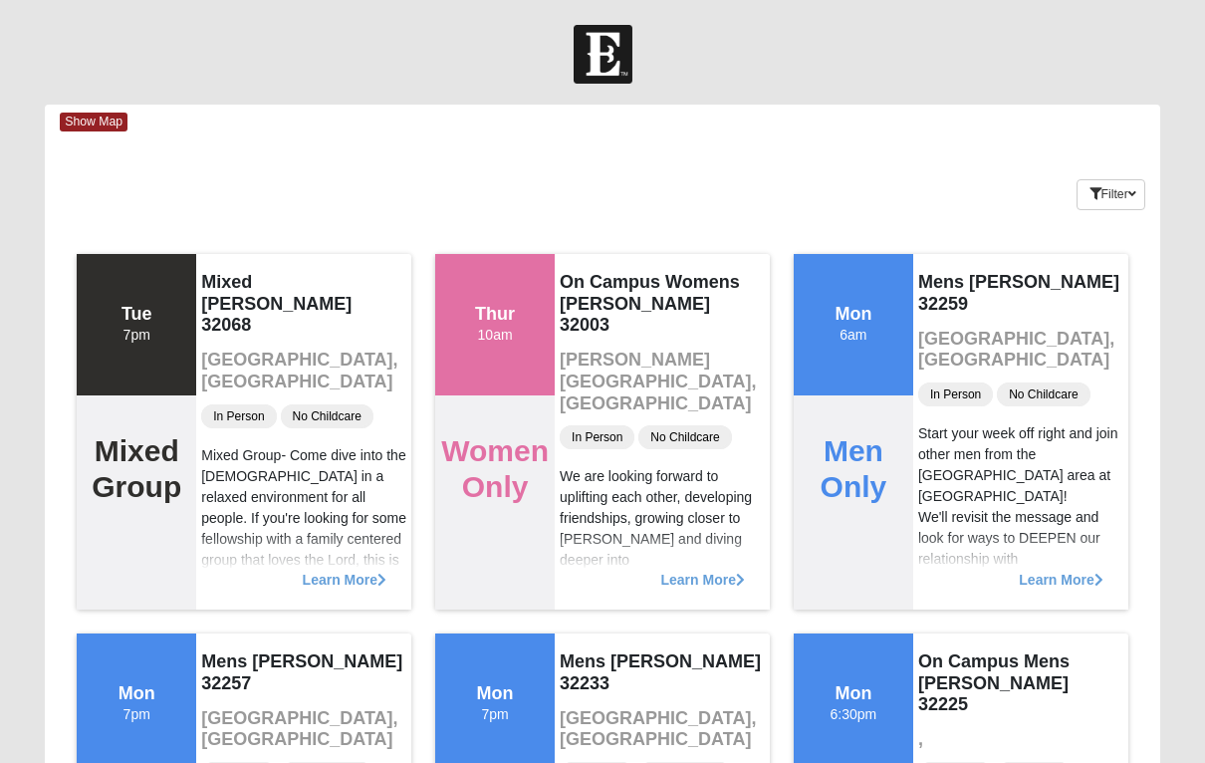
click at [107, 127] on span "Show Map" at bounding box center [94, 122] width 68 height 19
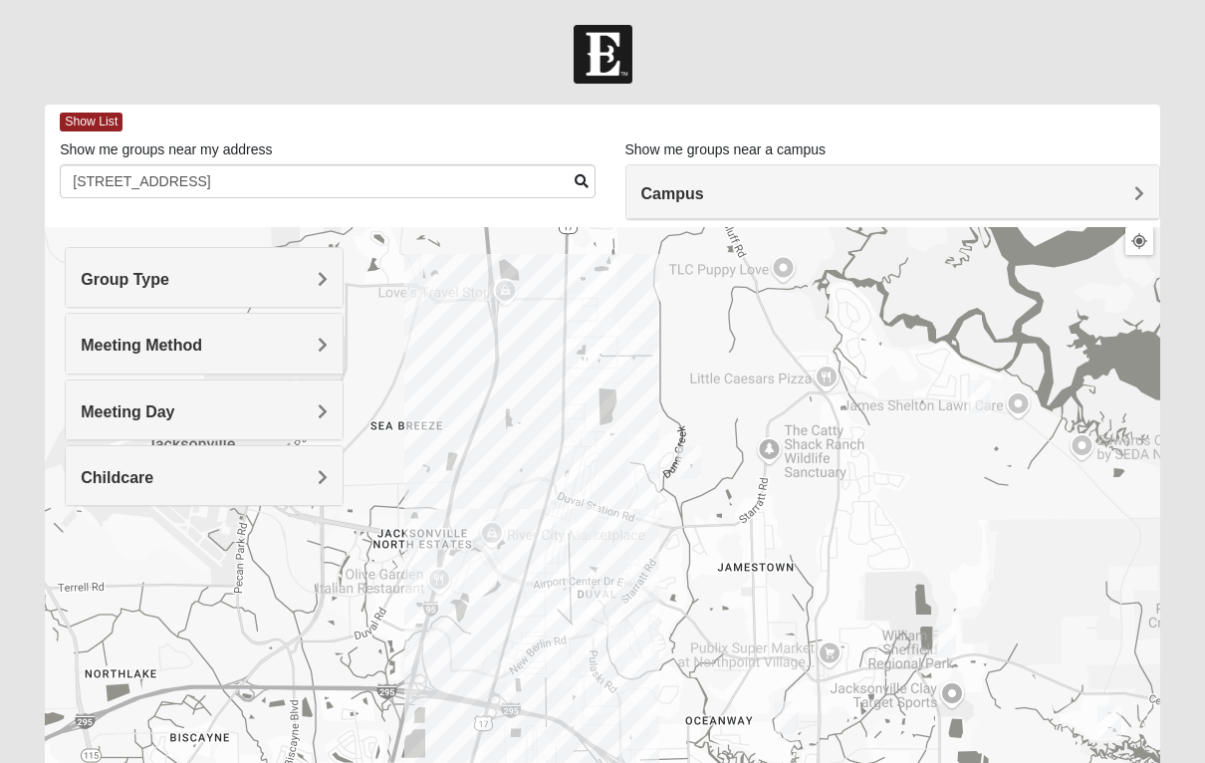
click at [95, 116] on span "Show List" at bounding box center [91, 122] width 63 height 19
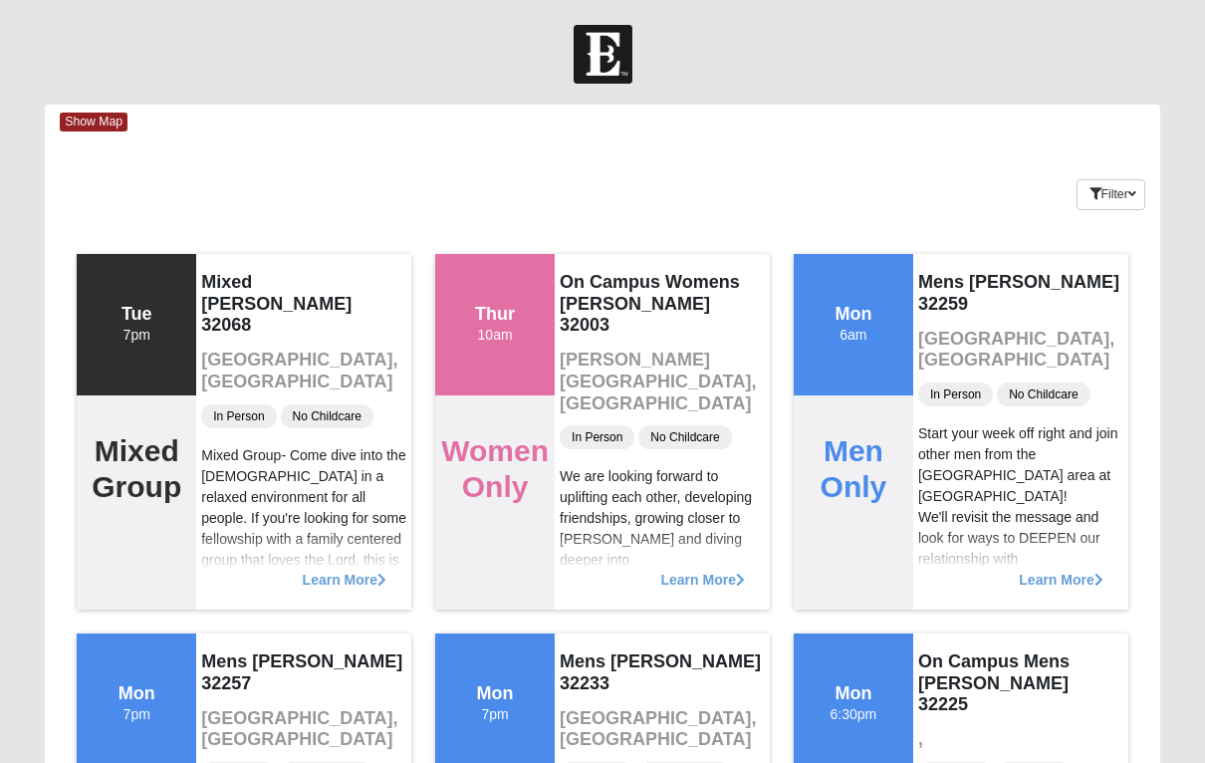
click at [1108, 194] on button "Filter" at bounding box center [1111, 194] width 69 height 31
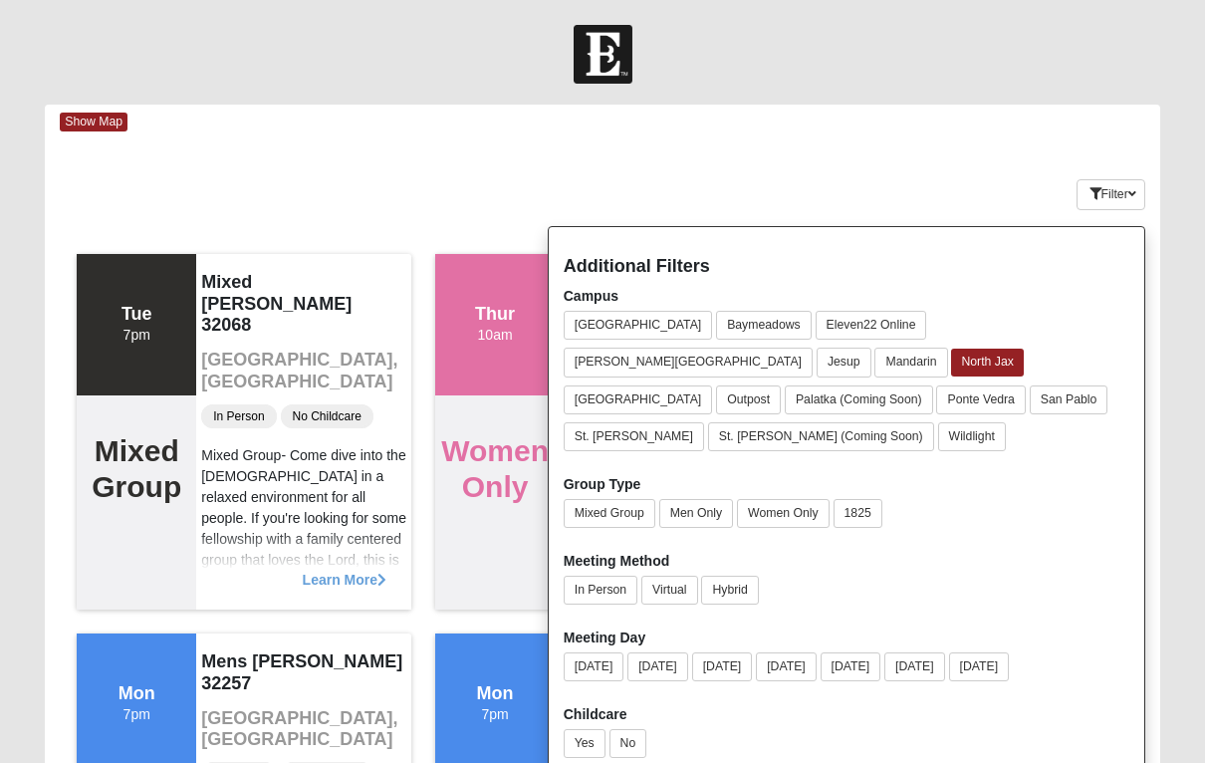
click at [787, 499] on button "Women Only" at bounding box center [783, 513] width 93 height 29
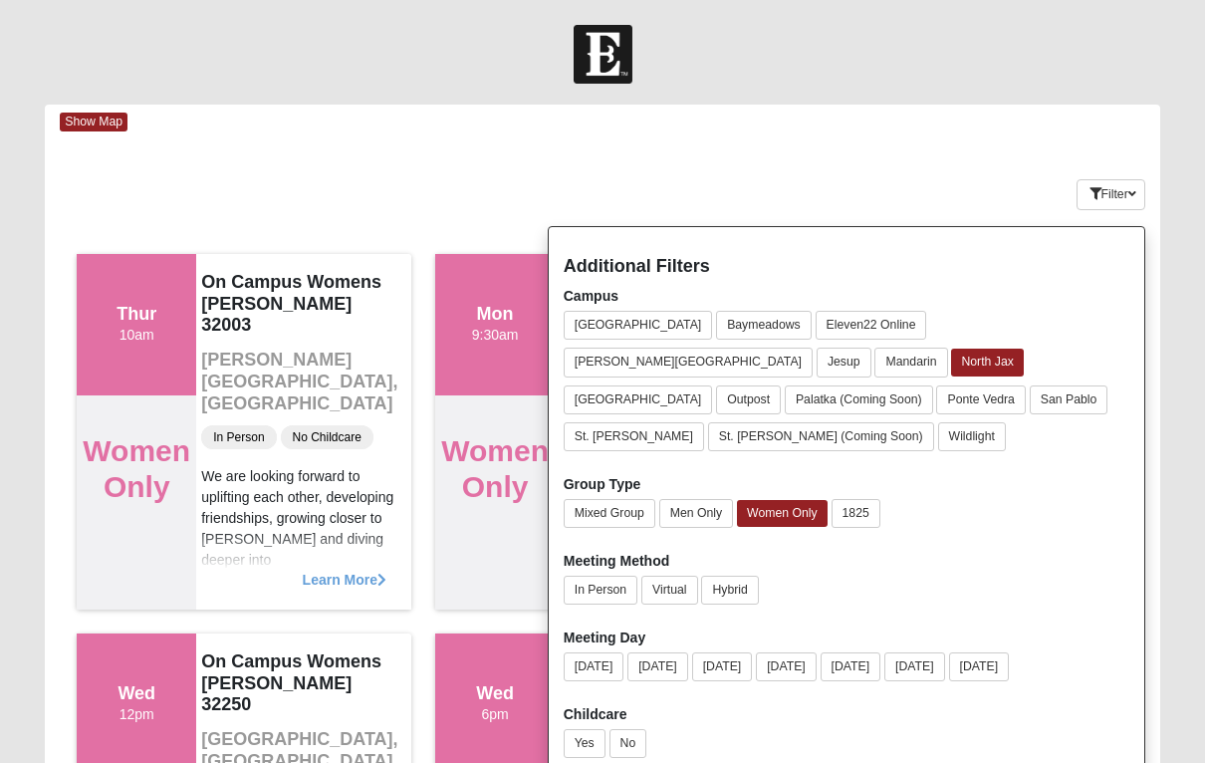
click at [627, 499] on button "Mixed Group" at bounding box center [610, 513] width 92 height 29
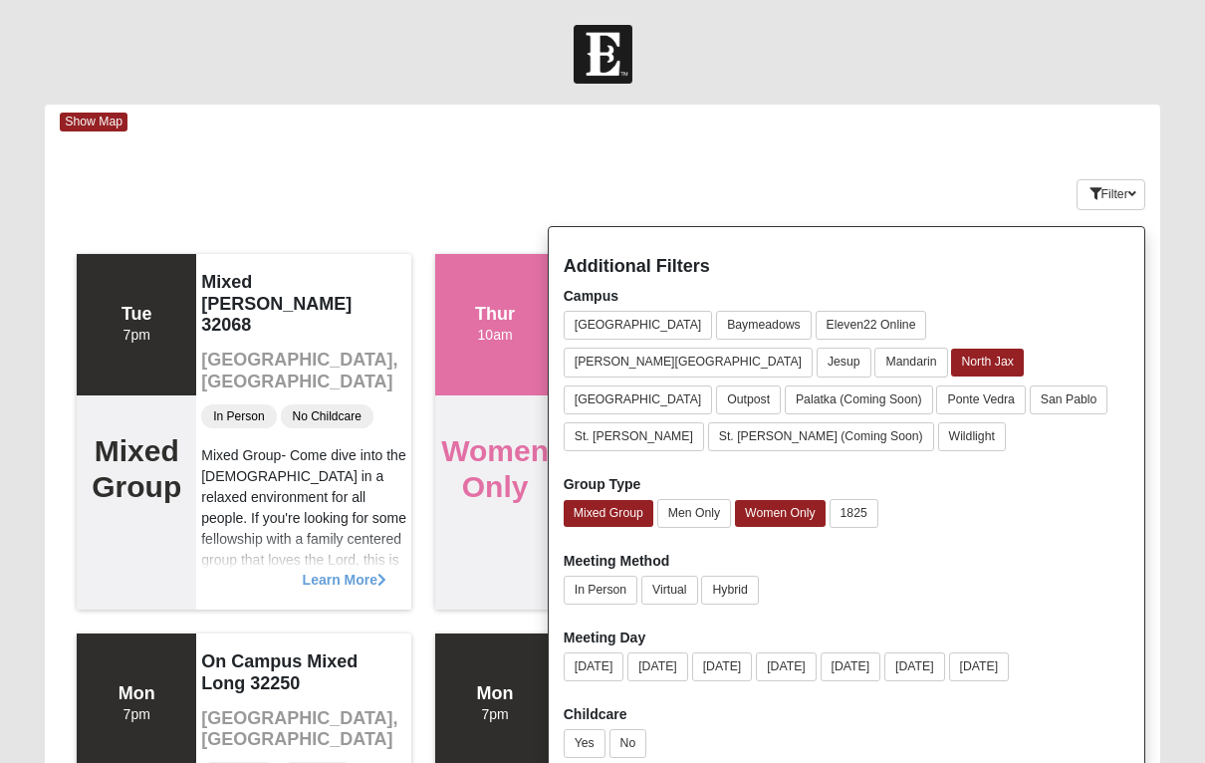
click at [638, 500] on button "Mixed Group" at bounding box center [609, 513] width 90 height 27
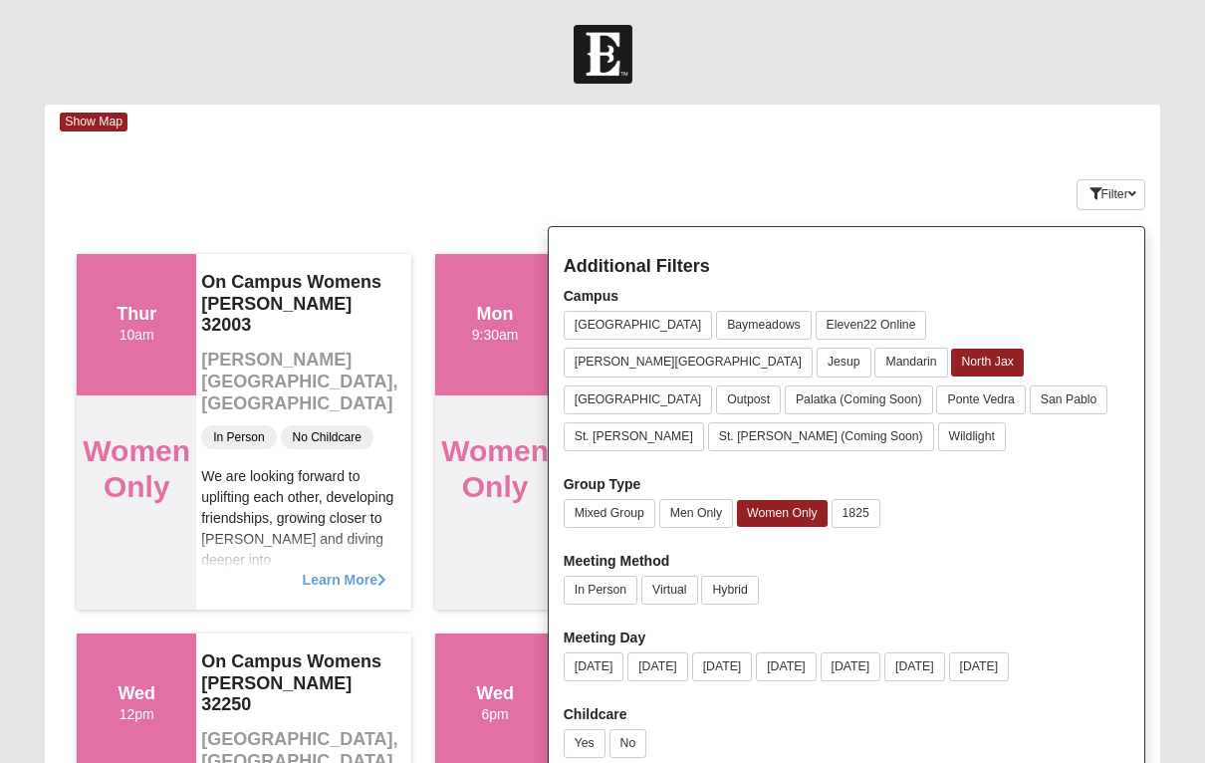
click at [1129, 194] on icon "button" at bounding box center [1133, 194] width 8 height 12
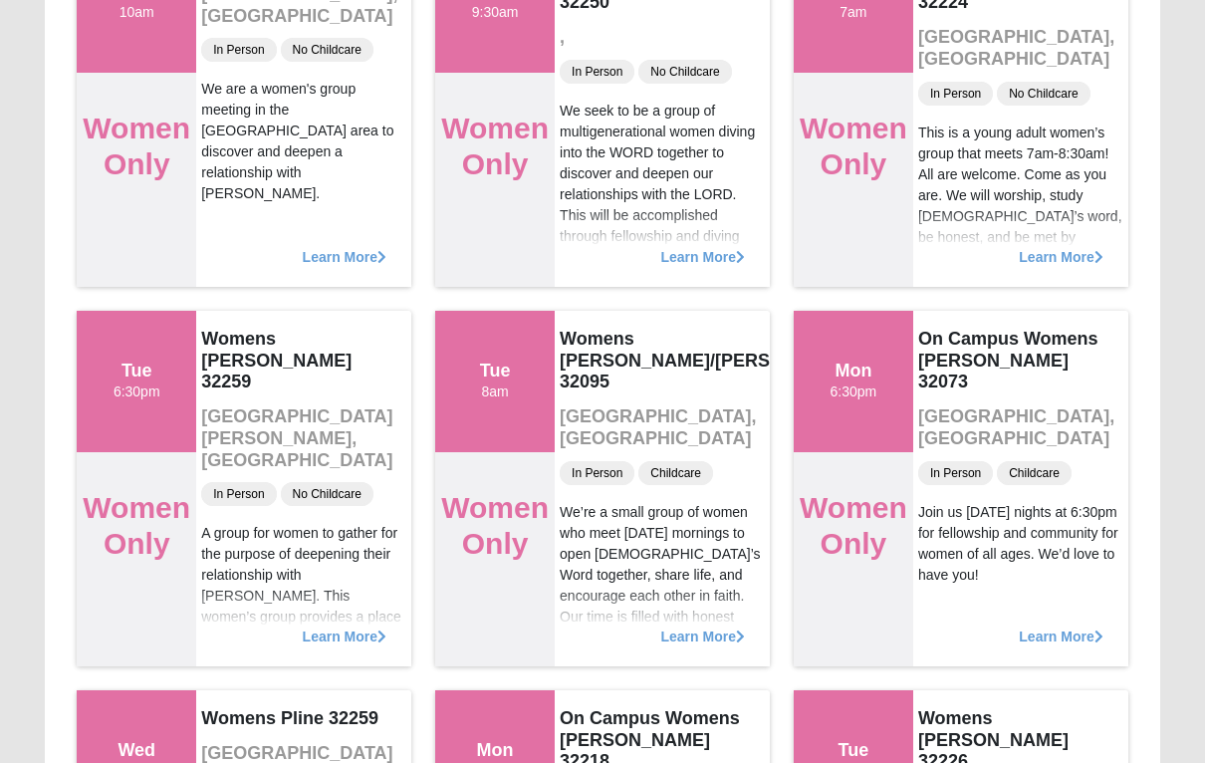
scroll to position [9822, 0]
